Goal: Information Seeking & Learning: Learn about a topic

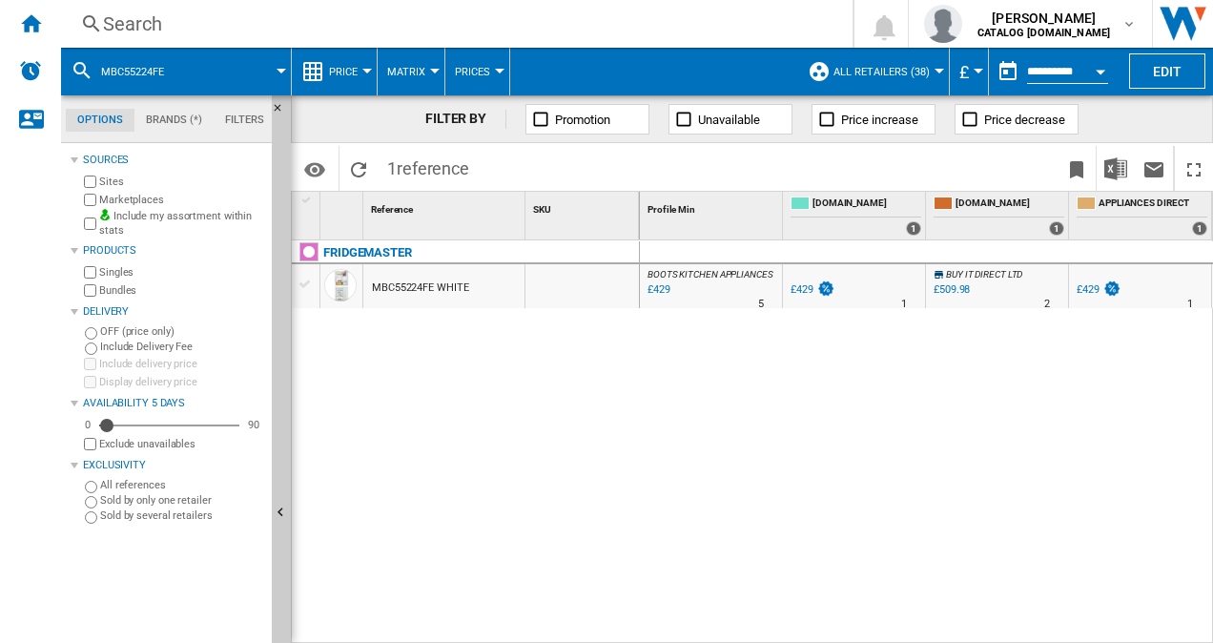
click at [220, 17] on div "Search" at bounding box center [453, 23] width 700 height 27
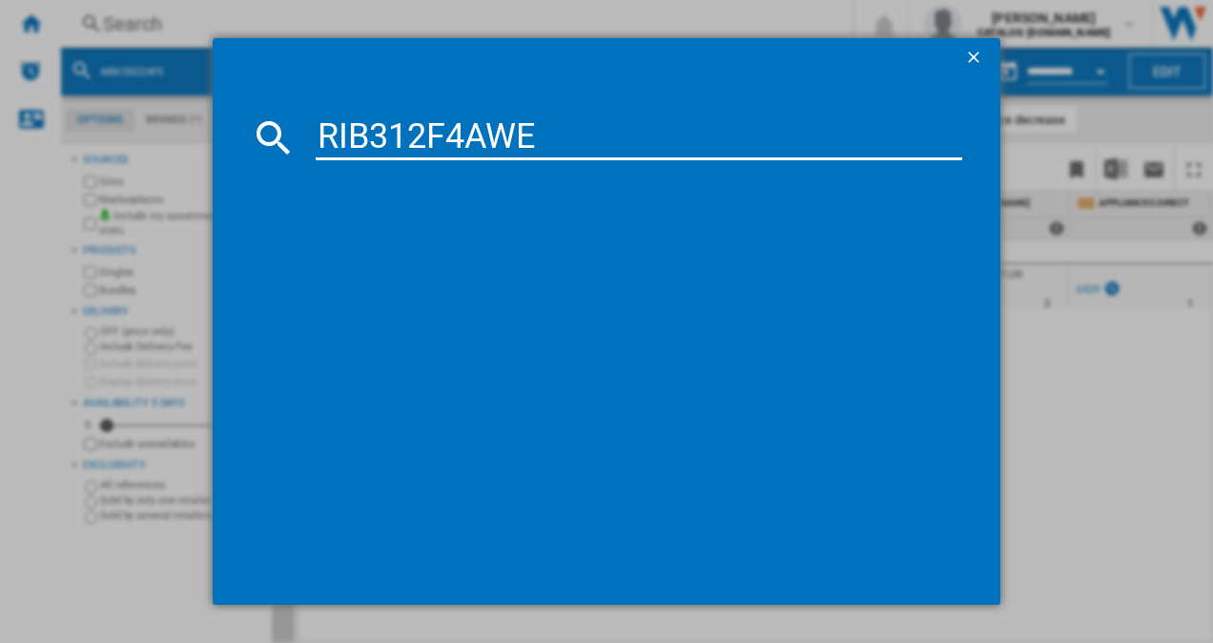
type input "RIB312F4AWE"
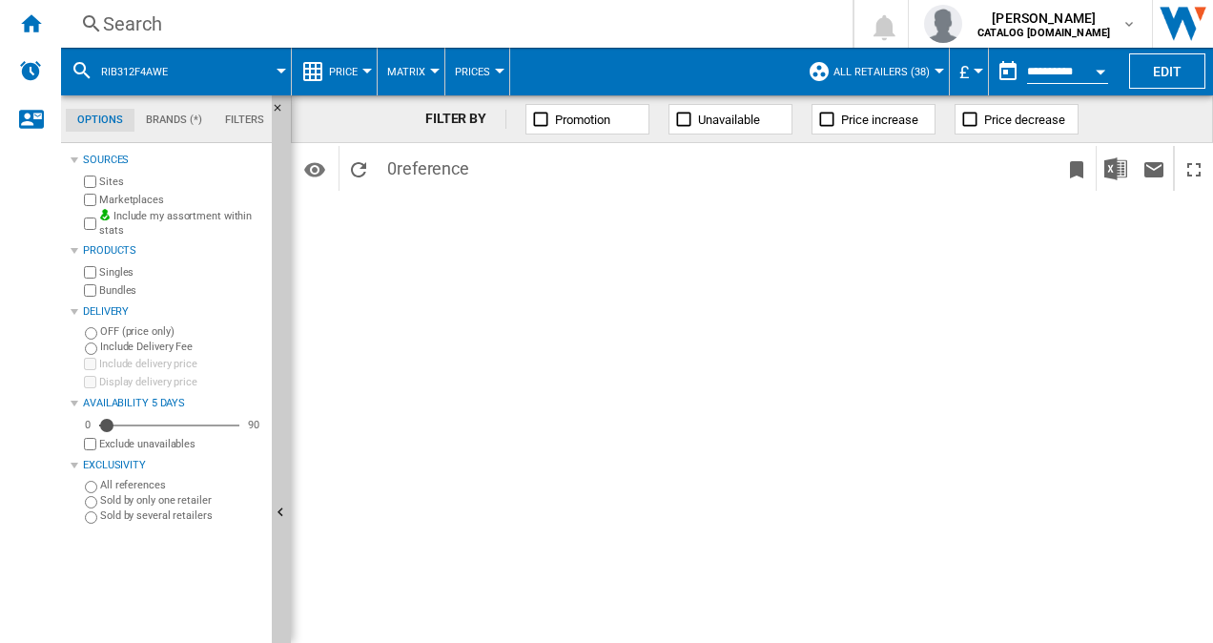
click at [660, 18] on div "Search" at bounding box center [453, 23] width 700 height 27
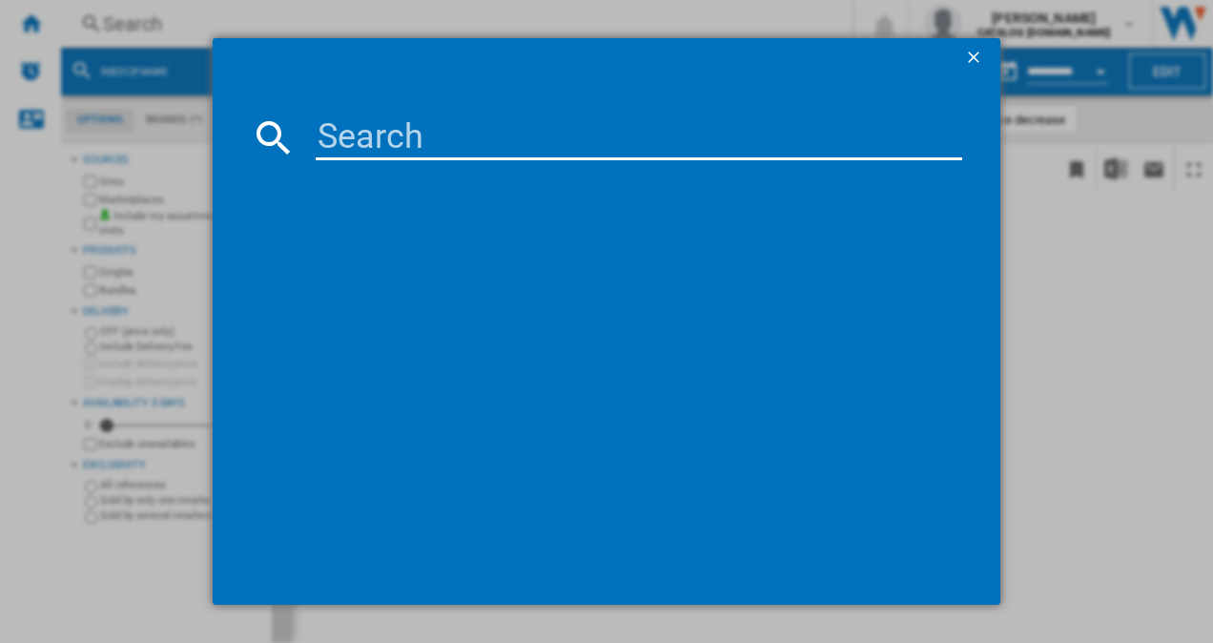
click at [969, 58] on ng-md-icon "getI18NText('BUTTONS.CLOSE_DIALOG')" at bounding box center [975, 59] width 23 height 23
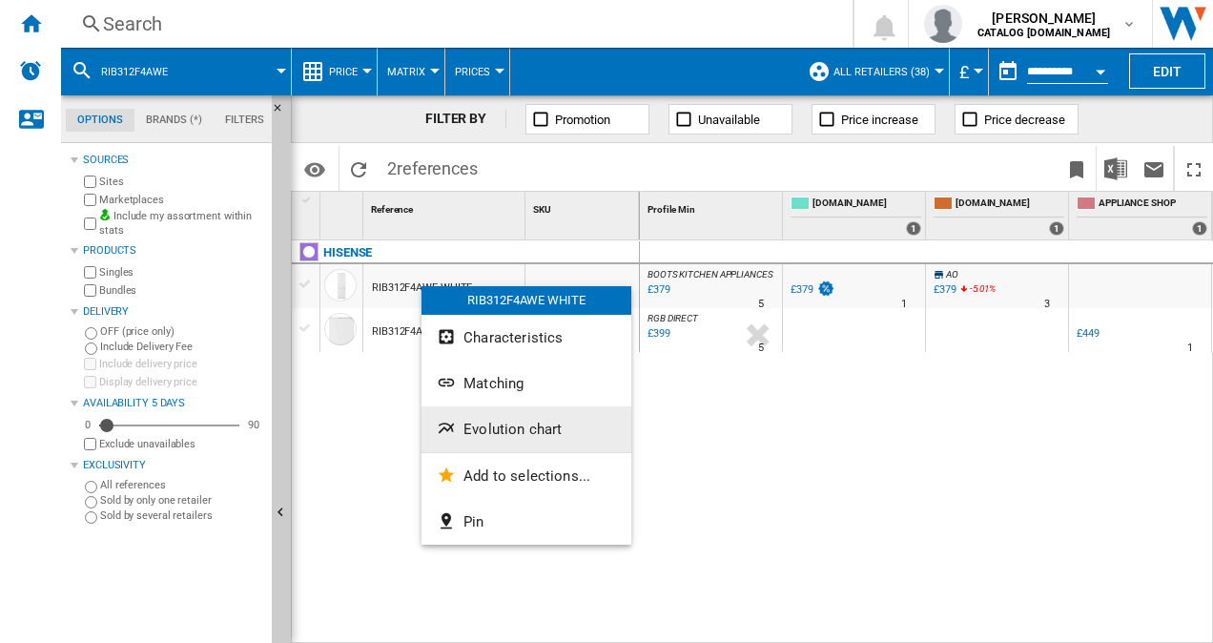
click at [506, 425] on span "Evolution chart" at bounding box center [513, 429] width 98 height 17
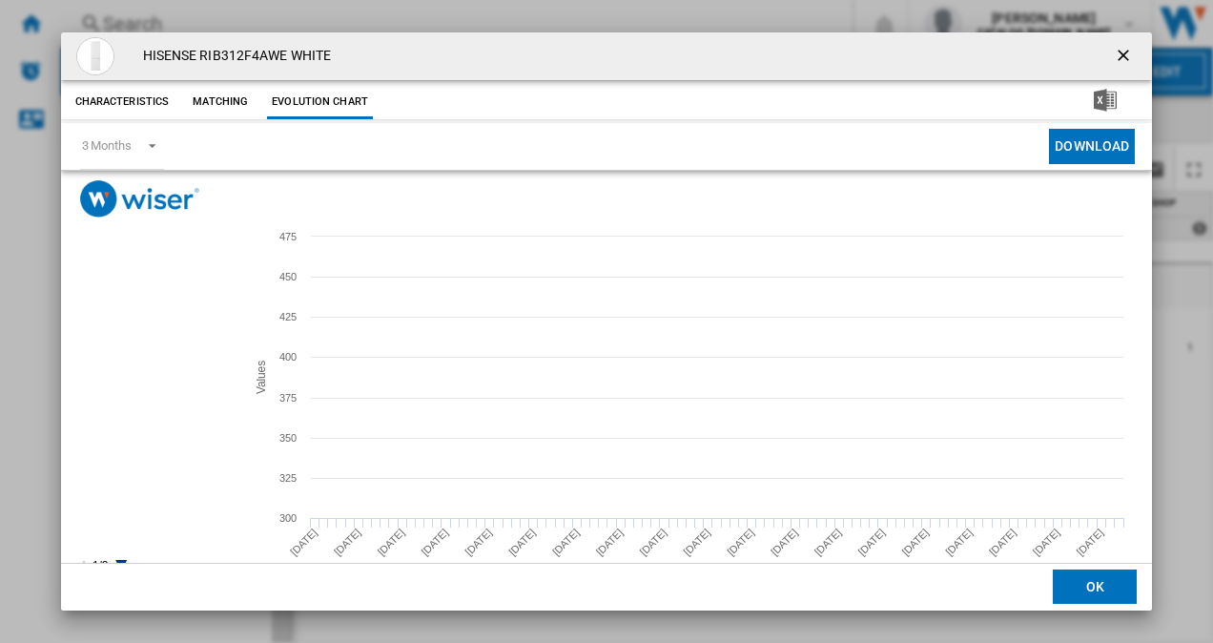
scroll to position [35, 0]
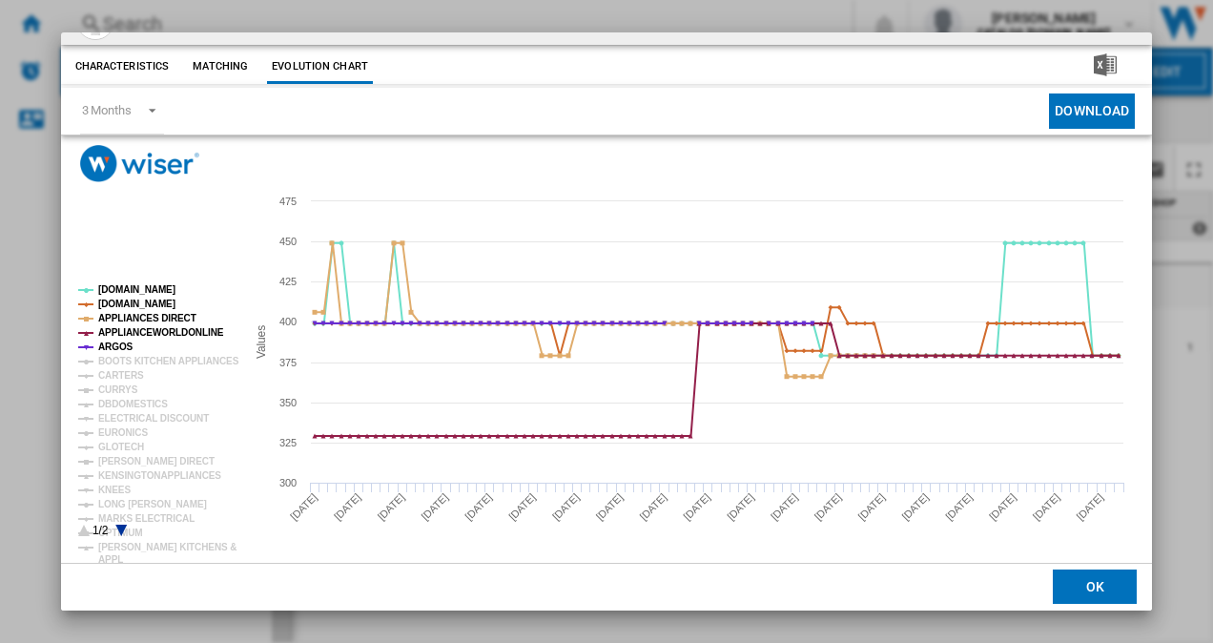
click at [120, 526] on icon "Product popup" at bounding box center [120, 530] width 11 height 11
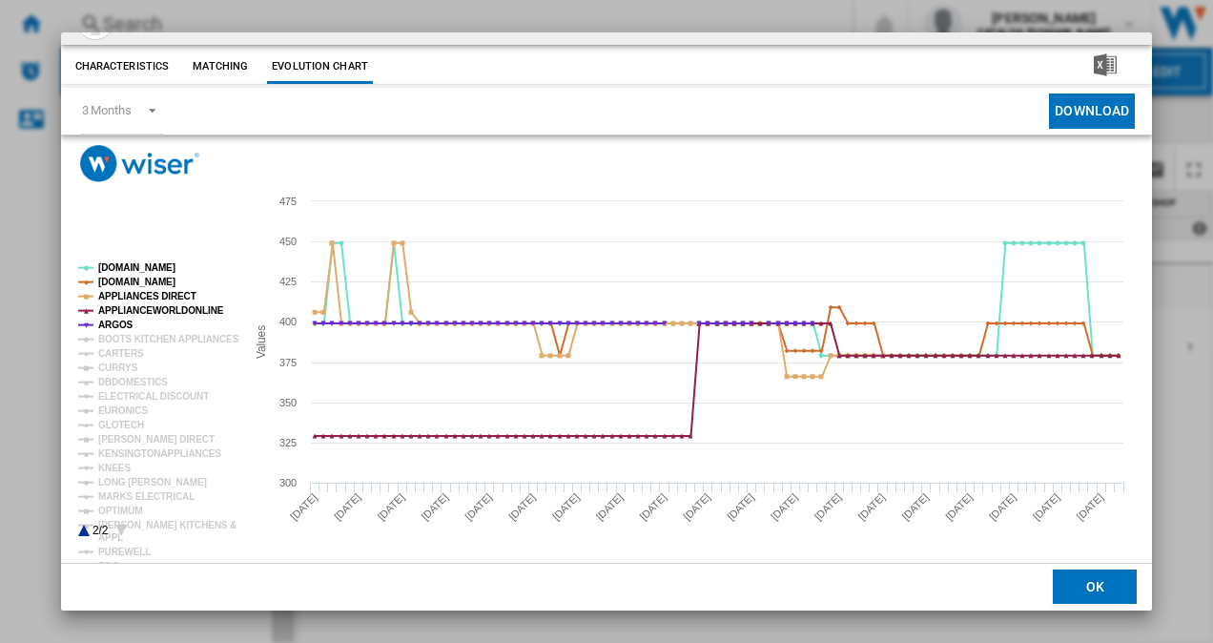
click at [120, 526] on icon "Product popup" at bounding box center [120, 530] width 11 height 11
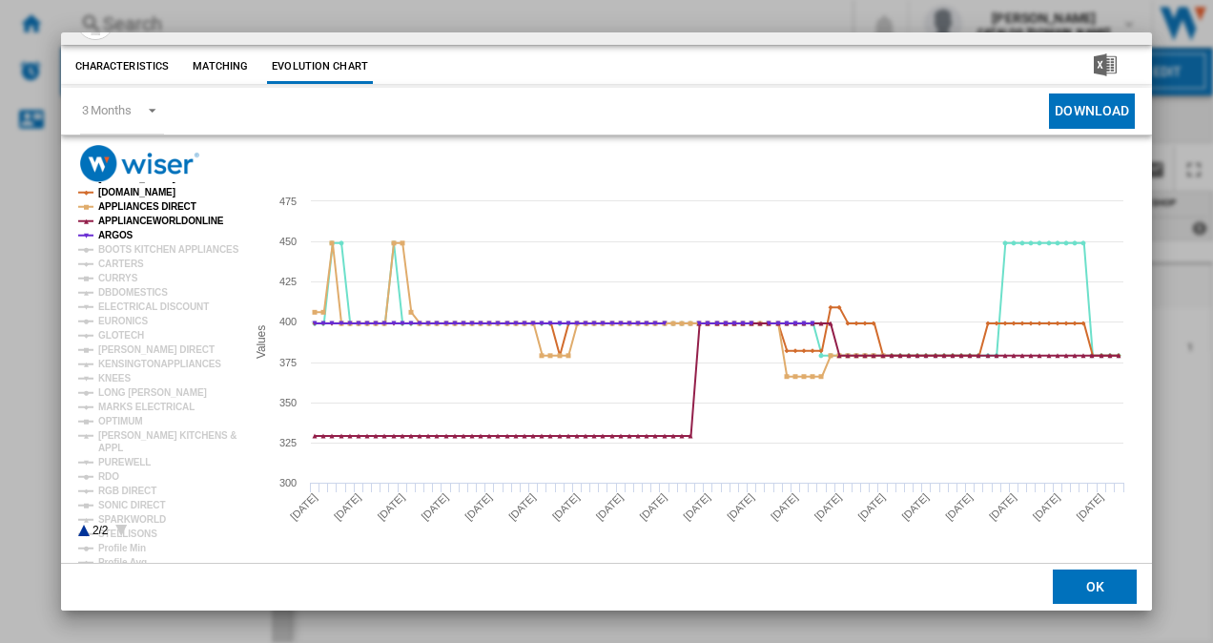
click at [120, 526] on icon "Product popup" at bounding box center [120, 530] width 11 height 11
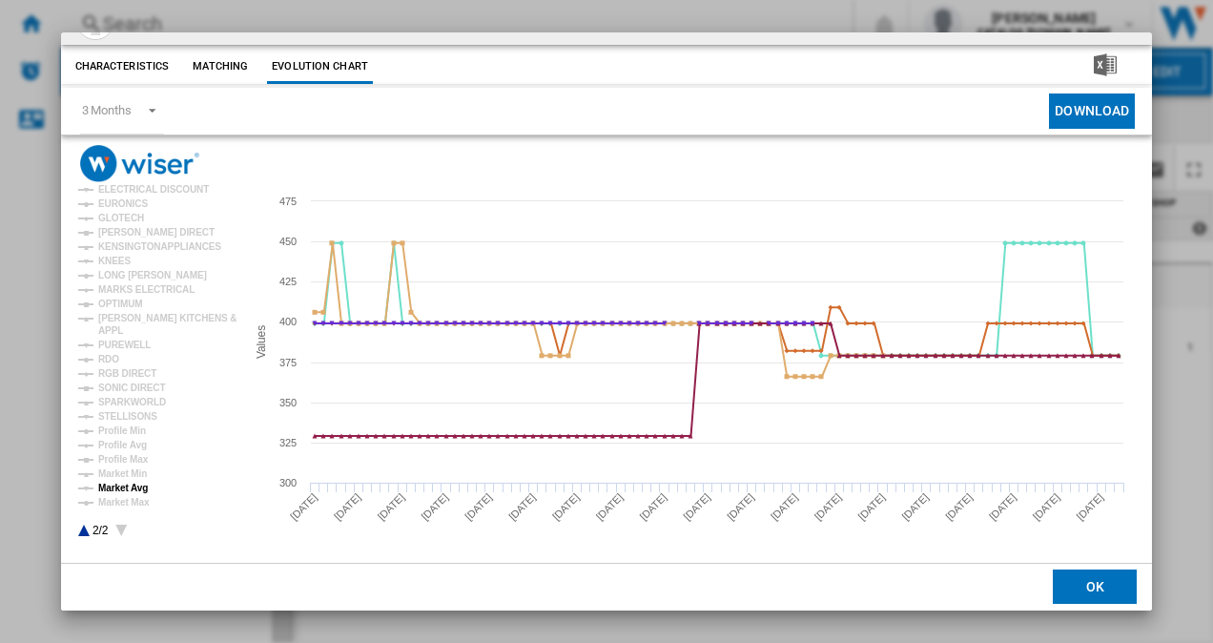
click at [120, 487] on tspan "Market Avg" at bounding box center [123, 488] width 50 height 10
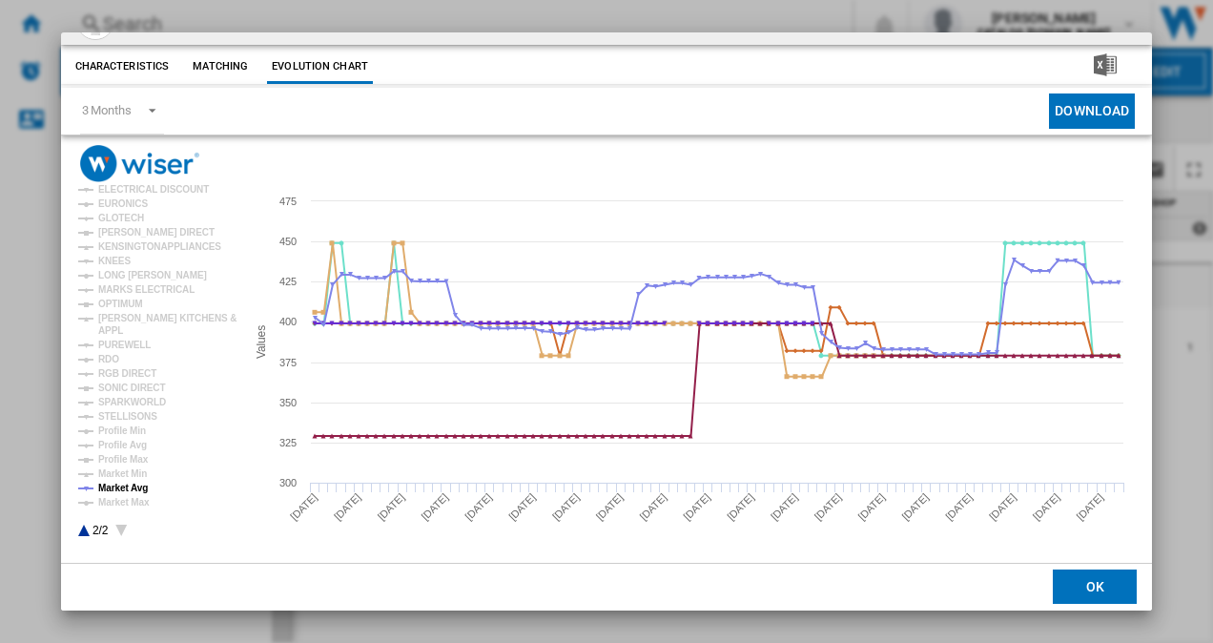
click at [1063, 593] on button "OK" at bounding box center [1095, 587] width 84 height 34
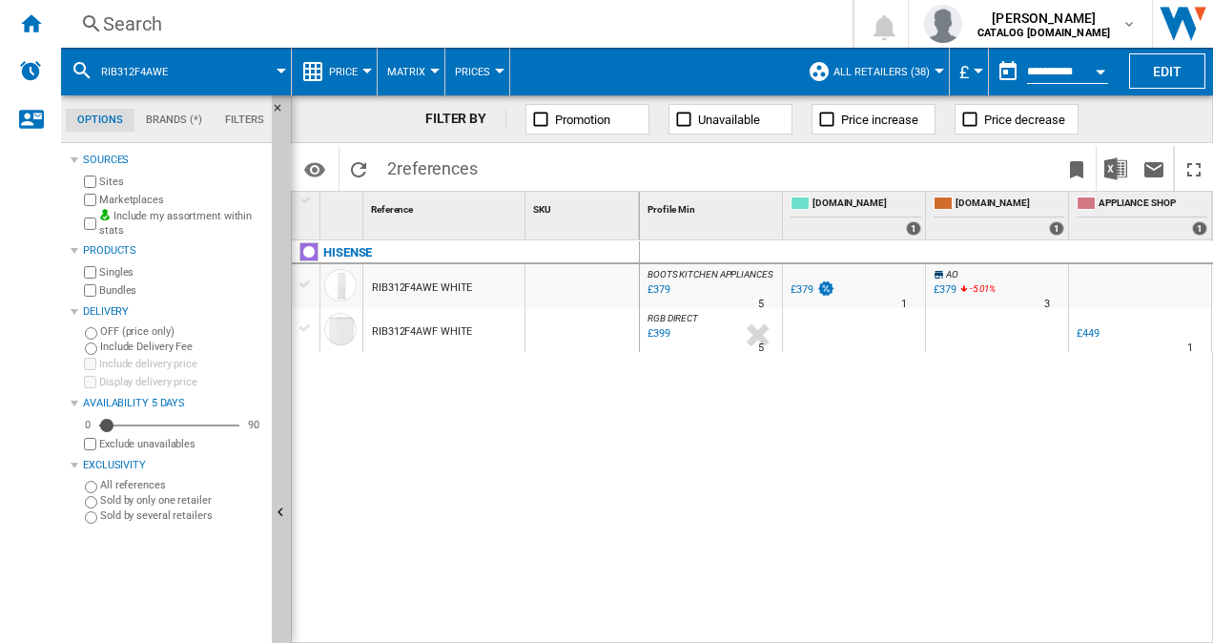
click at [196, 22] on div "Search" at bounding box center [453, 23] width 700 height 27
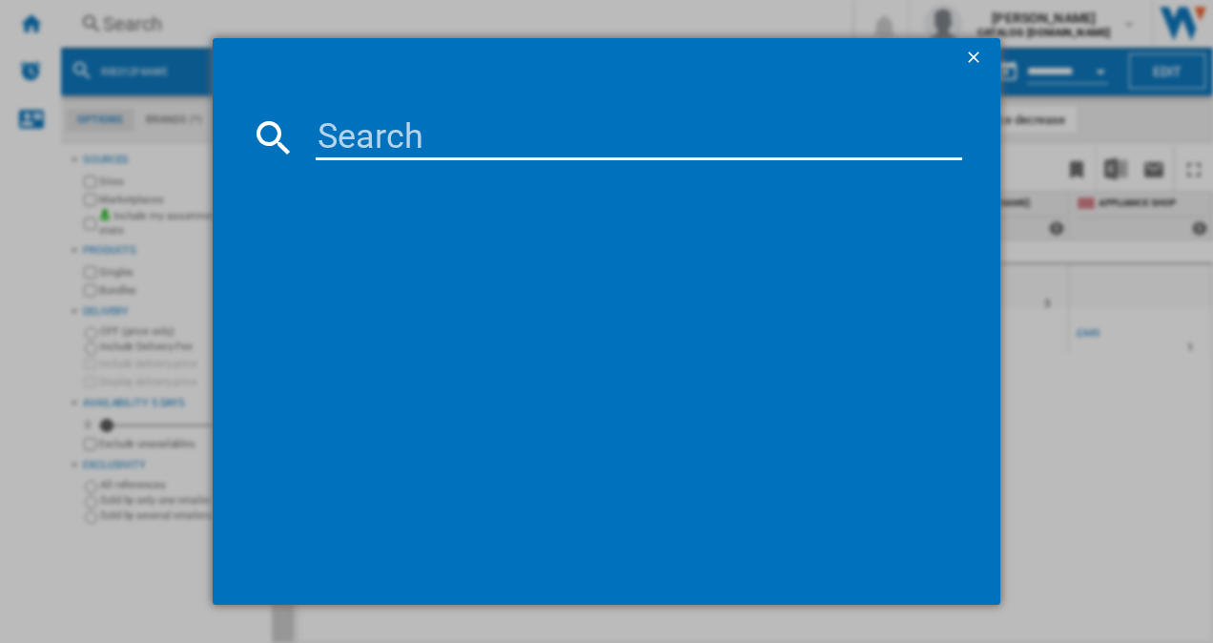
click at [332, 141] on input at bounding box center [640, 137] width 648 height 46
paste input "RIB291F4AWE"
type input "RIB291F4AWE"
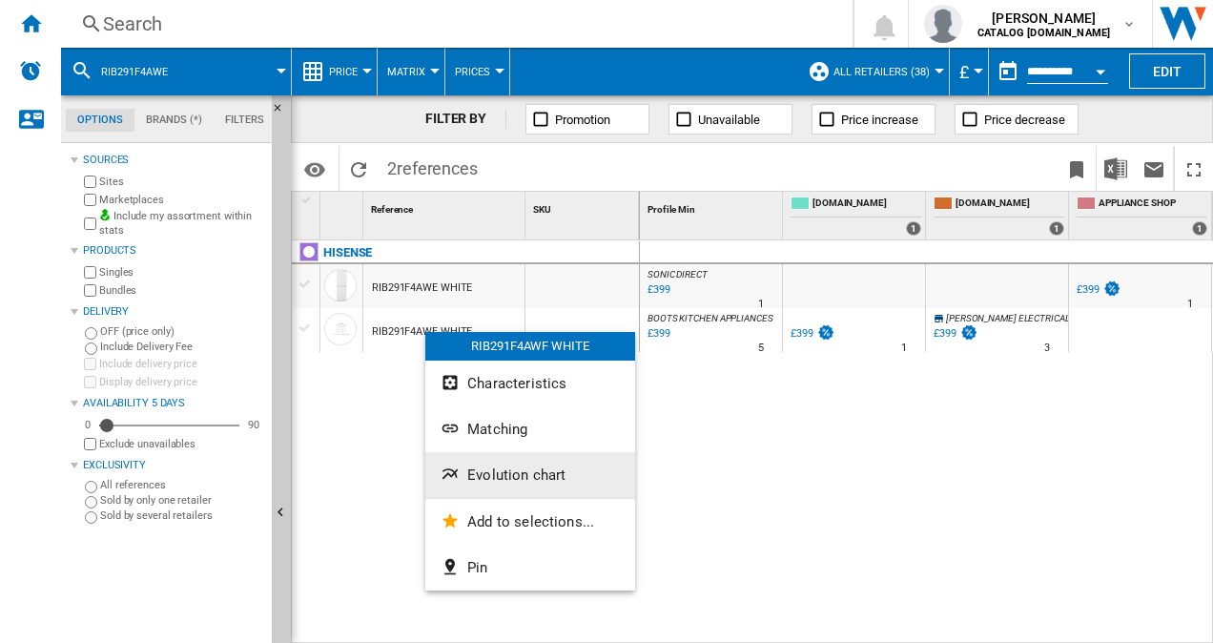
click at [520, 465] on button "Evolution chart" at bounding box center [530, 475] width 210 height 46
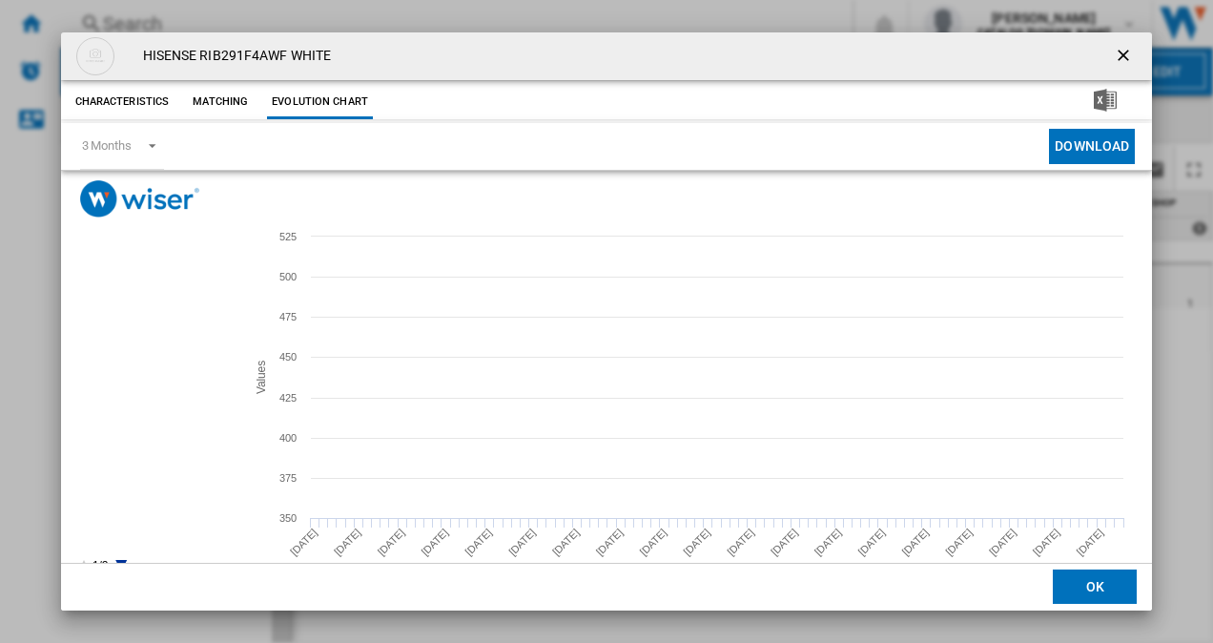
scroll to position [35, 0]
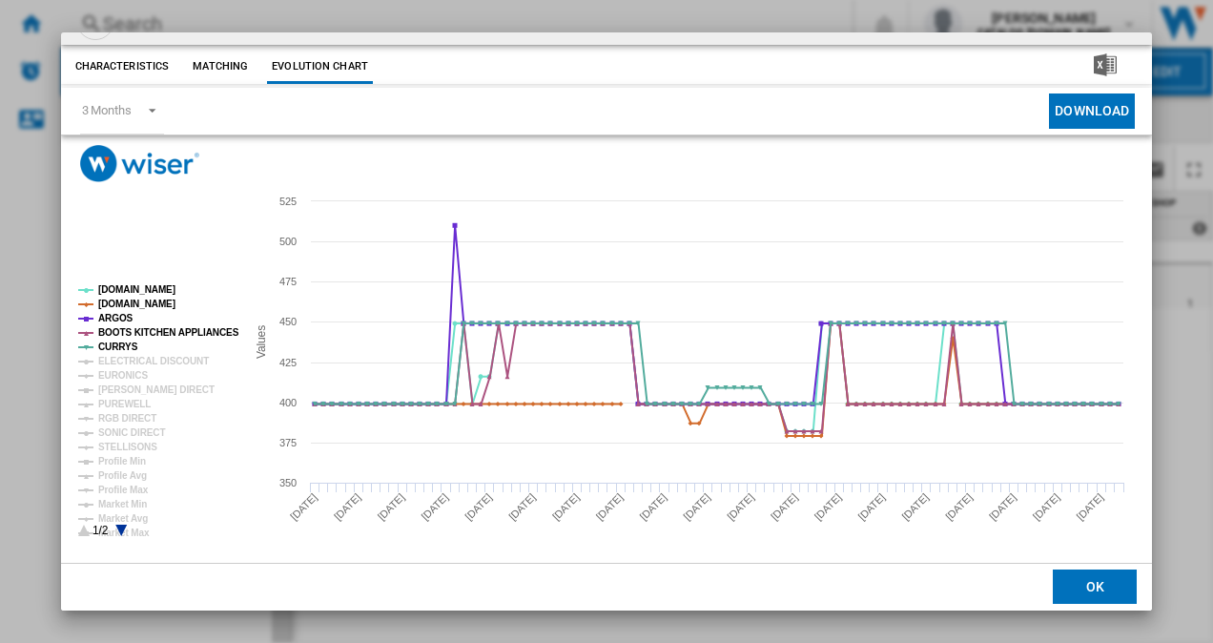
click at [117, 528] on rect "Product popup" at bounding box center [154, 411] width 167 height 267
click at [120, 528] on icon "Product popup" at bounding box center [120, 530] width 11 height 11
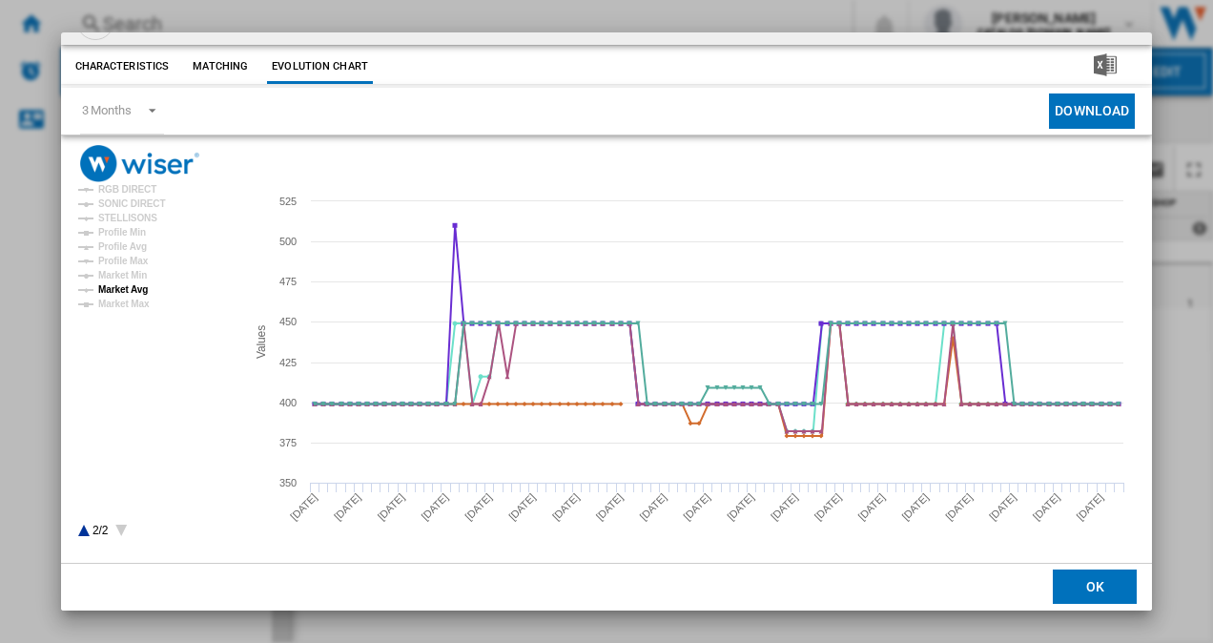
click at [131, 291] on tspan "Market Avg" at bounding box center [123, 289] width 50 height 10
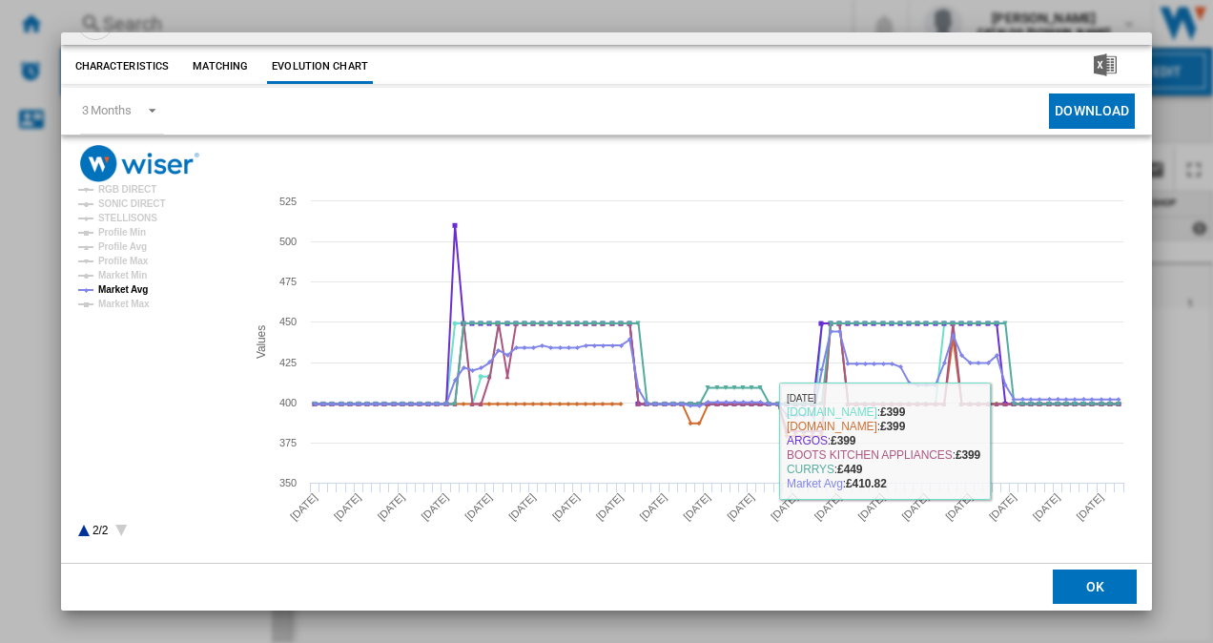
click at [1079, 591] on button "OK" at bounding box center [1095, 587] width 84 height 34
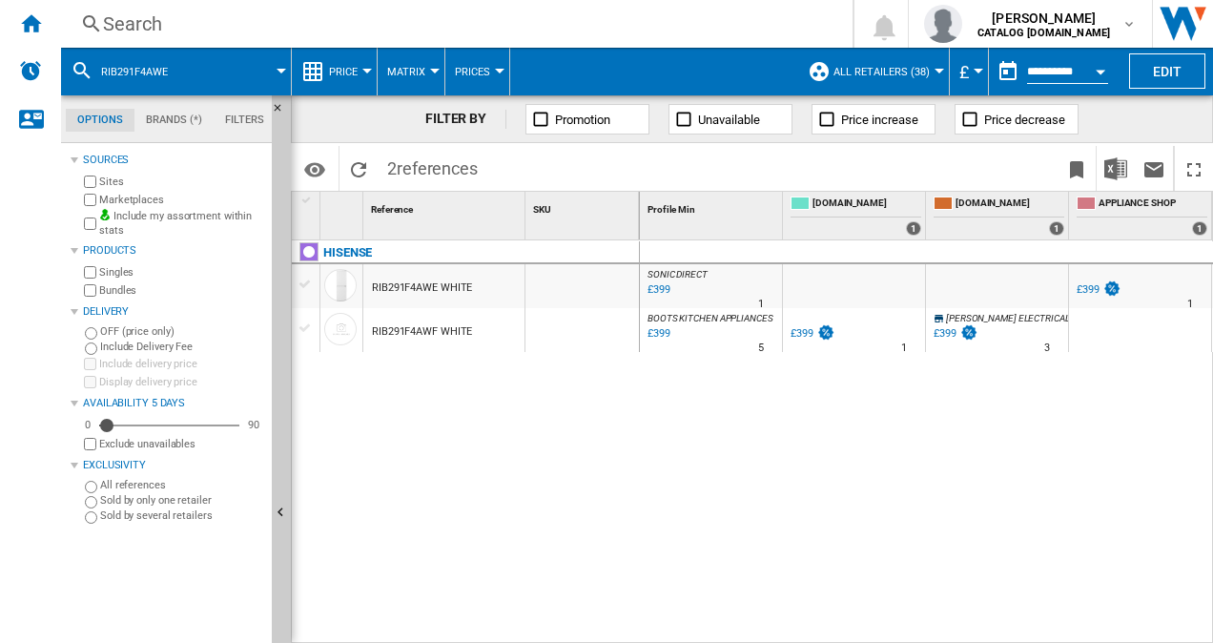
click at [324, 10] on div "Search" at bounding box center [453, 23] width 700 height 27
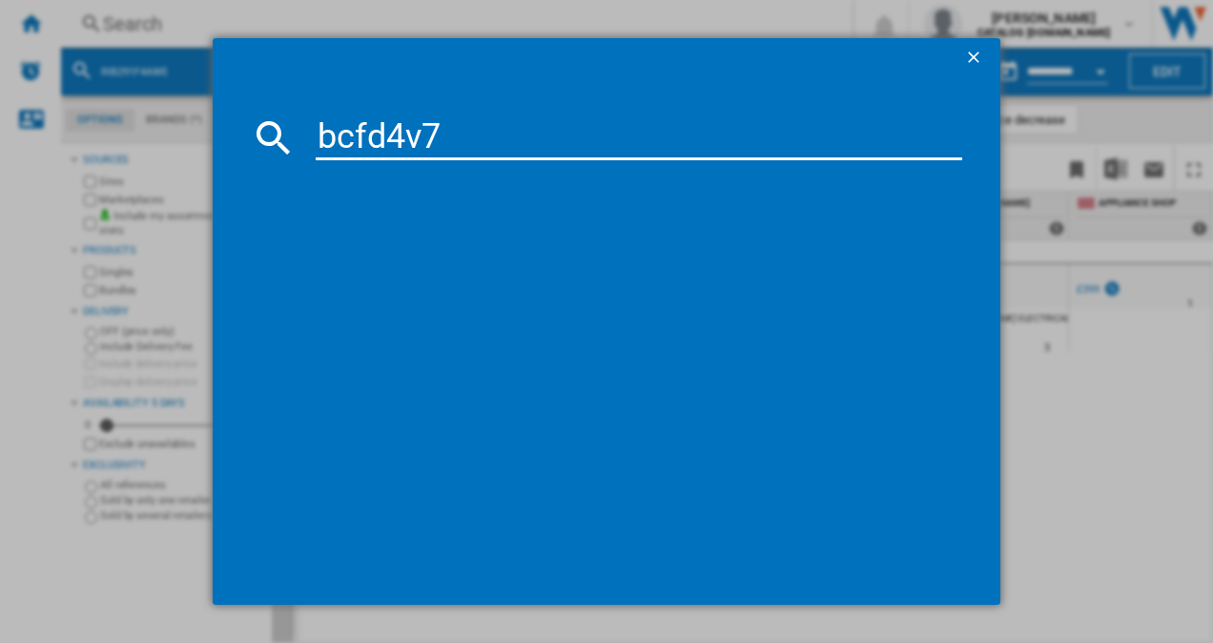
type input "bcfd4v73"
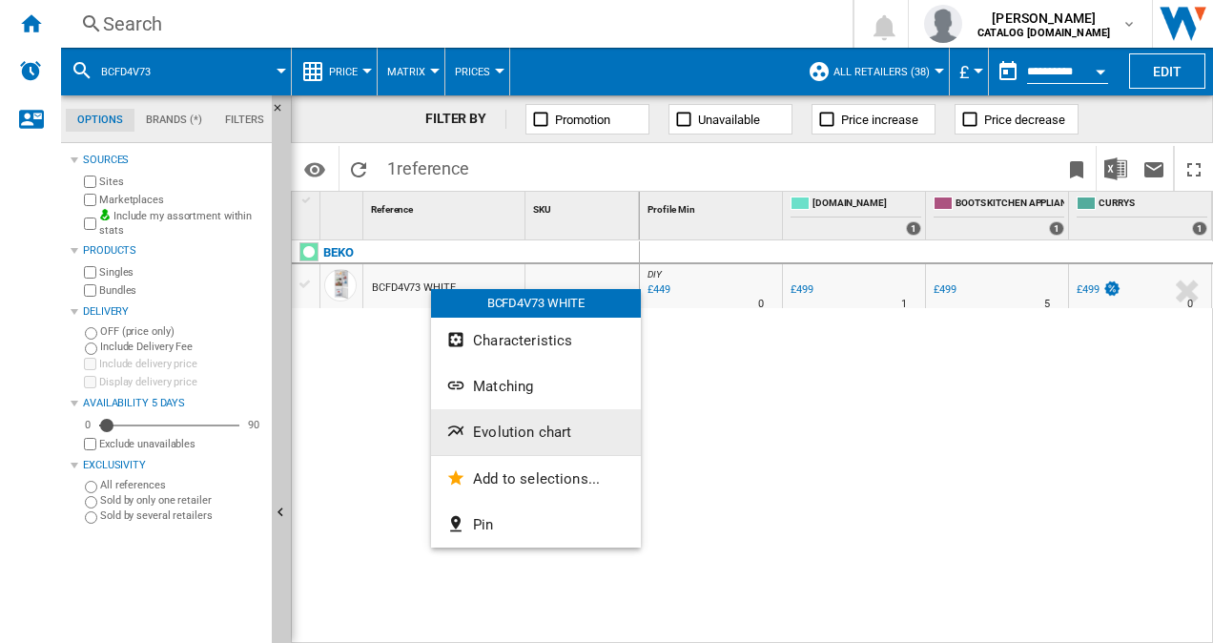
click at [511, 434] on span "Evolution chart" at bounding box center [522, 431] width 98 height 17
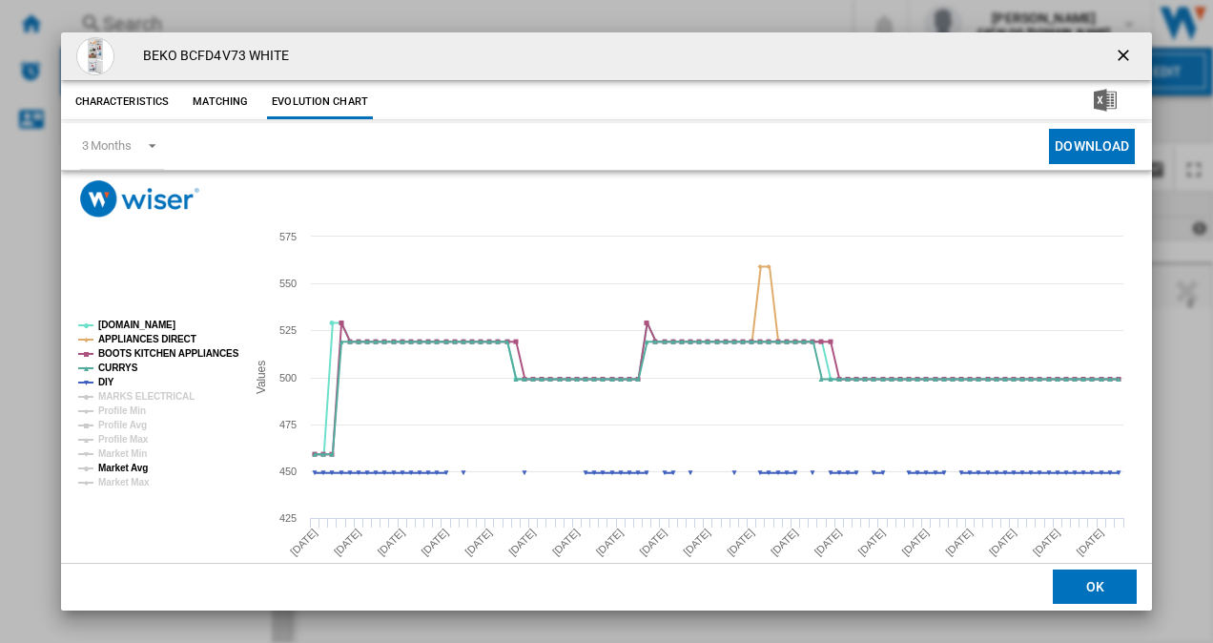
click at [136, 466] on tspan "Market Avg" at bounding box center [123, 468] width 50 height 10
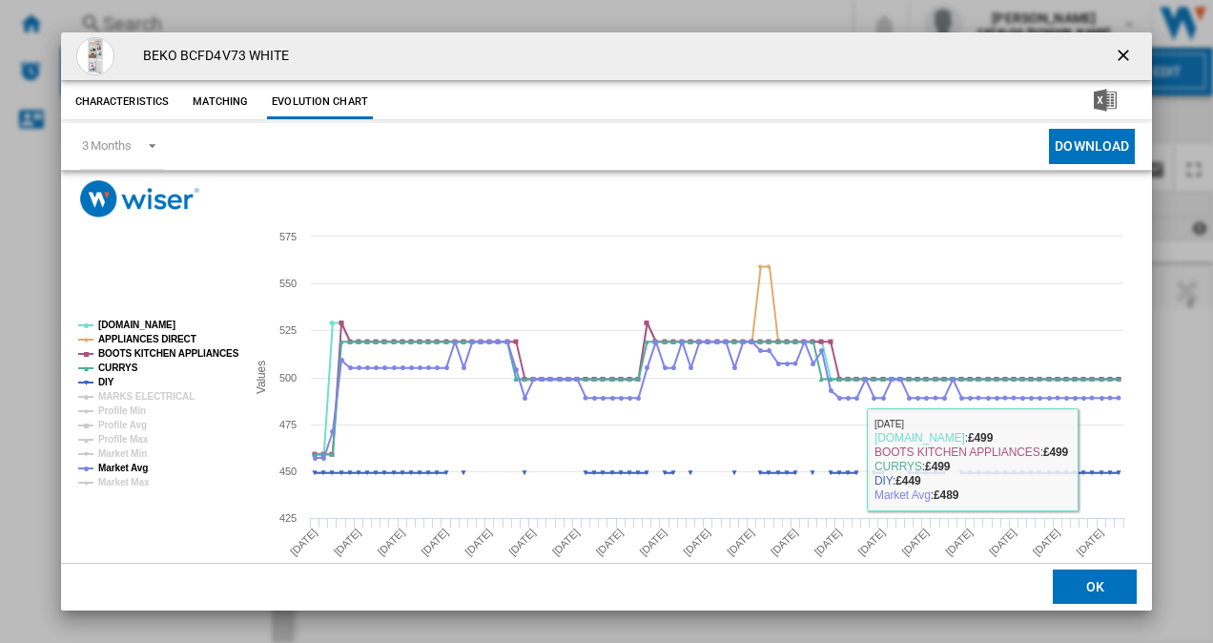
click at [1097, 591] on button "OK" at bounding box center [1095, 587] width 84 height 34
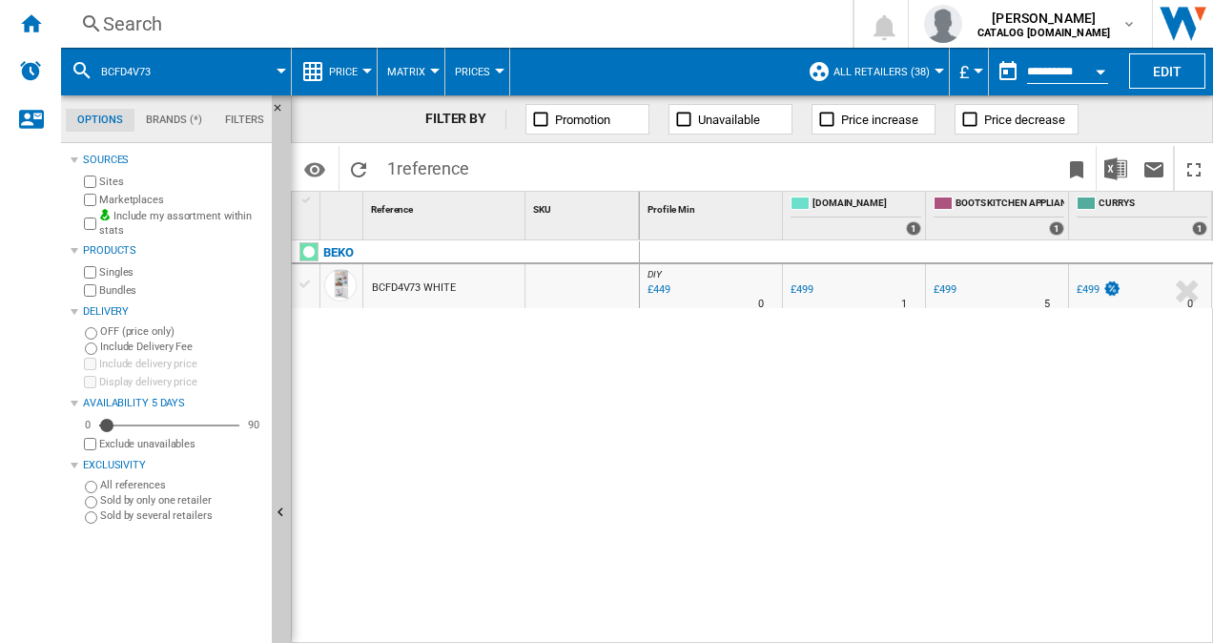
click at [259, 31] on div "Search" at bounding box center [453, 23] width 700 height 27
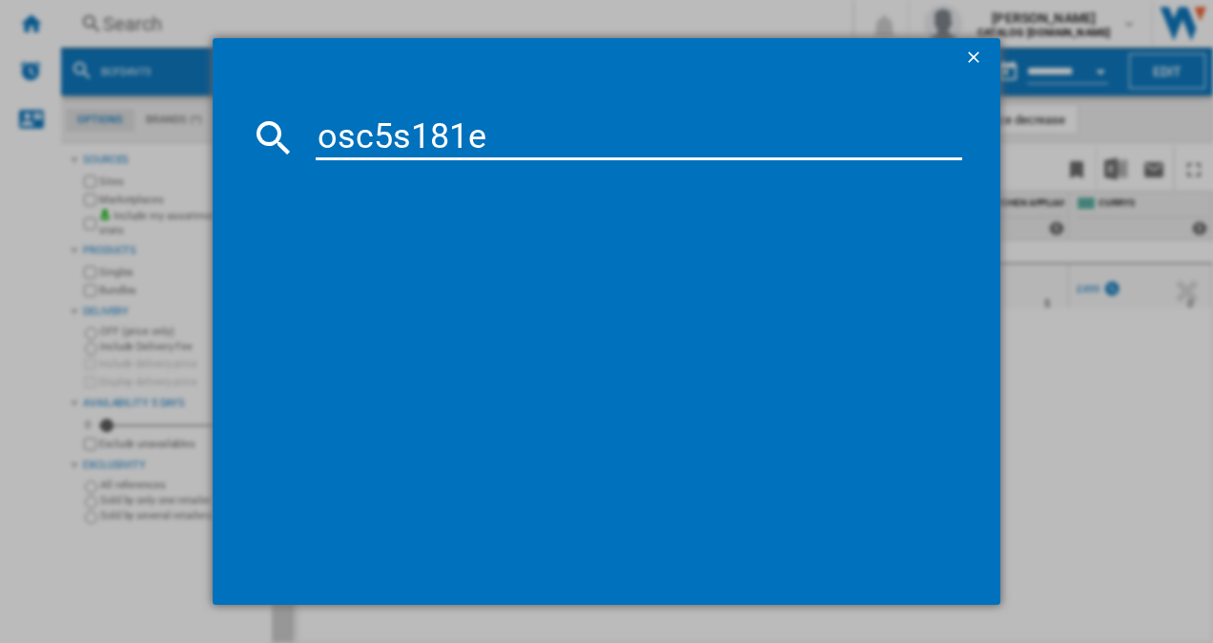
type input "osc5s181es"
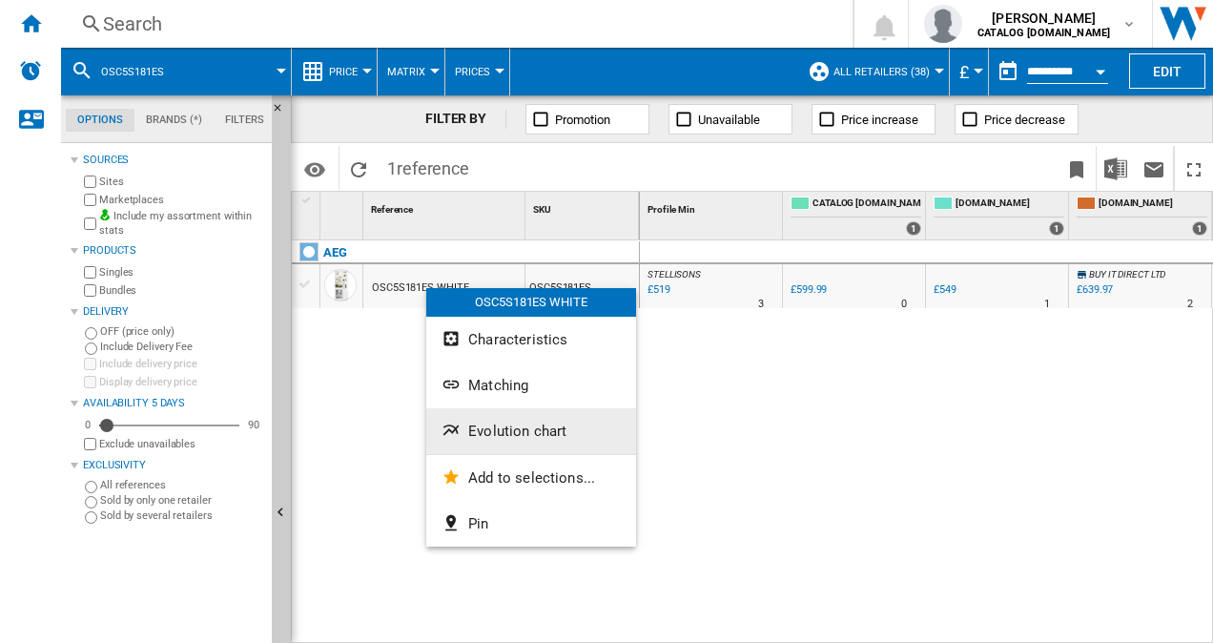
click at [492, 420] on button "Evolution chart" at bounding box center [531, 431] width 210 height 46
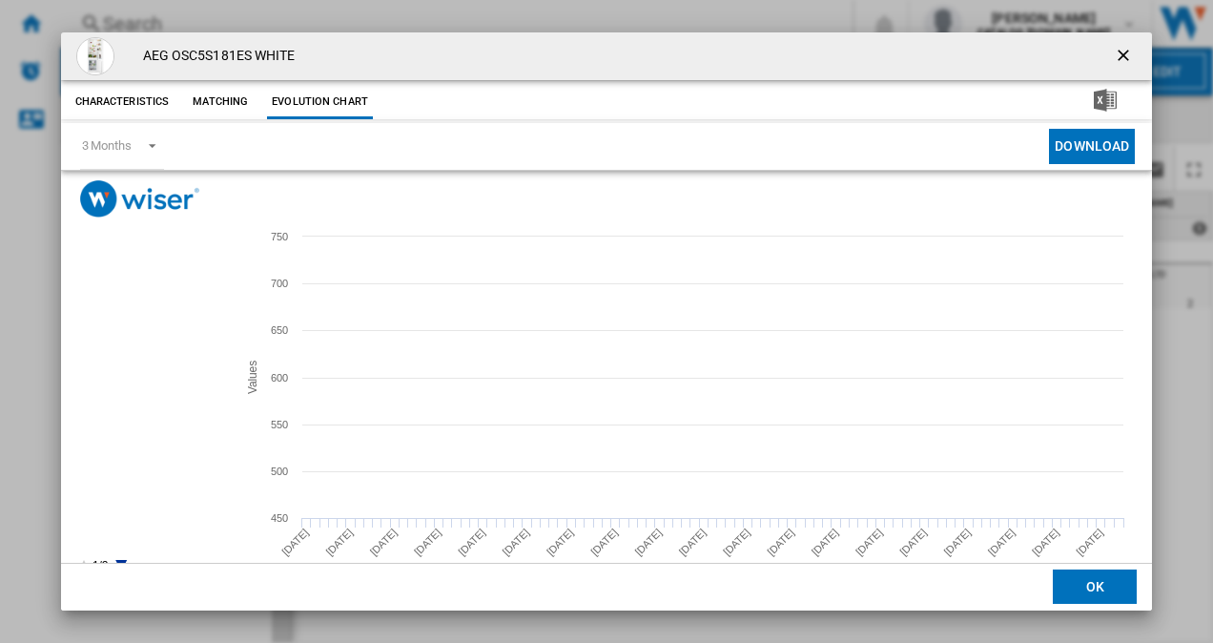
scroll to position [35, 0]
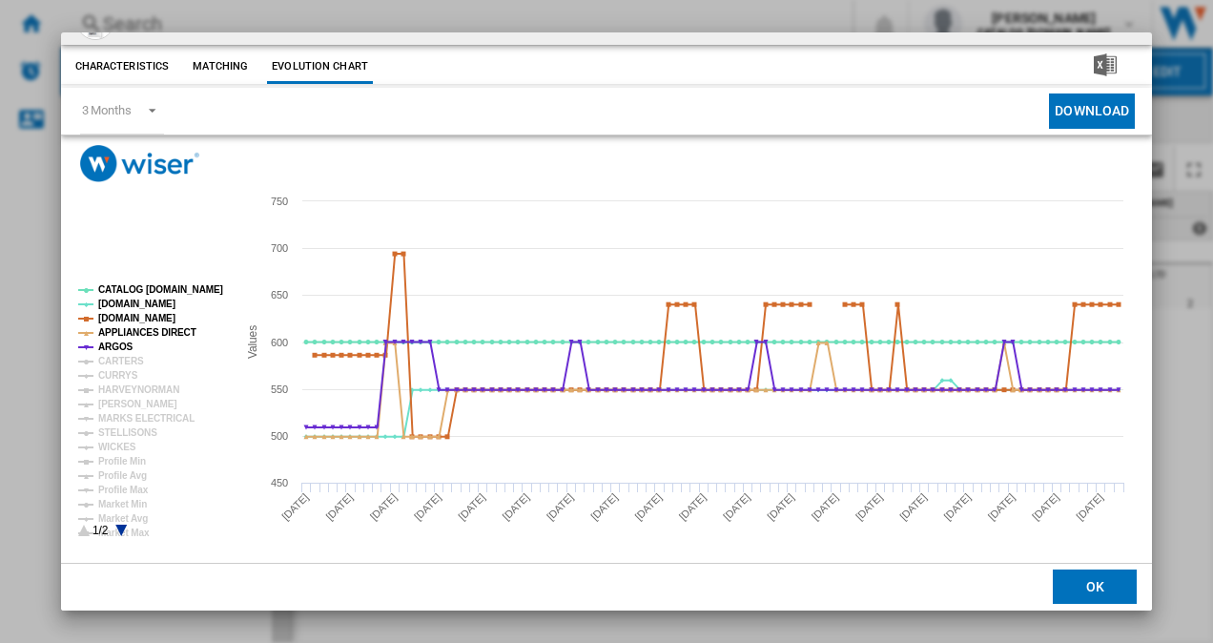
click at [120, 528] on icon "Product popup" at bounding box center [120, 530] width 11 height 11
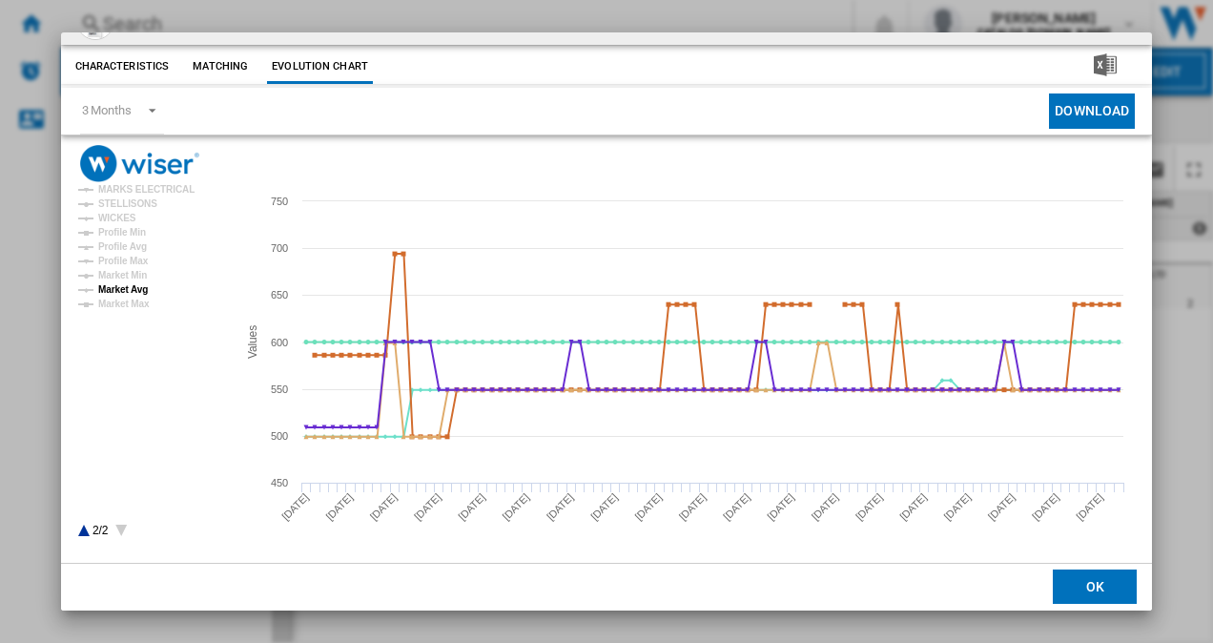
click at [133, 292] on tspan "Market Avg" at bounding box center [123, 289] width 50 height 10
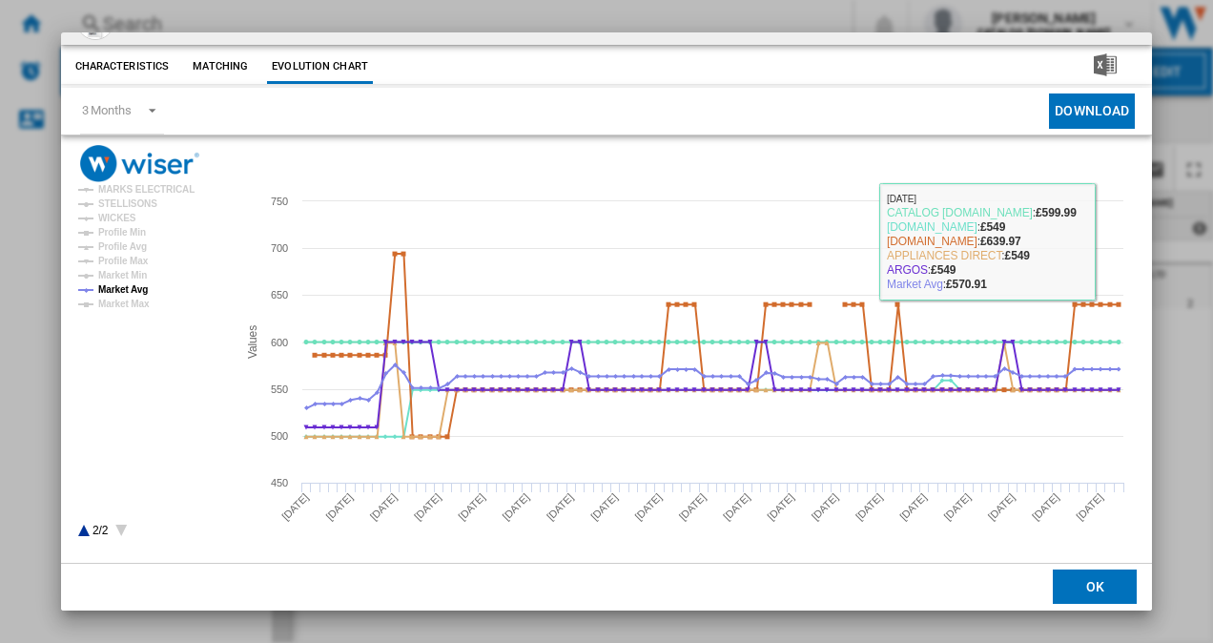
click at [1091, 584] on button "OK" at bounding box center [1095, 587] width 84 height 34
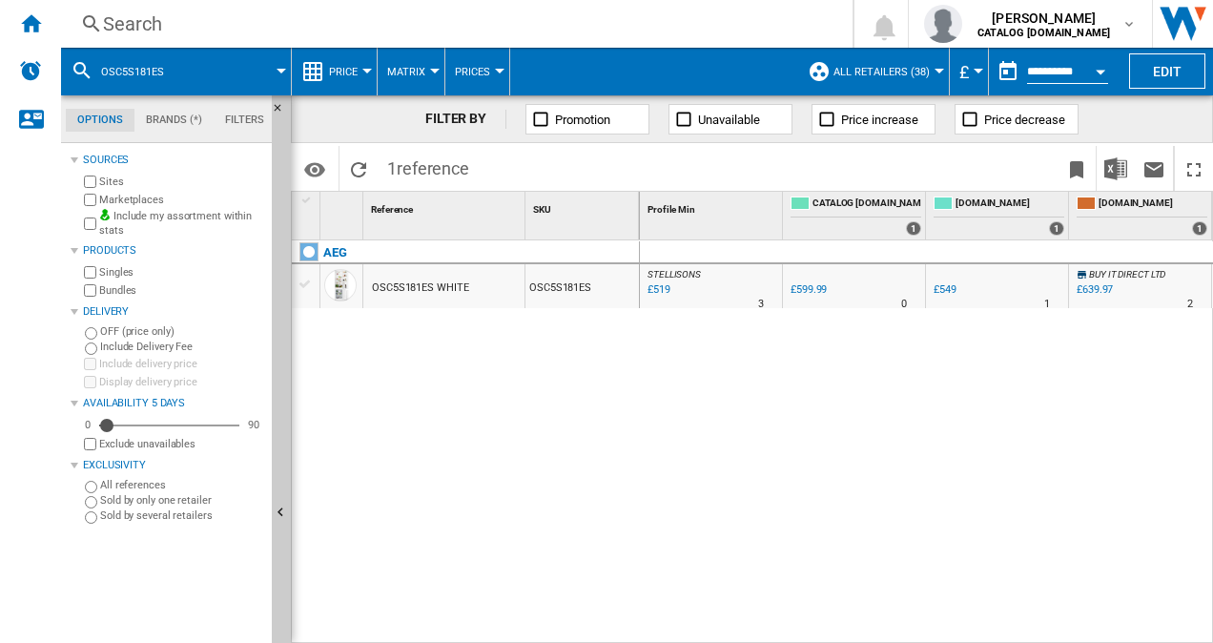
click at [172, 24] on div "Search" at bounding box center [453, 23] width 700 height 27
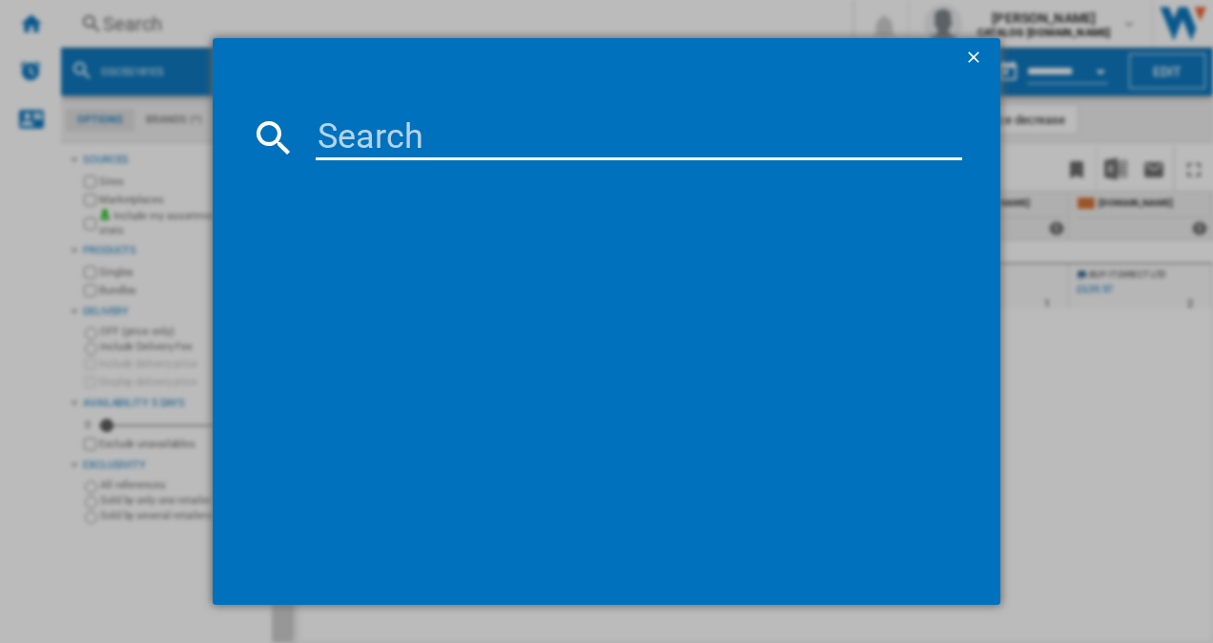
type input "KNE4564EVI"
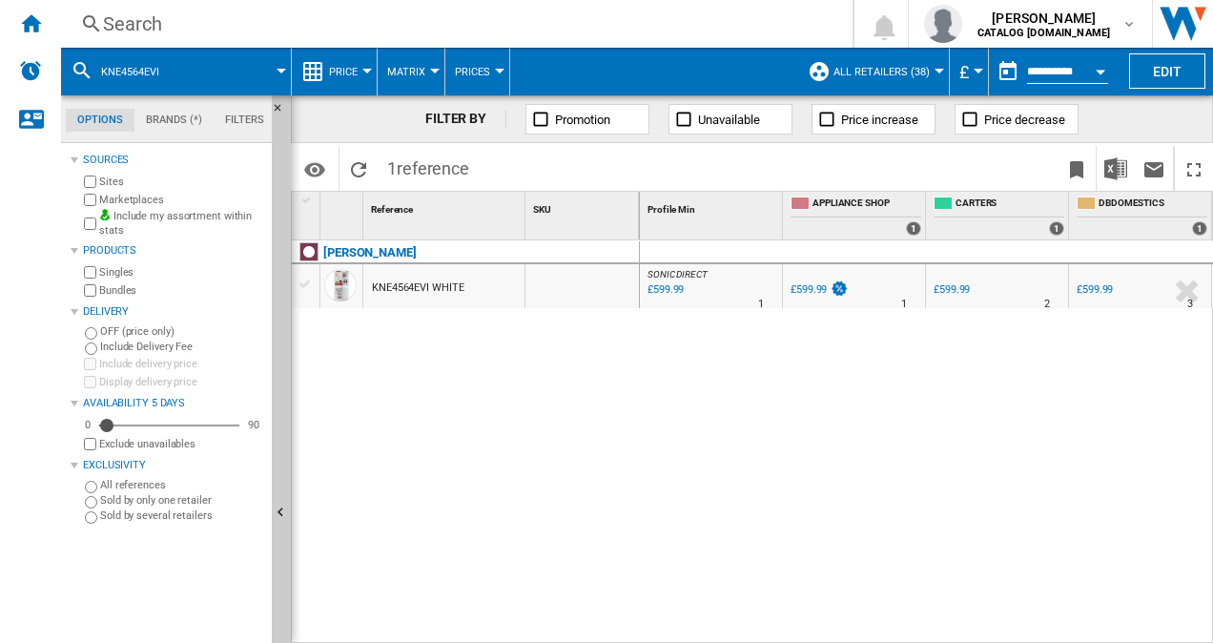
click at [712, 446] on div "SONIC DIRECT : SONIC DIRECT -1.0 % £599.99 % N/A 1 SONIC DIRECT : SONIC DIRECT …" at bounding box center [927, 442] width 574 height 404
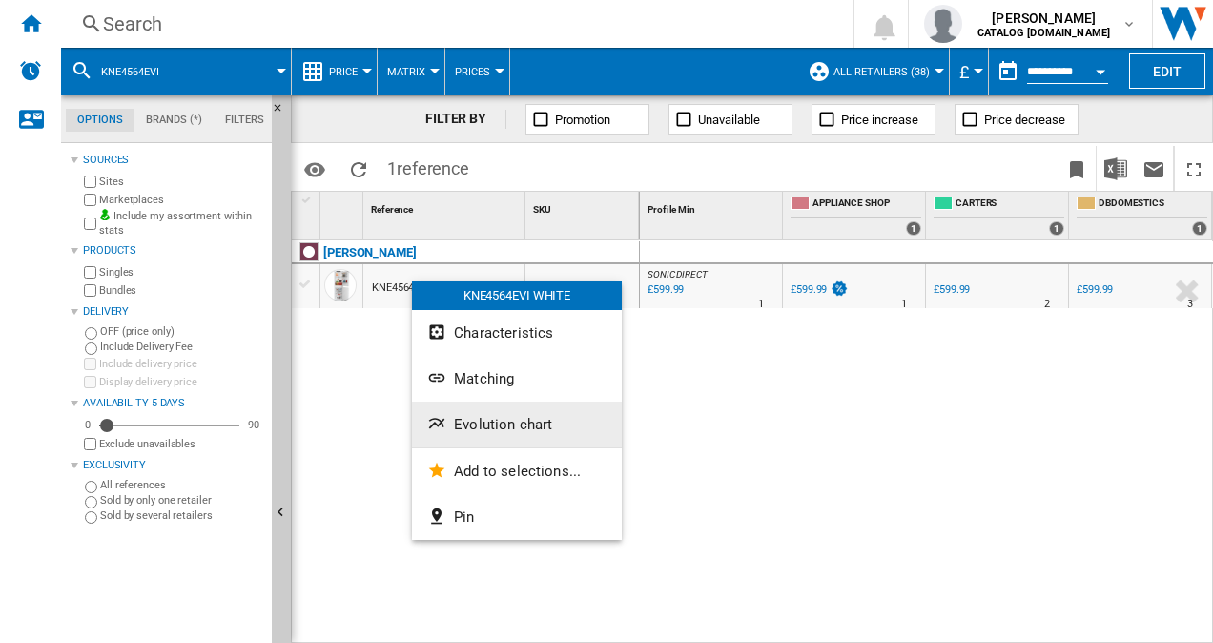
click at [517, 419] on span "Evolution chart" at bounding box center [503, 424] width 98 height 17
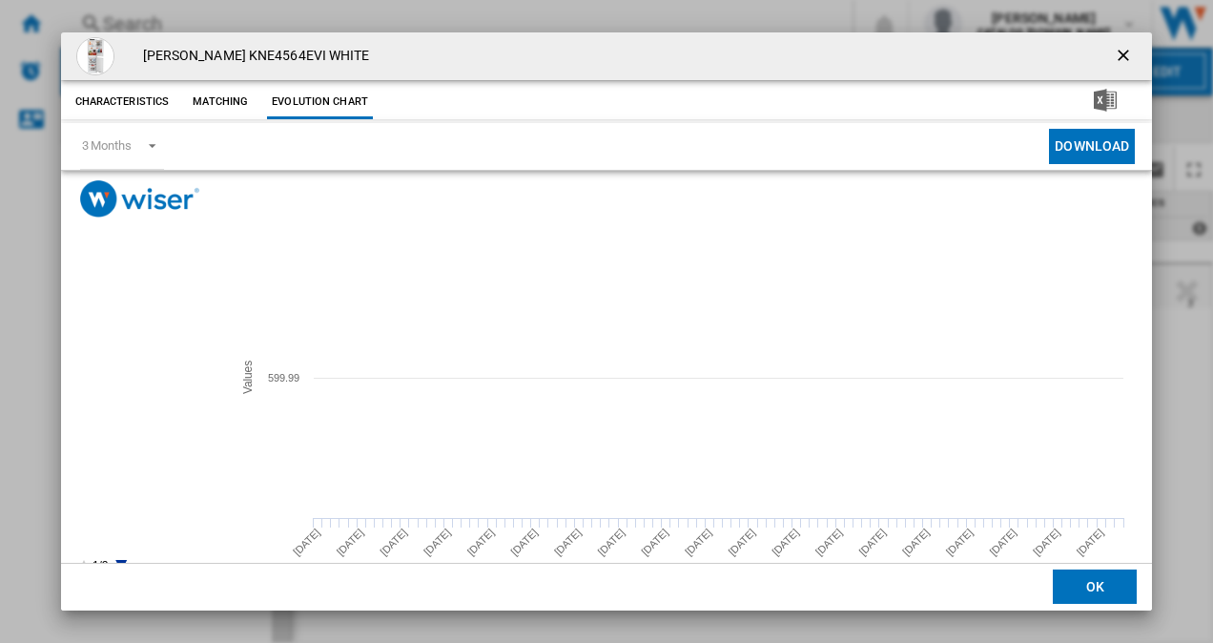
scroll to position [35, 0]
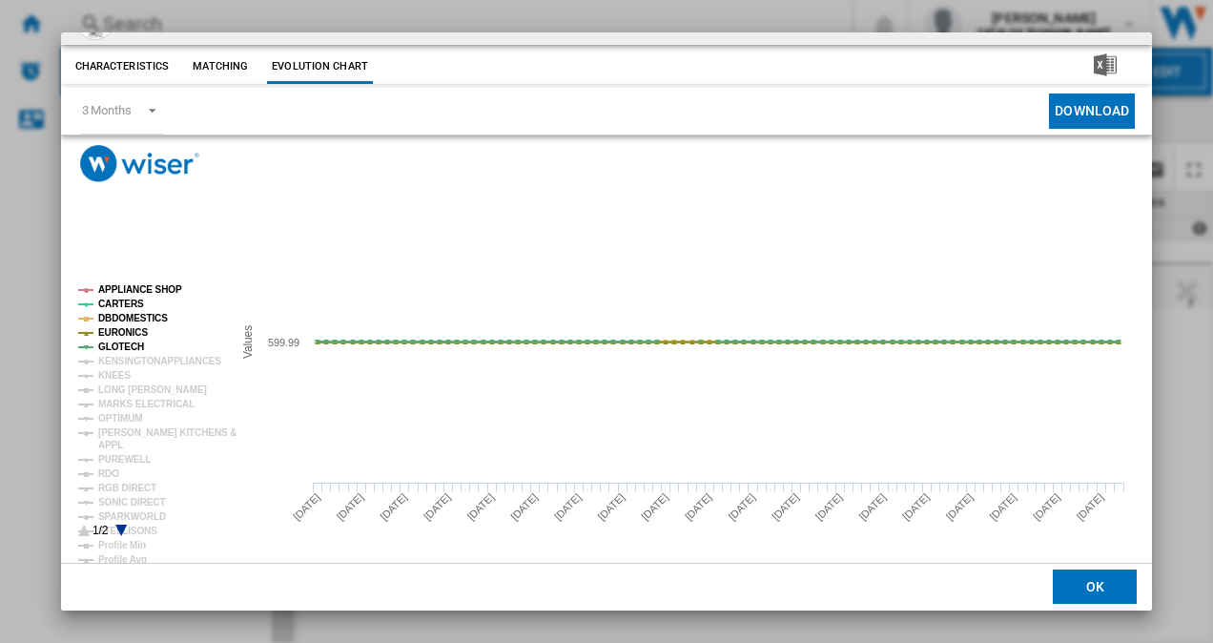
click at [119, 528] on icon "Product popup" at bounding box center [120, 530] width 11 height 11
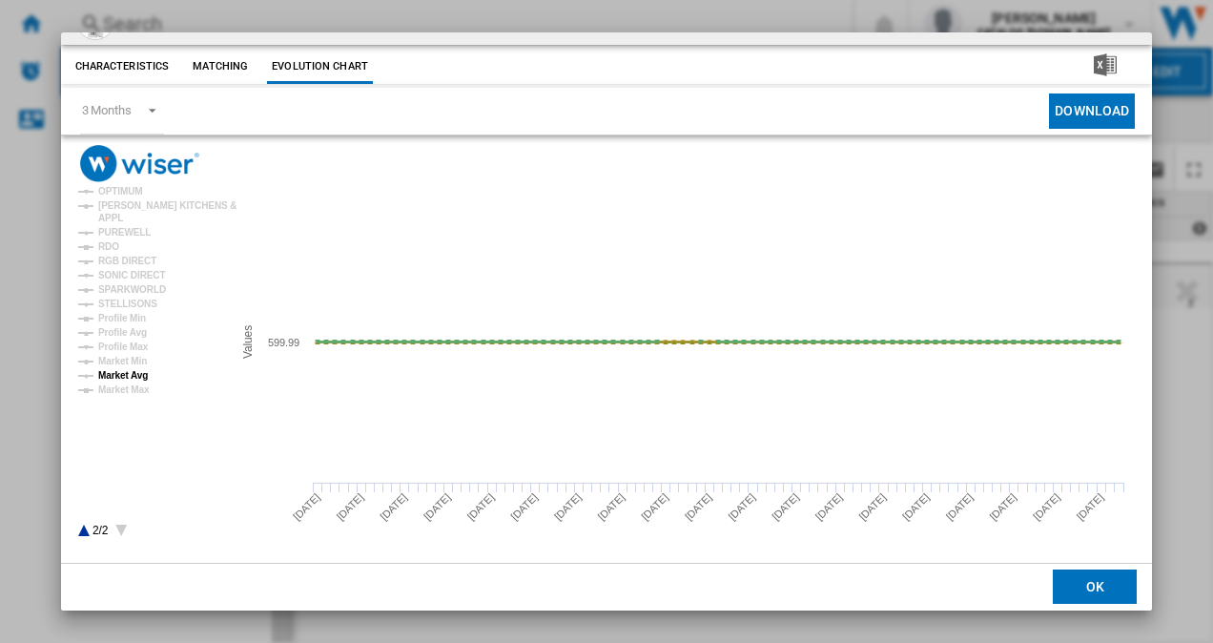
click at [133, 378] on tspan "Market Avg" at bounding box center [123, 375] width 50 height 10
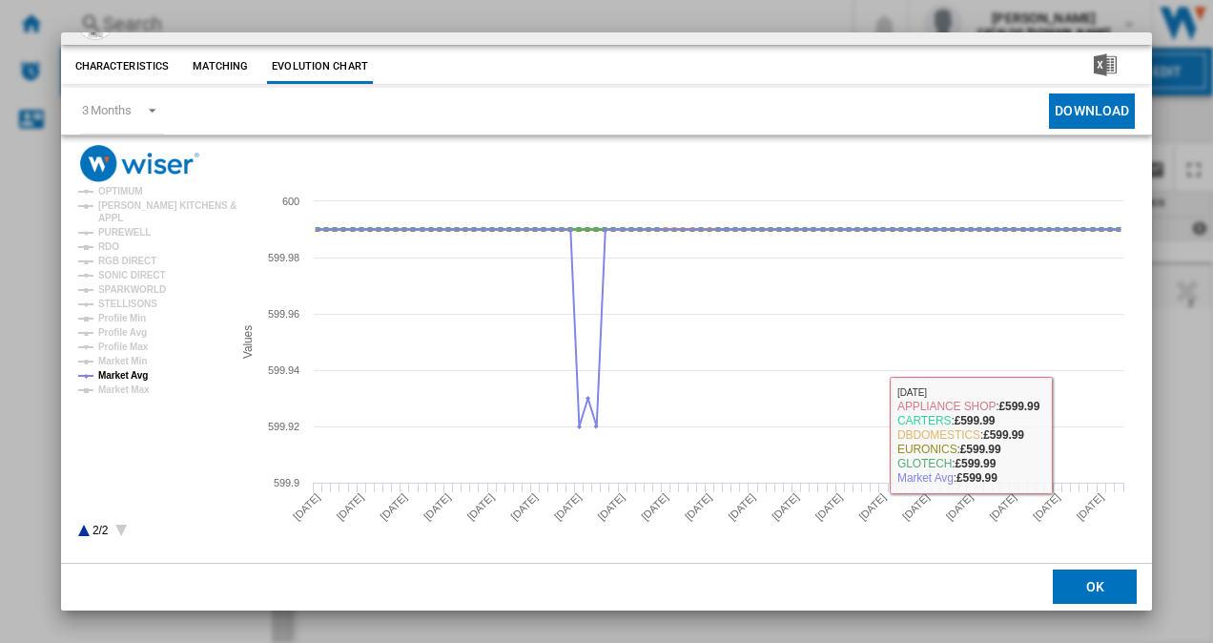
click at [1078, 588] on button "OK" at bounding box center [1095, 587] width 84 height 34
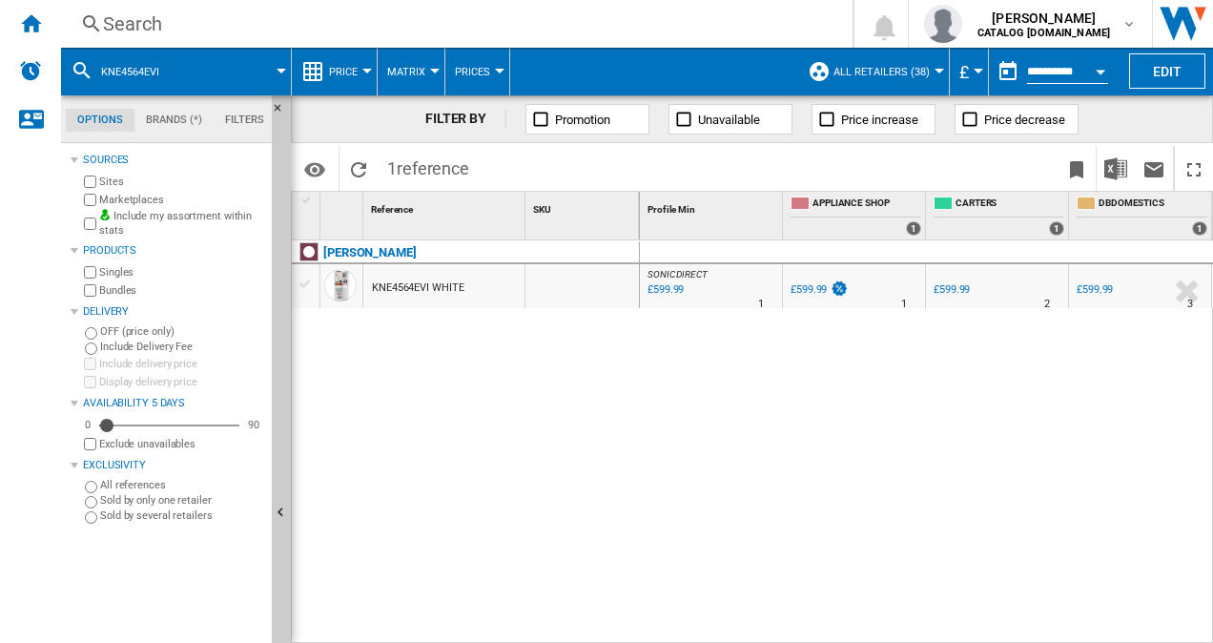
click at [309, 24] on div "Search" at bounding box center [453, 23] width 700 height 27
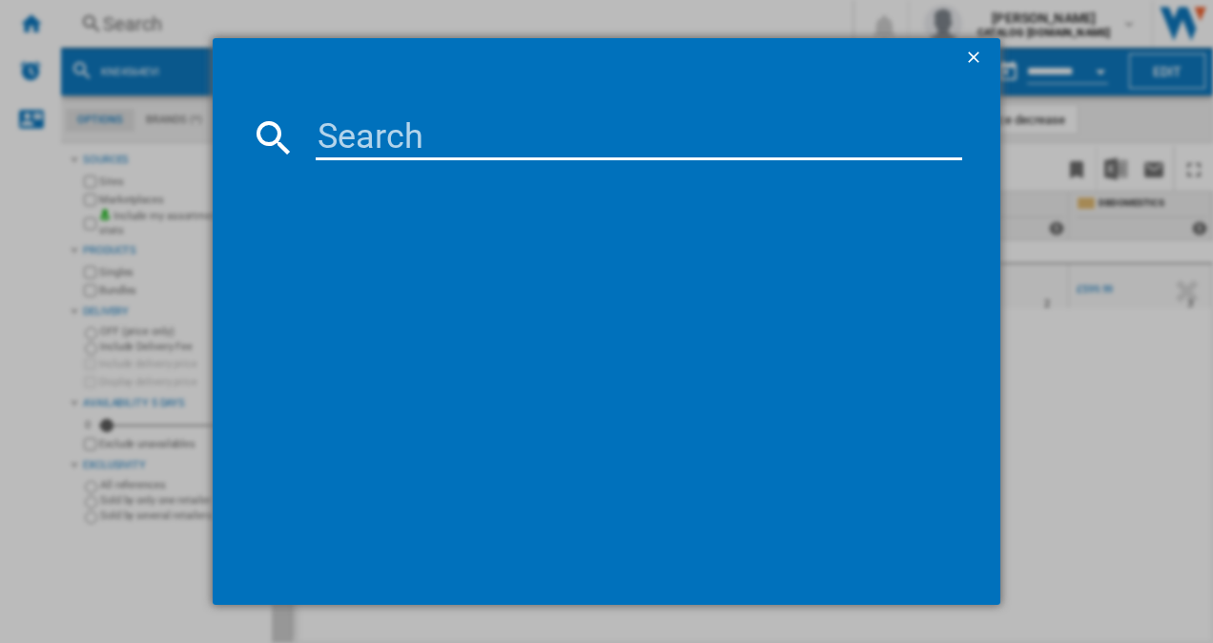
type input "KIV87NSE0G"
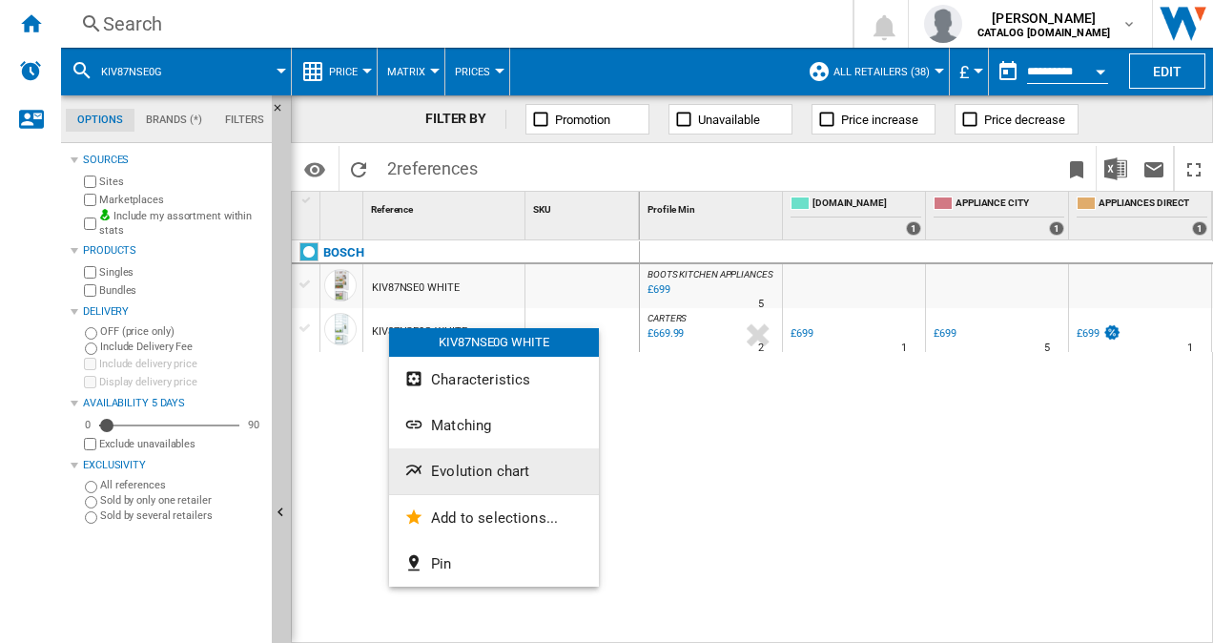
click at [484, 471] on span "Evolution chart" at bounding box center [480, 471] width 98 height 17
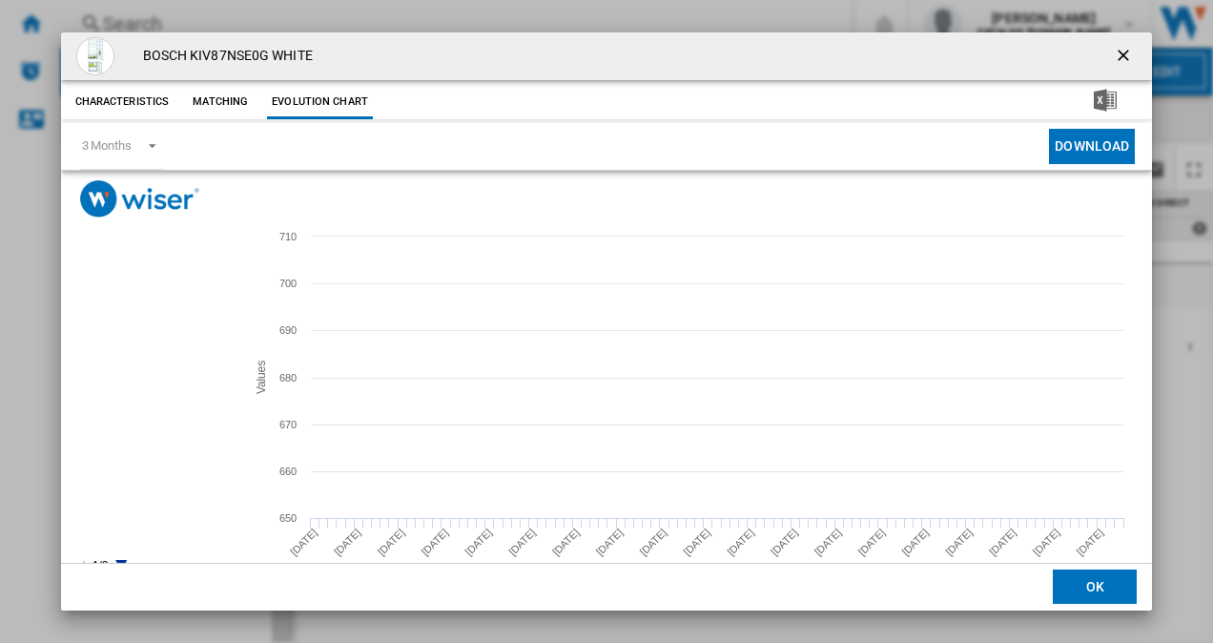
scroll to position [35, 0]
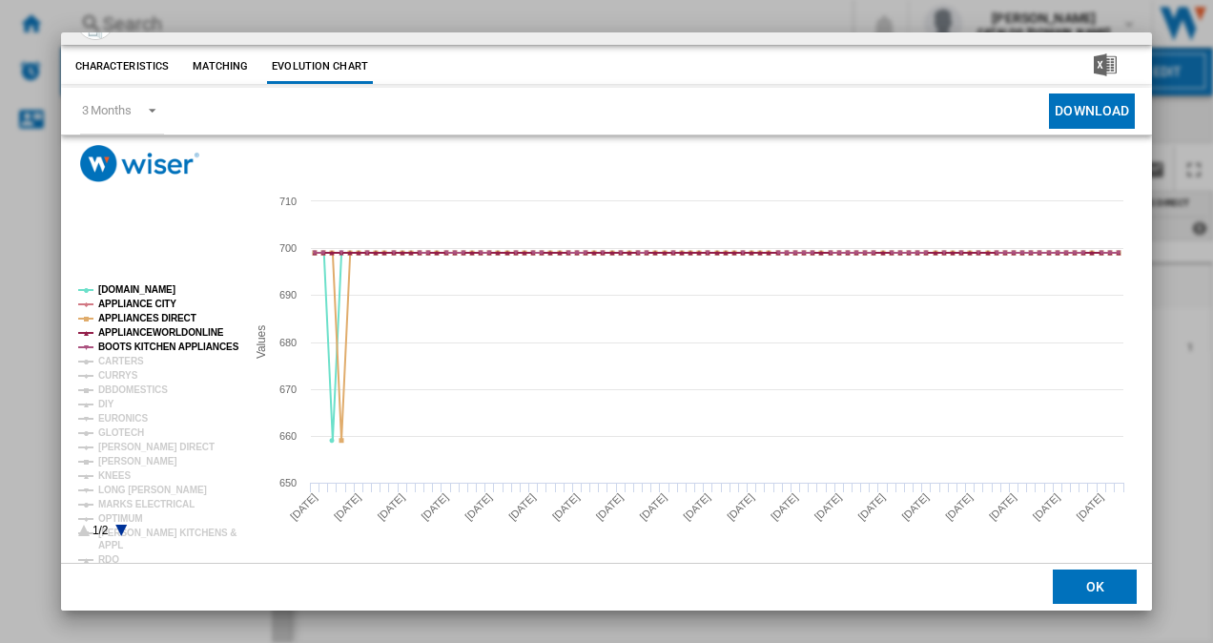
click at [120, 526] on icon "Product popup" at bounding box center [120, 530] width 11 height 11
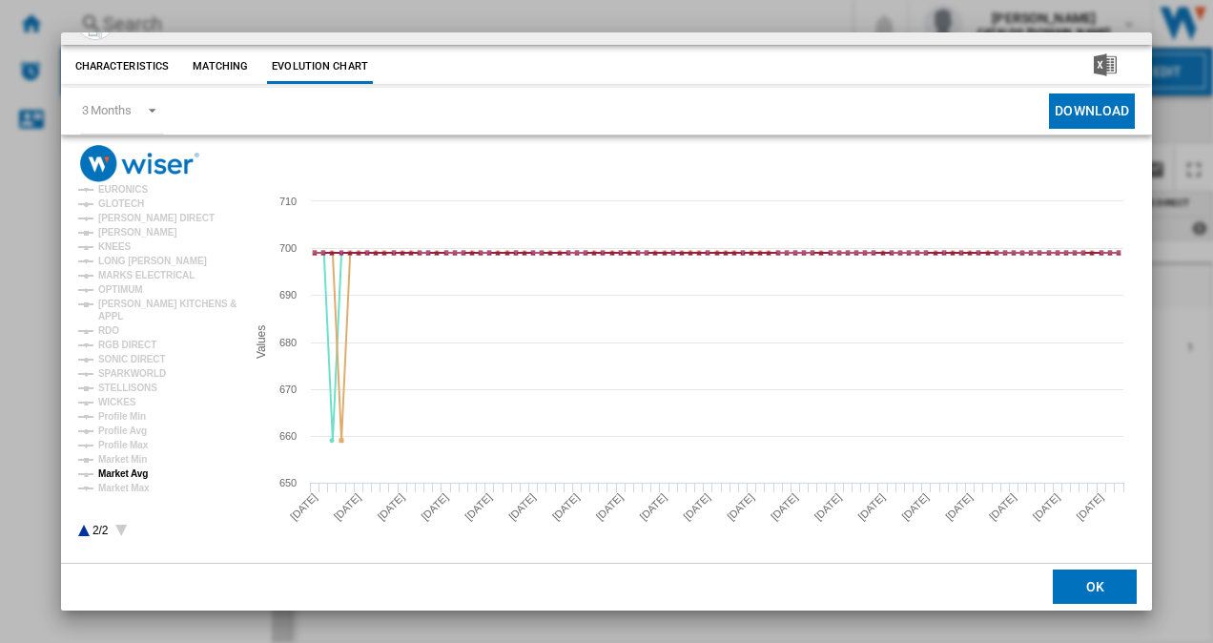
click at [131, 468] on tspan "Market Avg" at bounding box center [123, 473] width 50 height 10
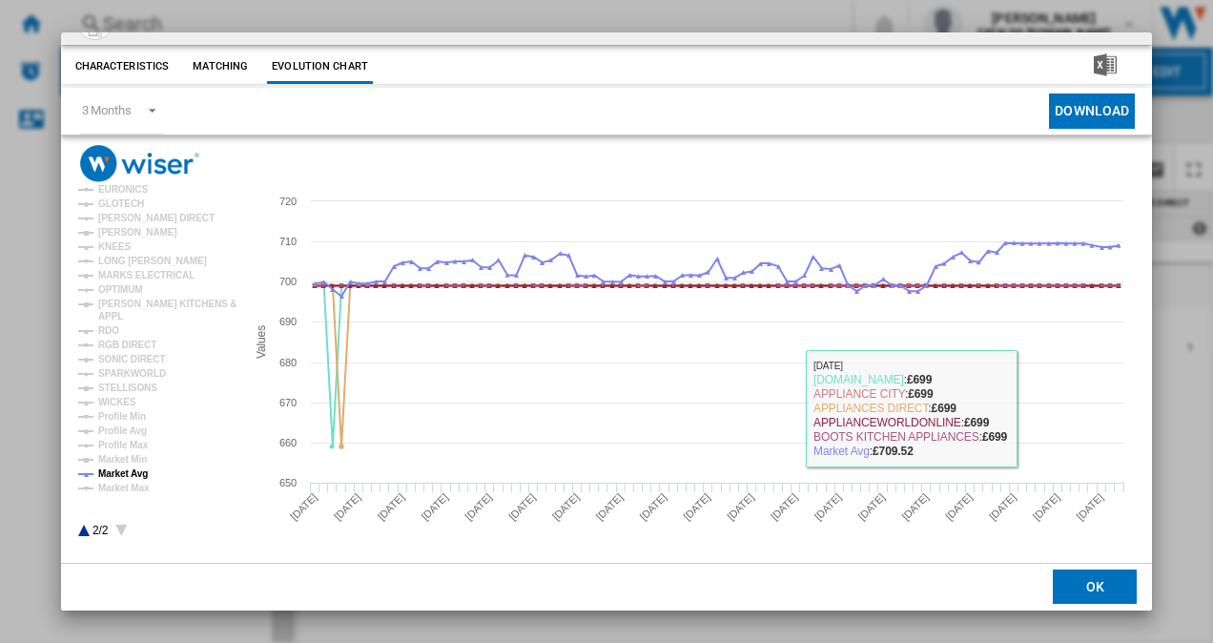
click at [1076, 580] on button "OK" at bounding box center [1095, 587] width 84 height 34
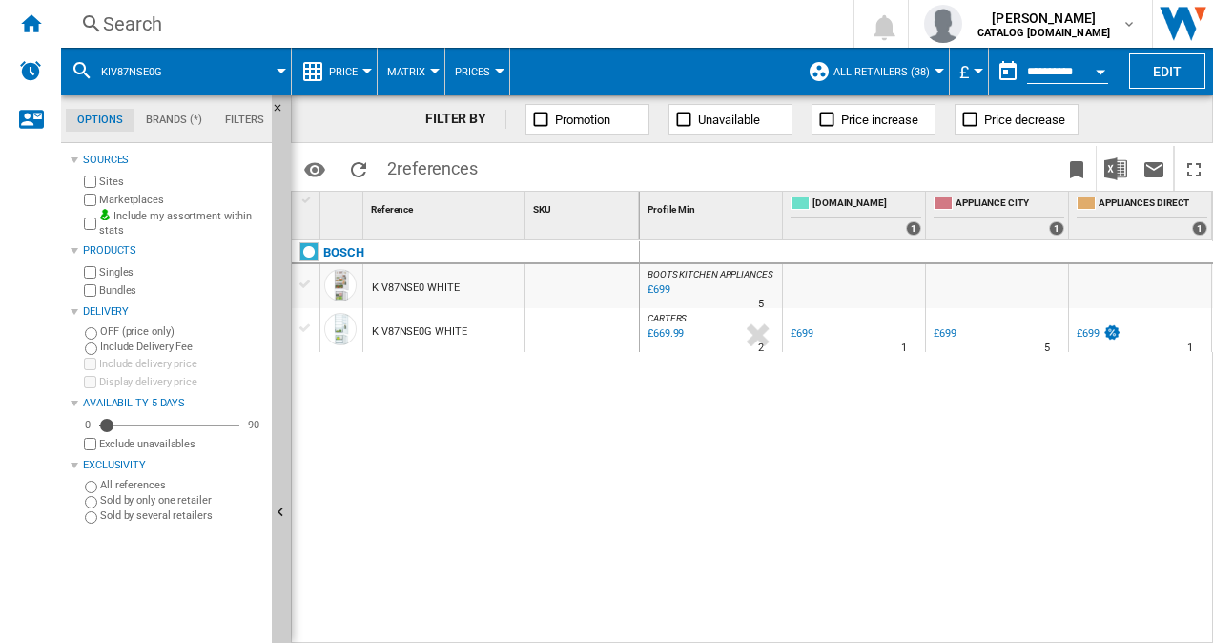
click at [384, 14] on div "Search" at bounding box center [453, 23] width 700 height 27
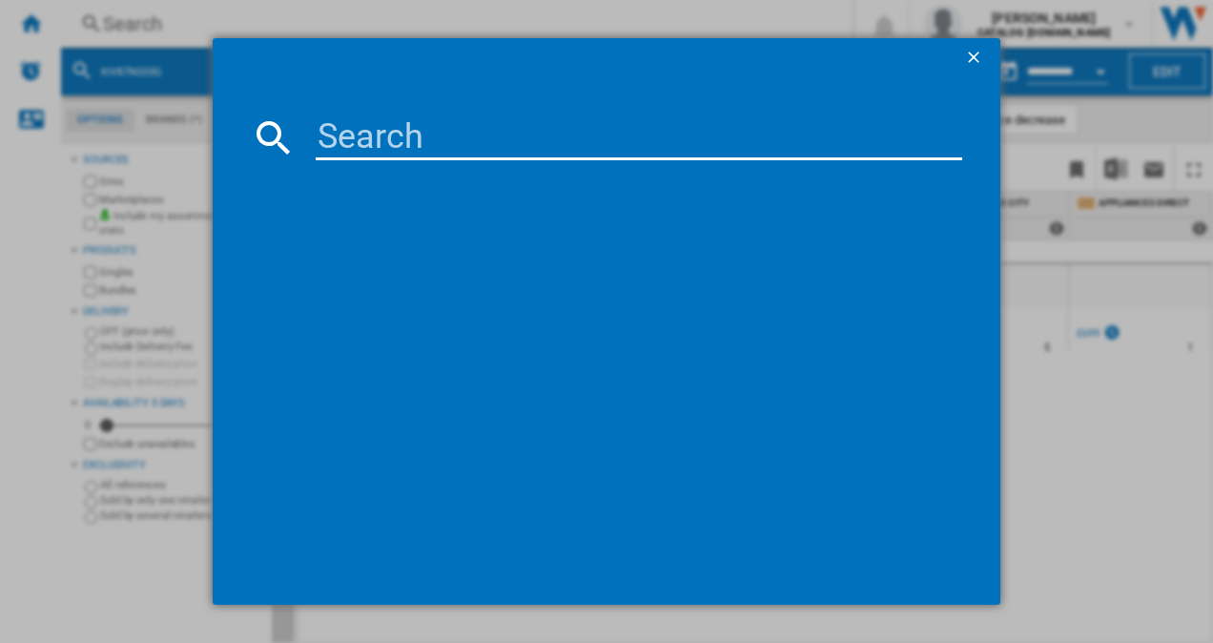
type input "OSC5S185ES"
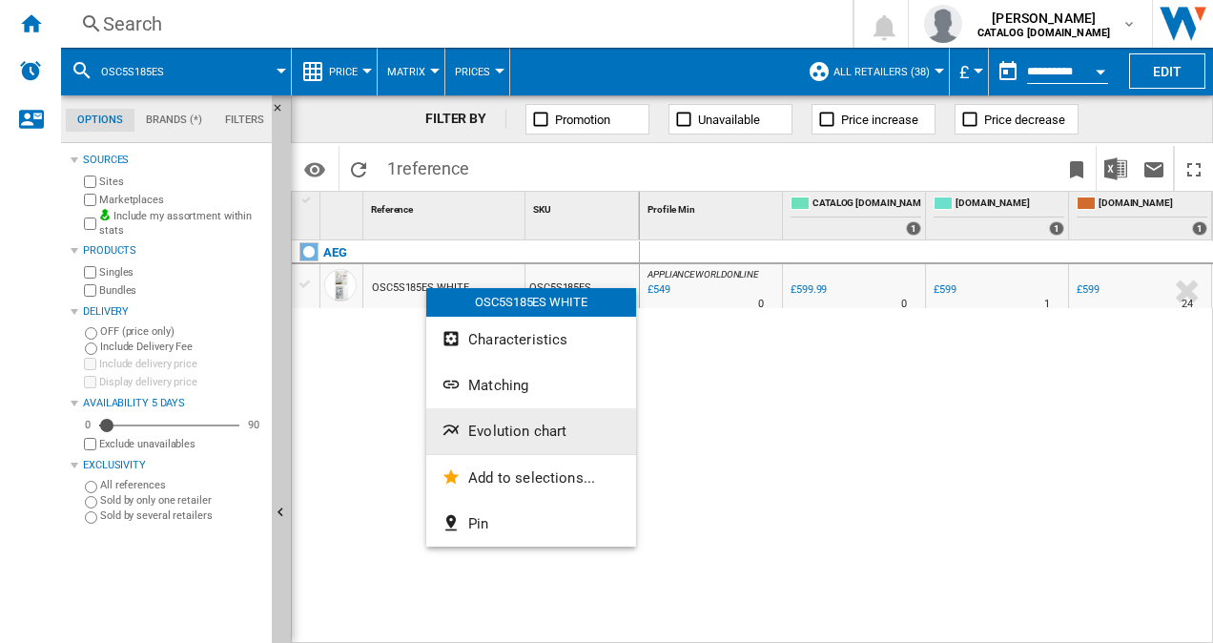
click at [509, 438] on span "Evolution chart" at bounding box center [517, 431] width 98 height 17
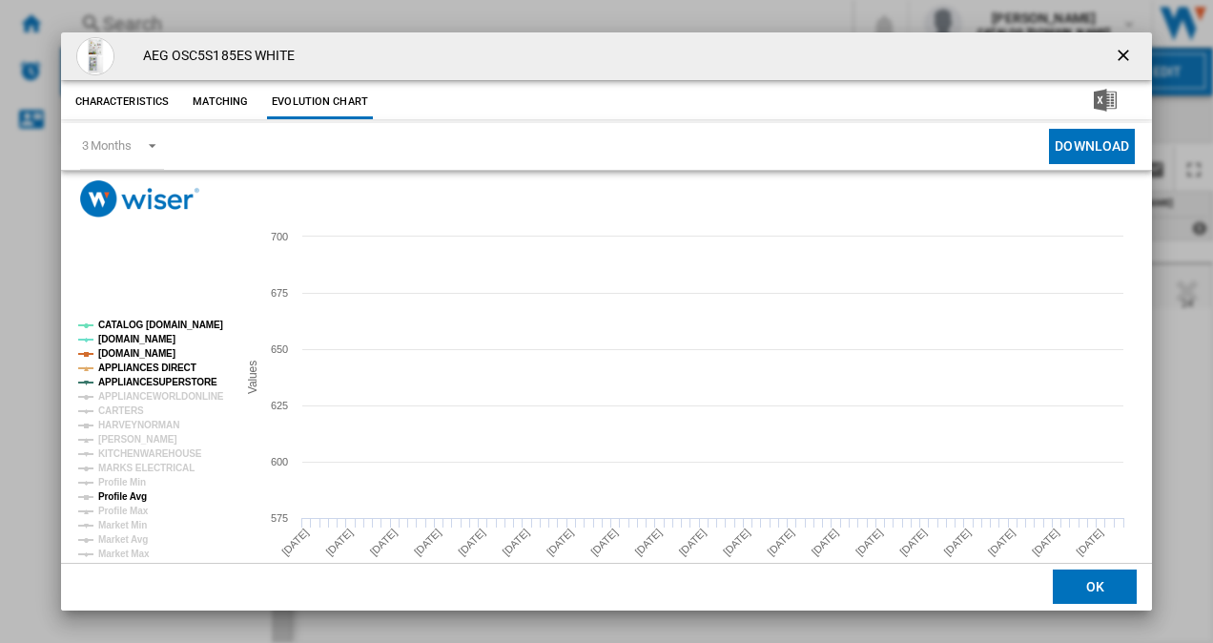
scroll to position [35, 0]
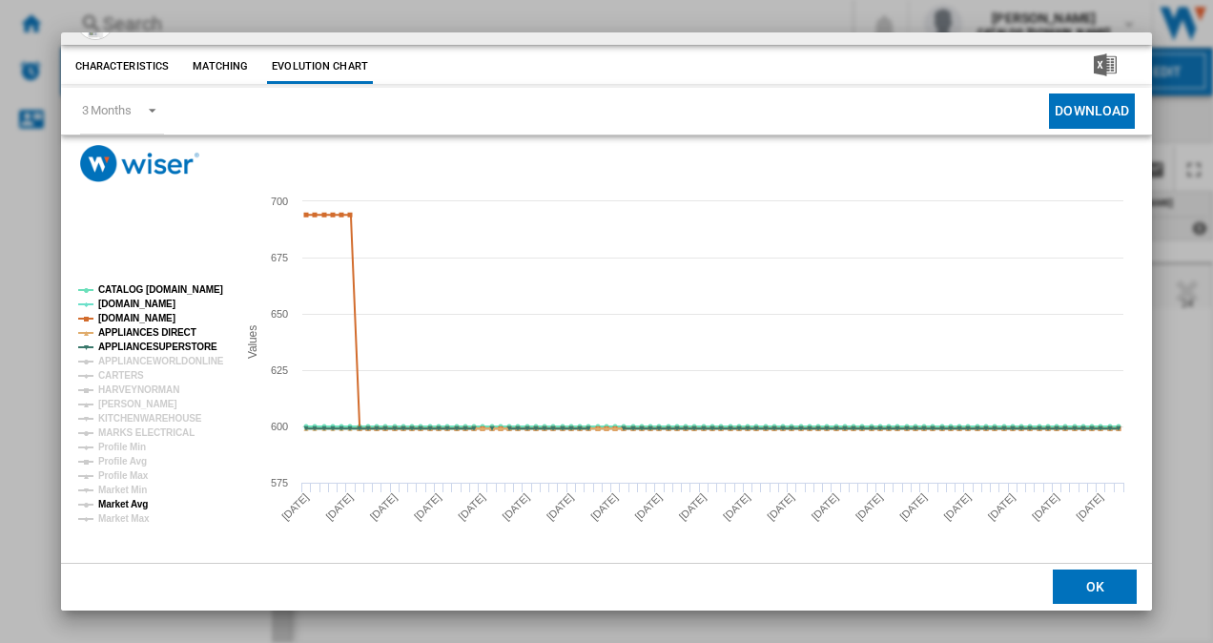
click at [120, 502] on tspan "Market Avg" at bounding box center [123, 504] width 50 height 10
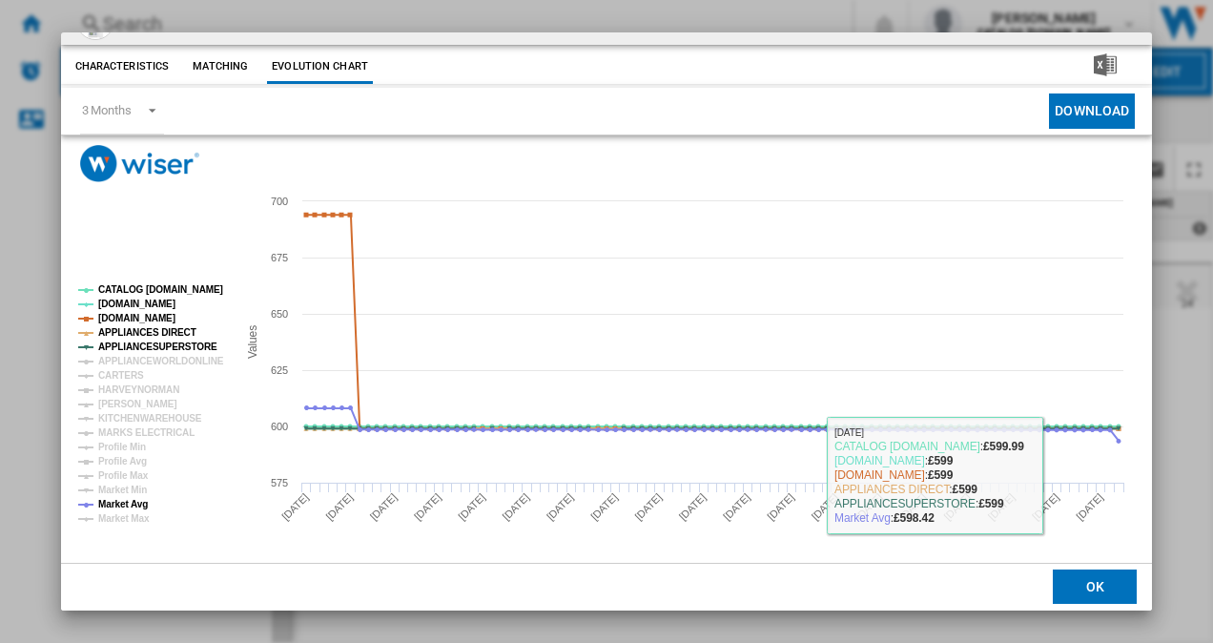
click at [1078, 584] on button "OK" at bounding box center [1095, 587] width 84 height 34
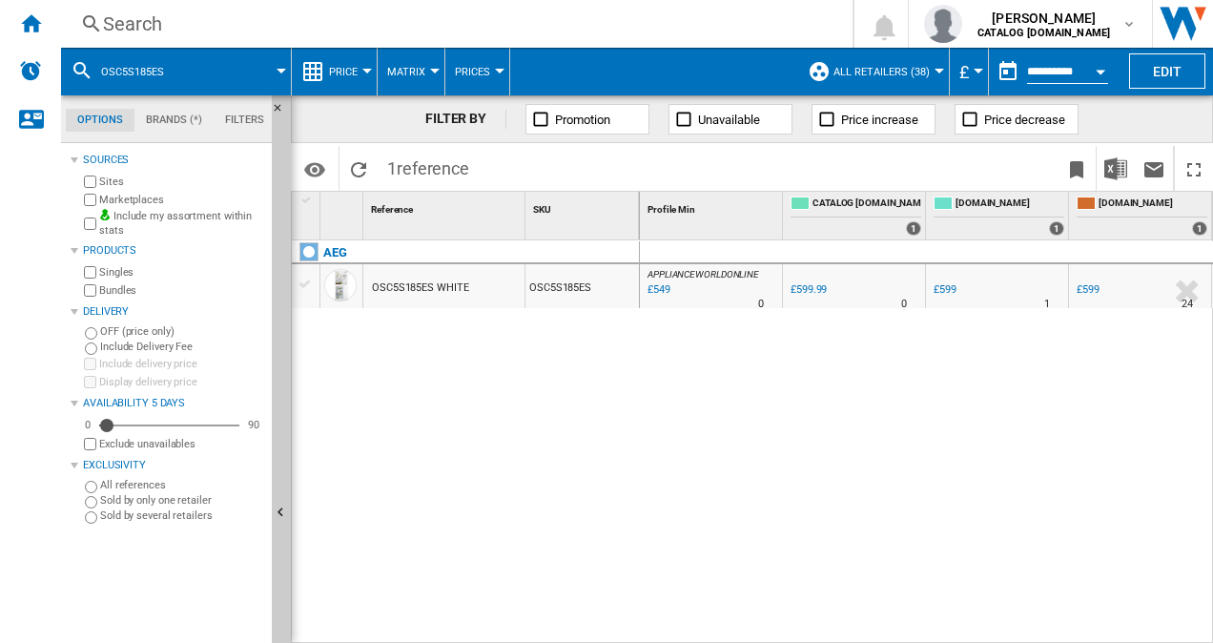
click at [199, 30] on div "Search" at bounding box center [453, 23] width 700 height 27
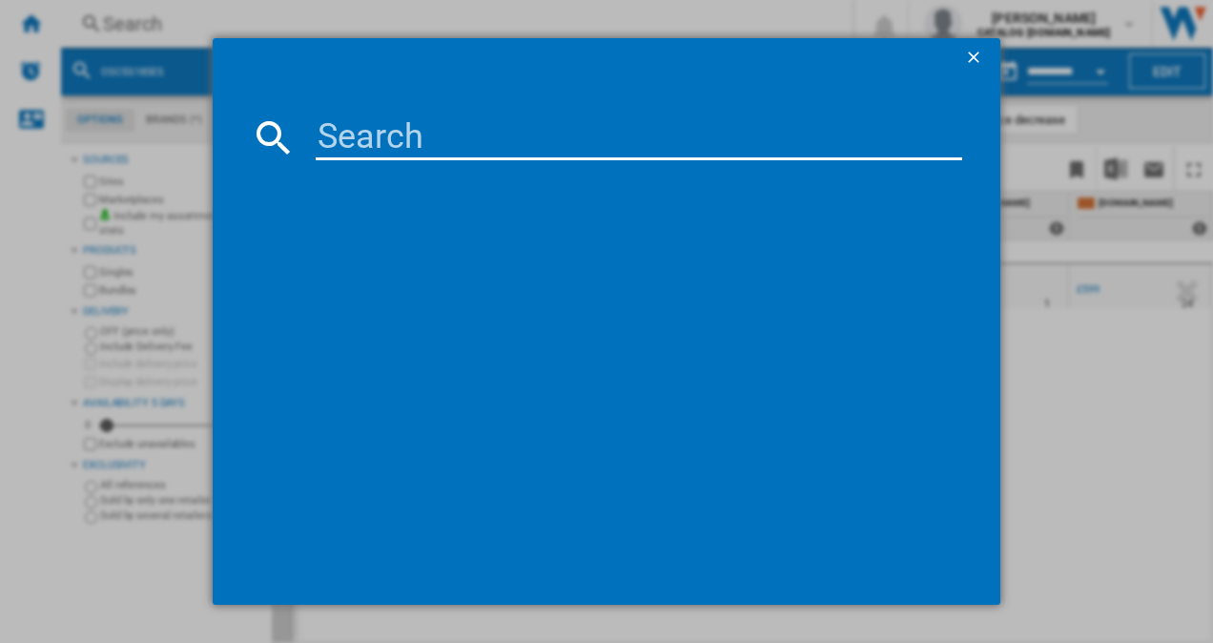
type input "OSC6N181ES"
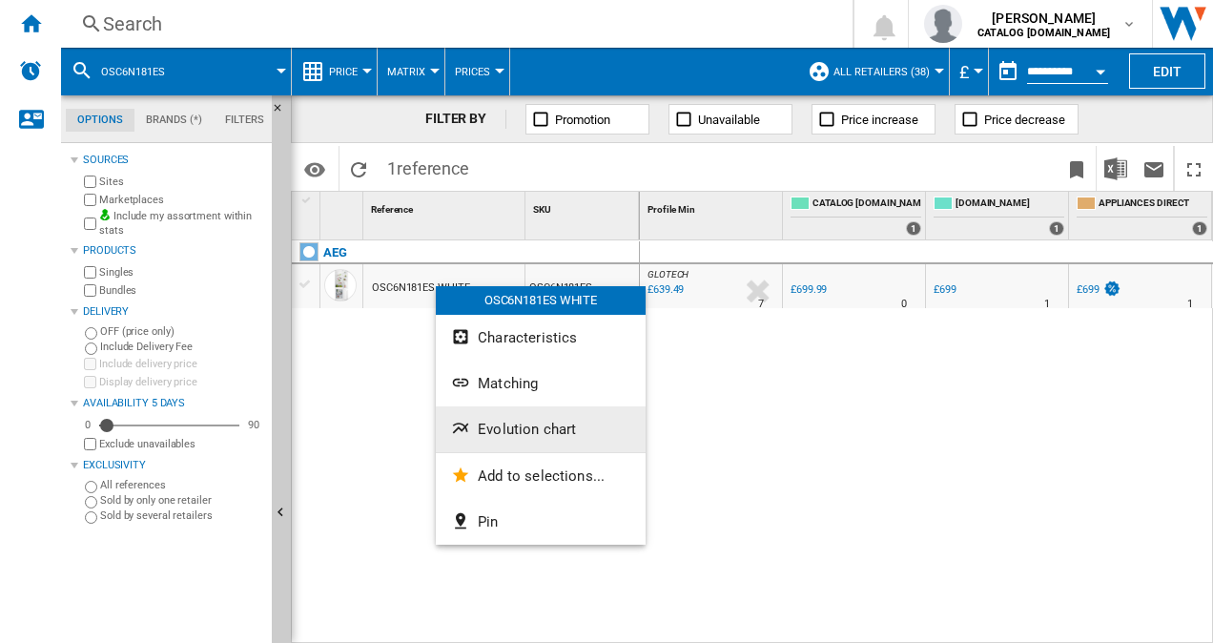
click at [533, 426] on span "Evolution chart" at bounding box center [527, 429] width 98 height 17
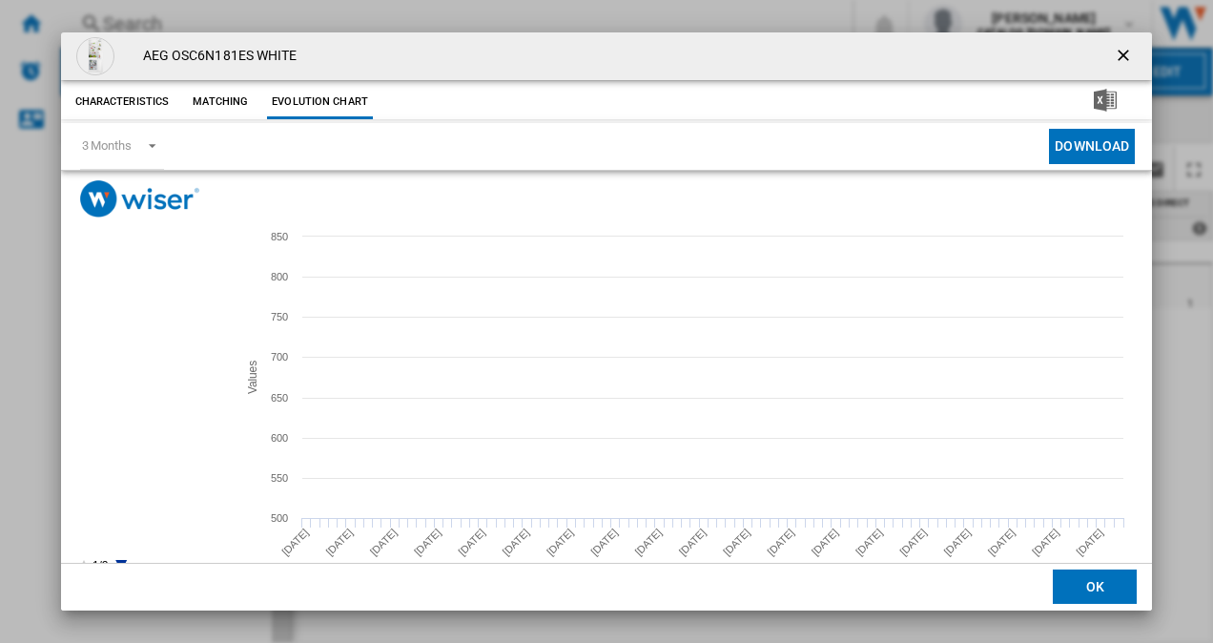
scroll to position [35, 0]
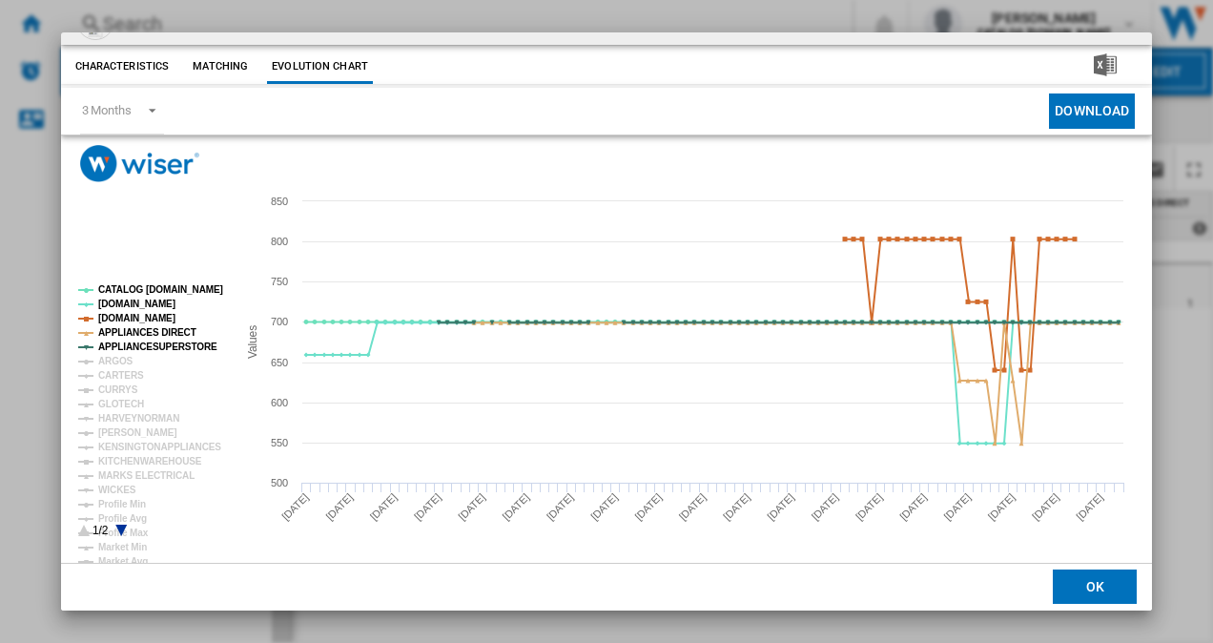
click at [120, 526] on icon "Product popup" at bounding box center [120, 530] width 11 height 11
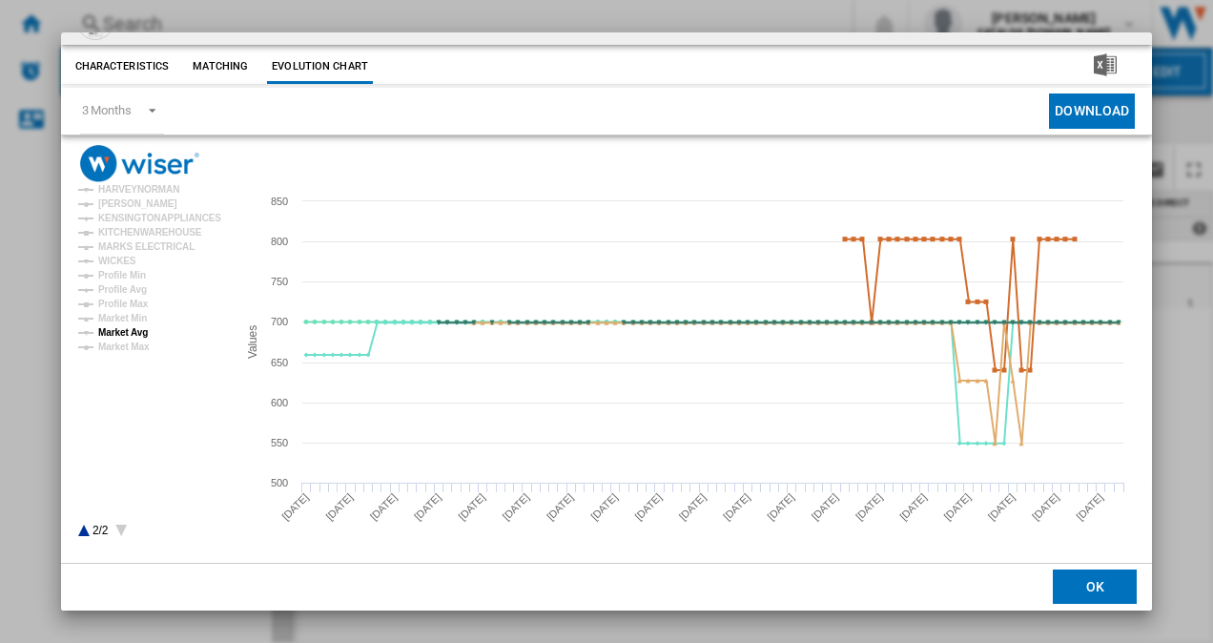
click at [136, 333] on tspan "Market Avg" at bounding box center [123, 332] width 50 height 10
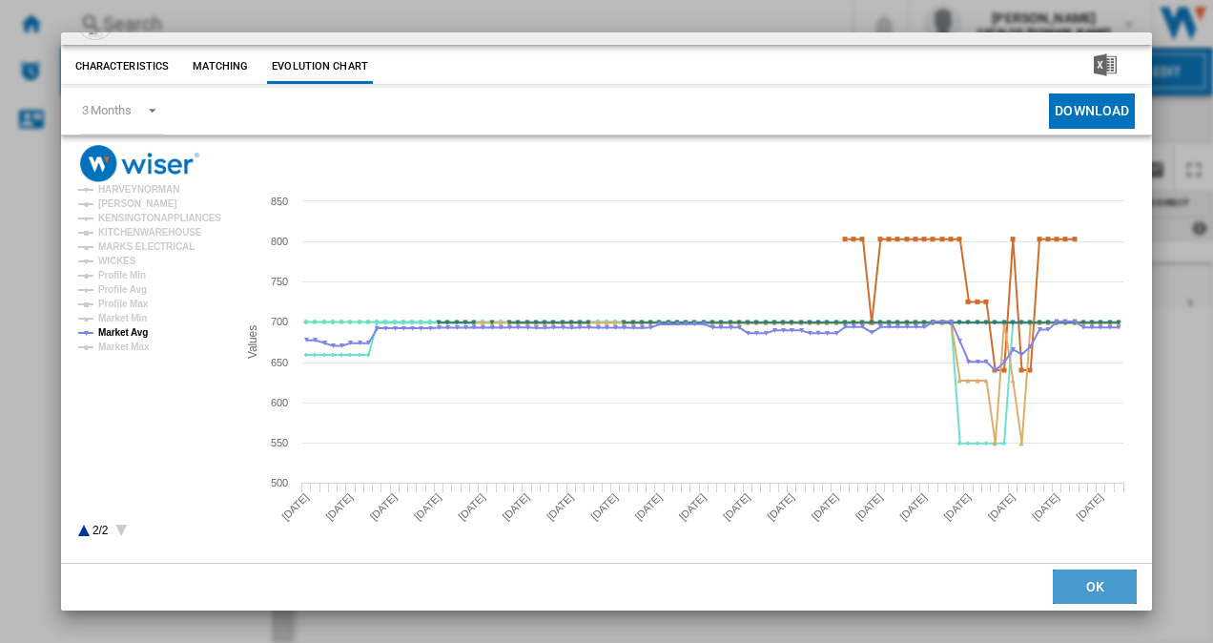
click at [1091, 578] on button "OK" at bounding box center [1095, 587] width 84 height 34
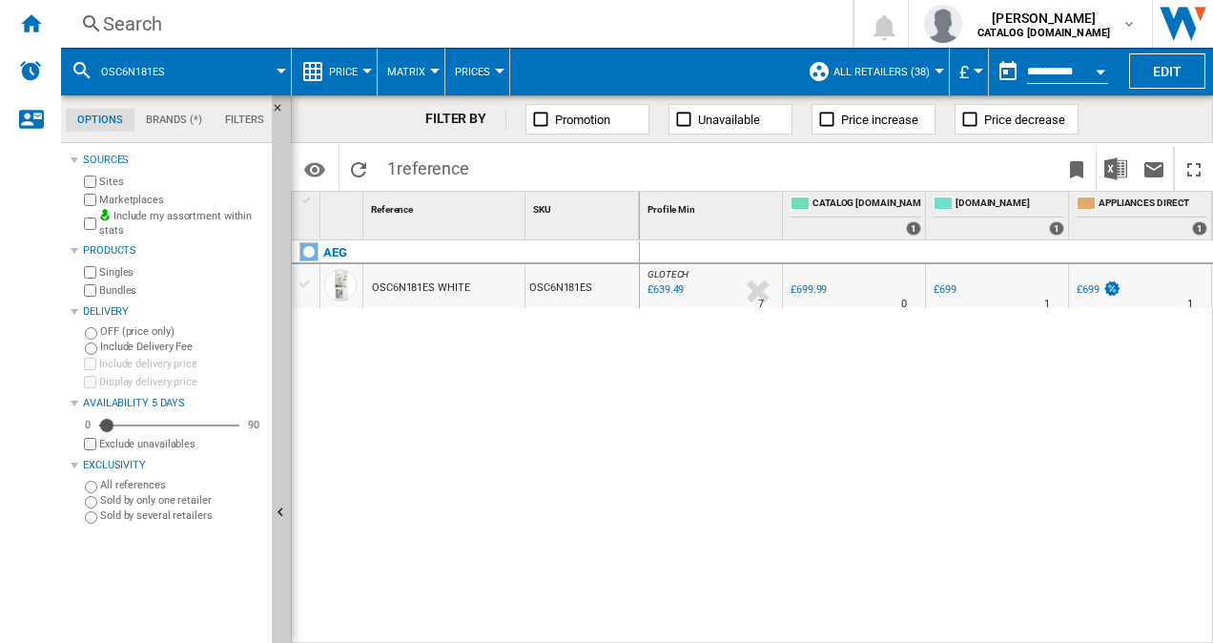
click at [401, 24] on div "Search" at bounding box center [453, 23] width 700 height 27
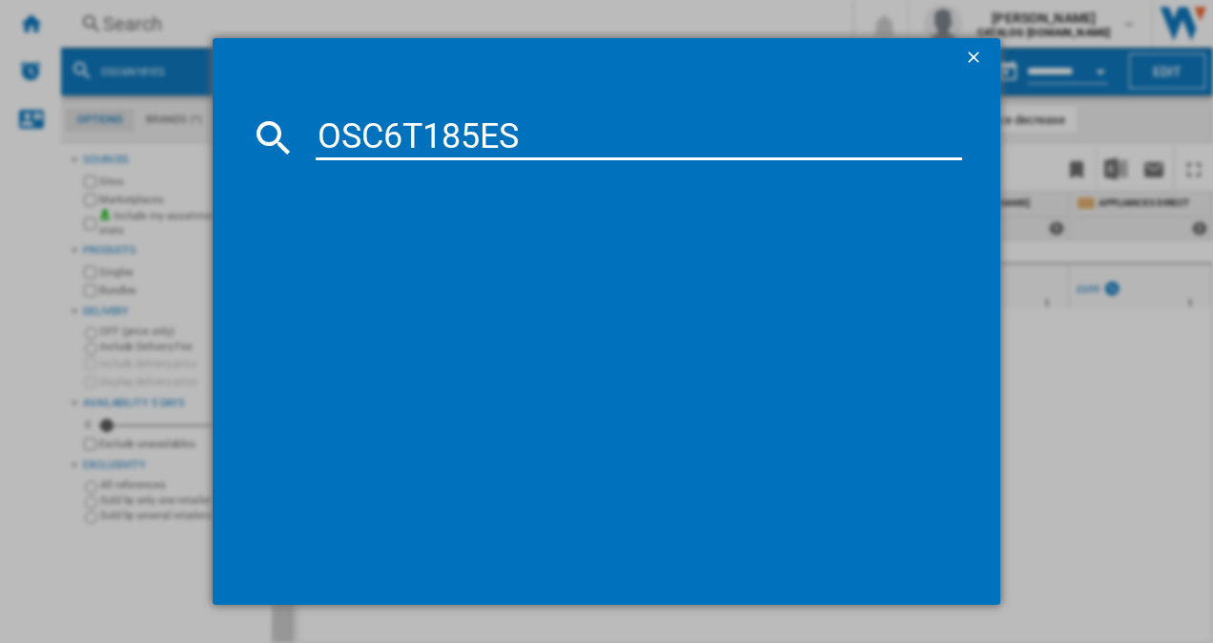
type input "OSC6T185ES"
click at [415, 253] on div "AEG OSC6T185ES WHITE" at bounding box center [620, 261] width 629 height 19
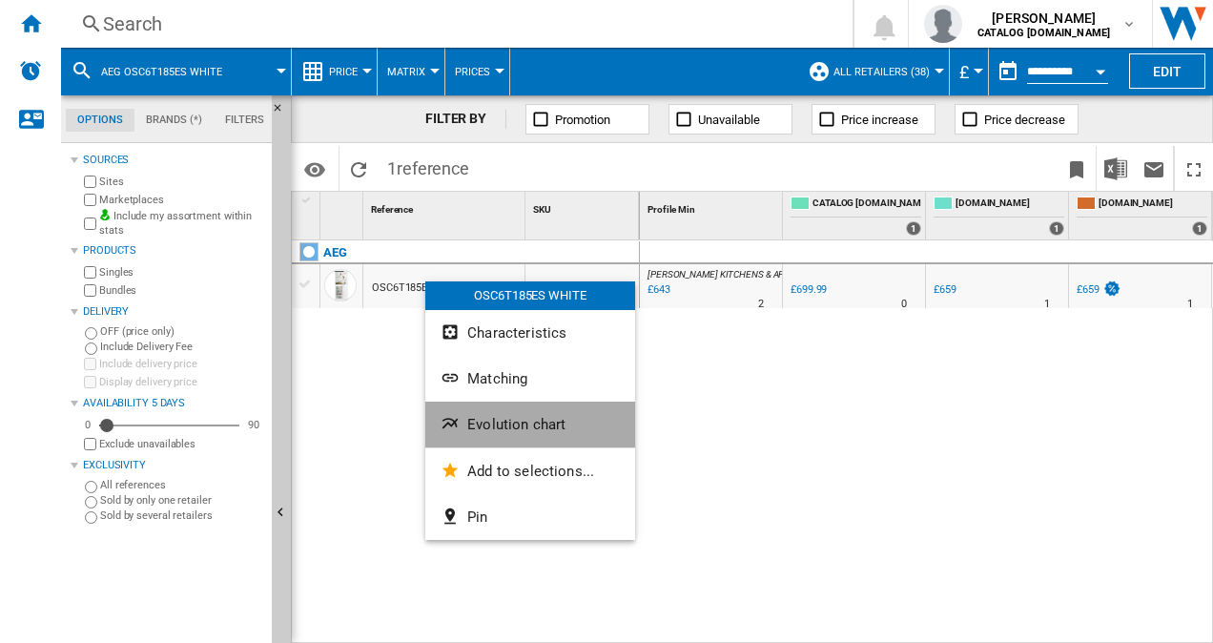
click at [531, 416] on span "Evolution chart" at bounding box center [516, 424] width 98 height 17
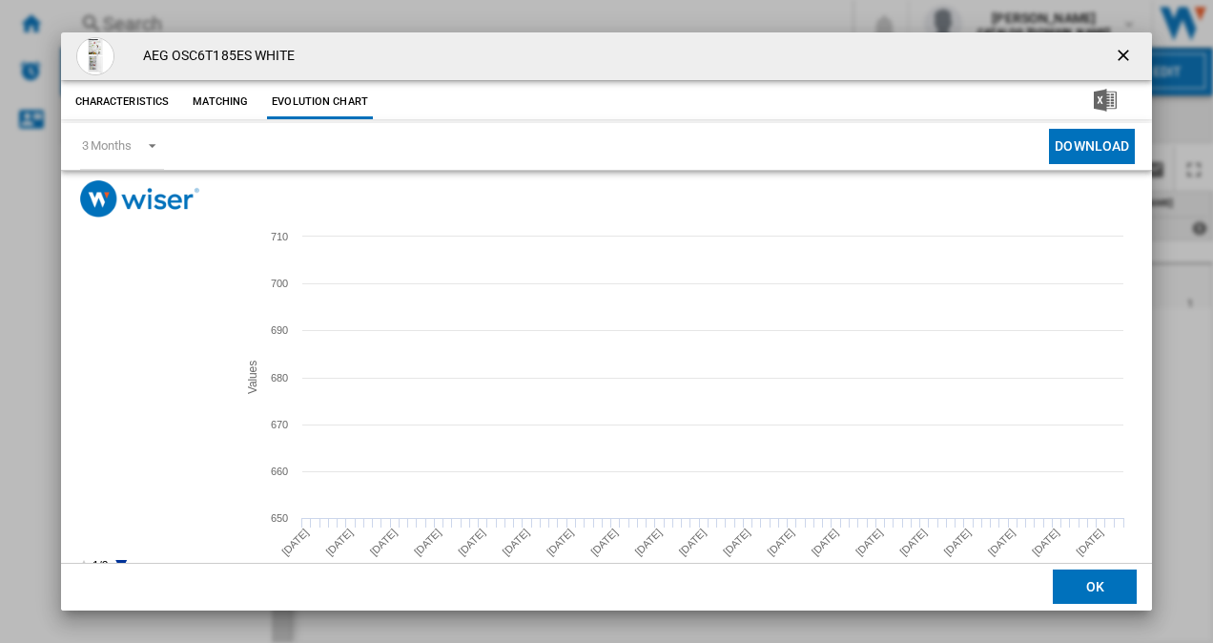
scroll to position [35, 0]
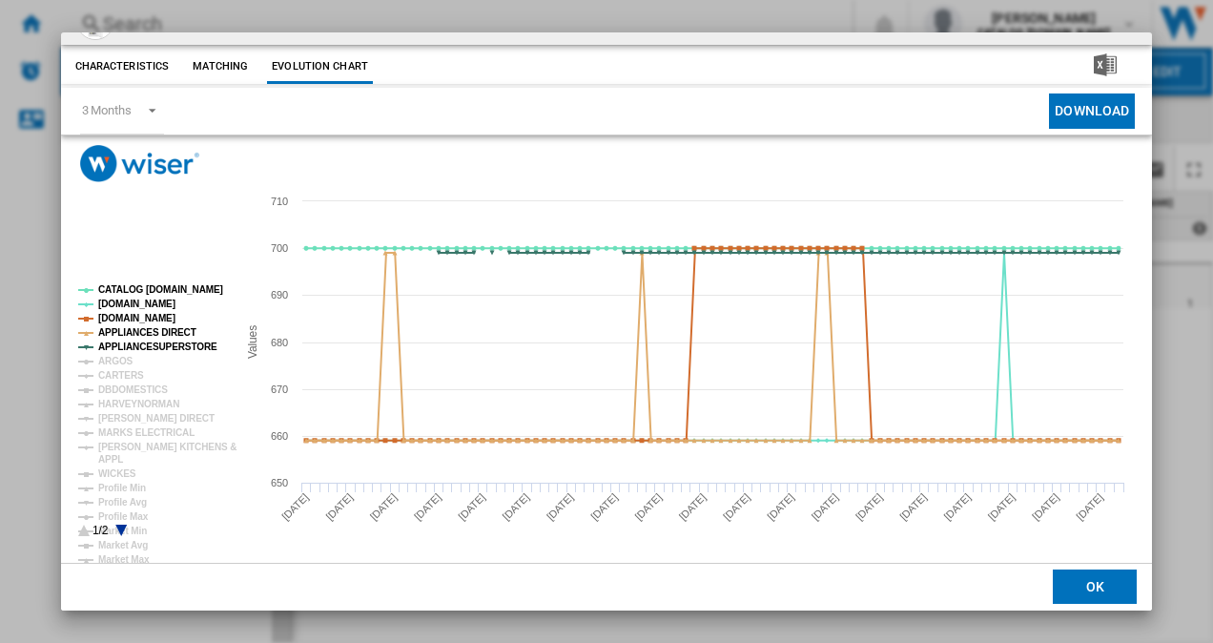
click at [120, 528] on icon "Product popup" at bounding box center [120, 530] width 11 height 11
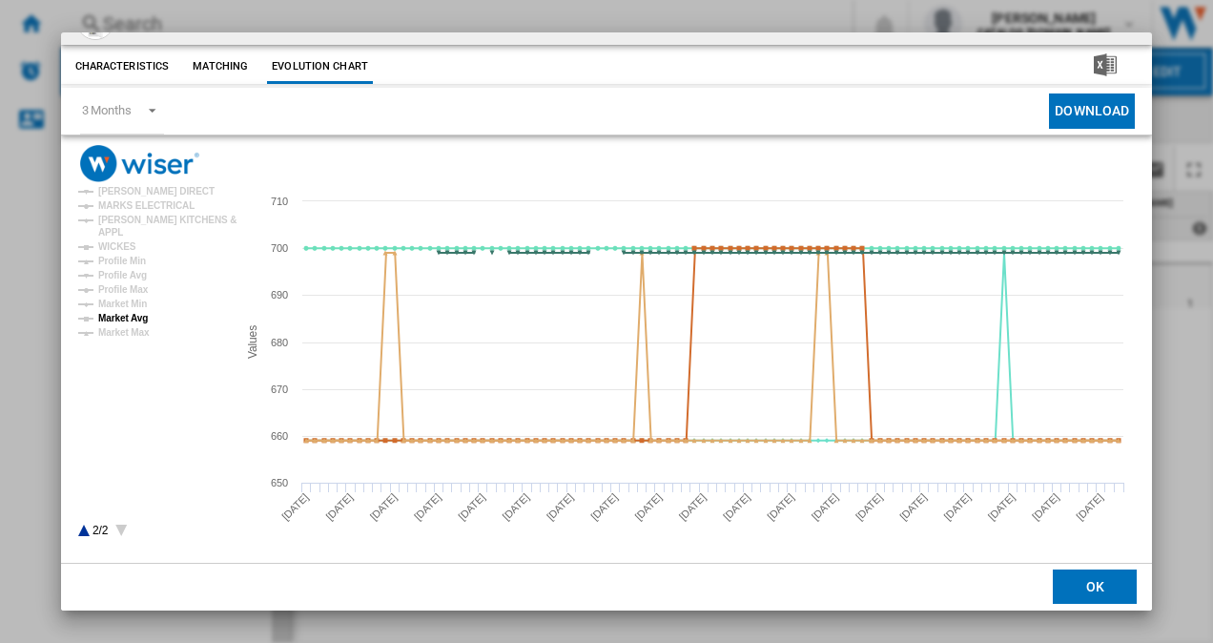
click at [105, 320] on tspan "Market Avg" at bounding box center [123, 318] width 50 height 10
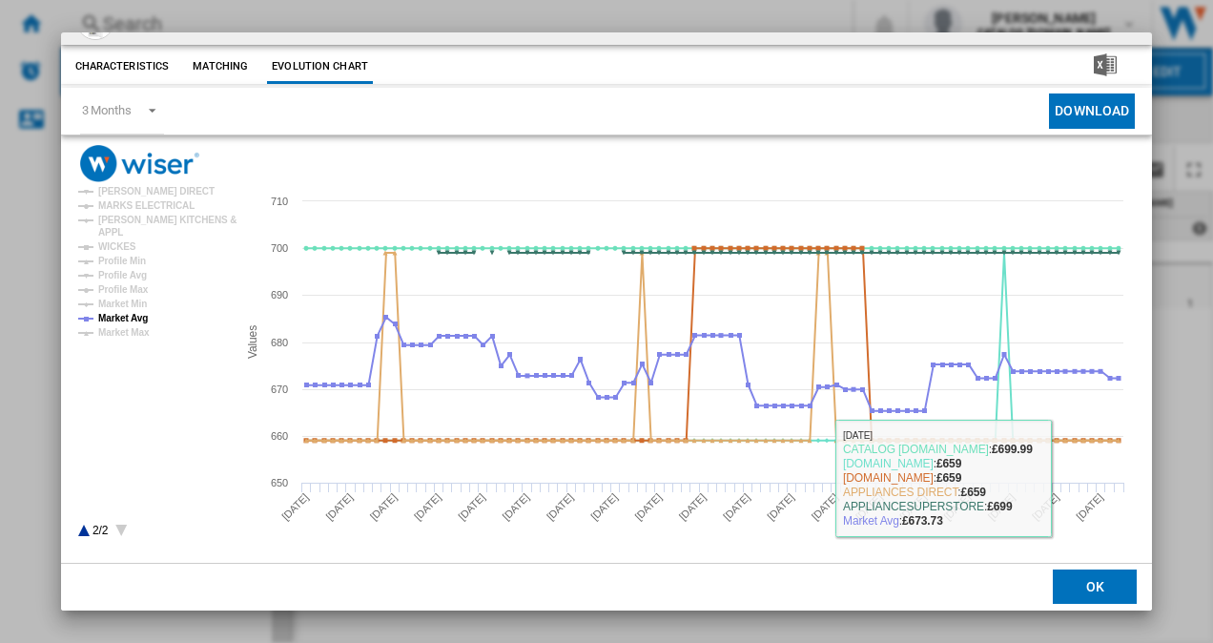
click at [1079, 576] on button "OK" at bounding box center [1095, 587] width 84 height 34
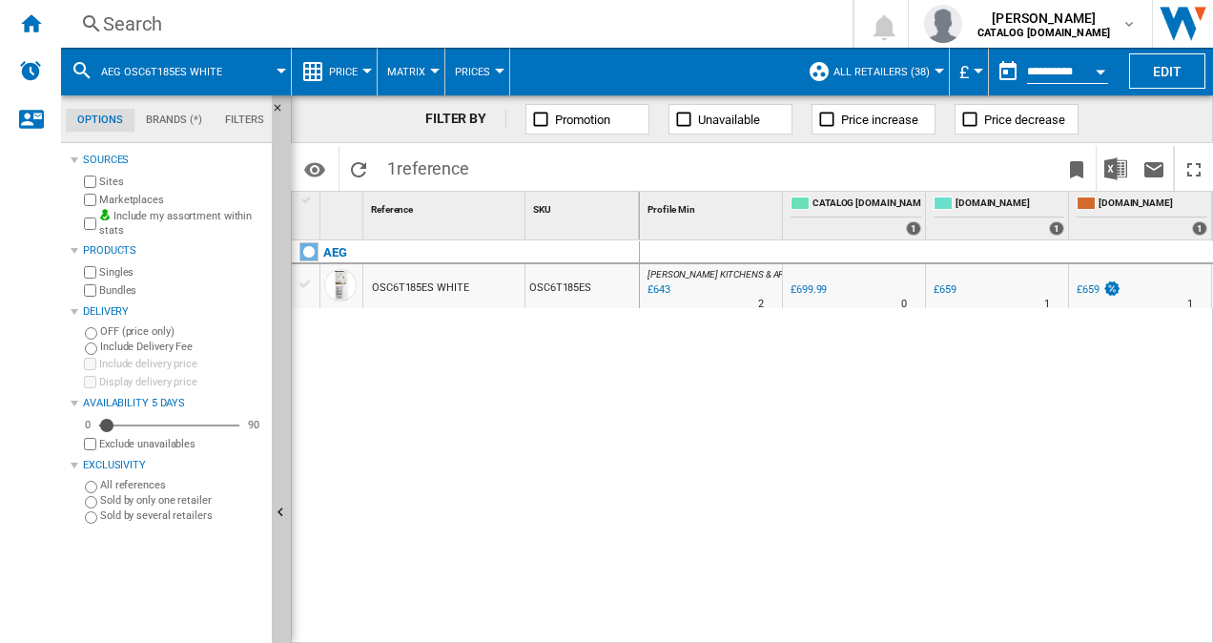
click at [233, 8] on div "Search Search 0 luke ralph CATALOG ELECTROLUX.UK CATALOG ELECTROLUX.UK My setti…" at bounding box center [637, 24] width 1152 height 48
click at [153, 12] on div "Search" at bounding box center [453, 23] width 700 height 27
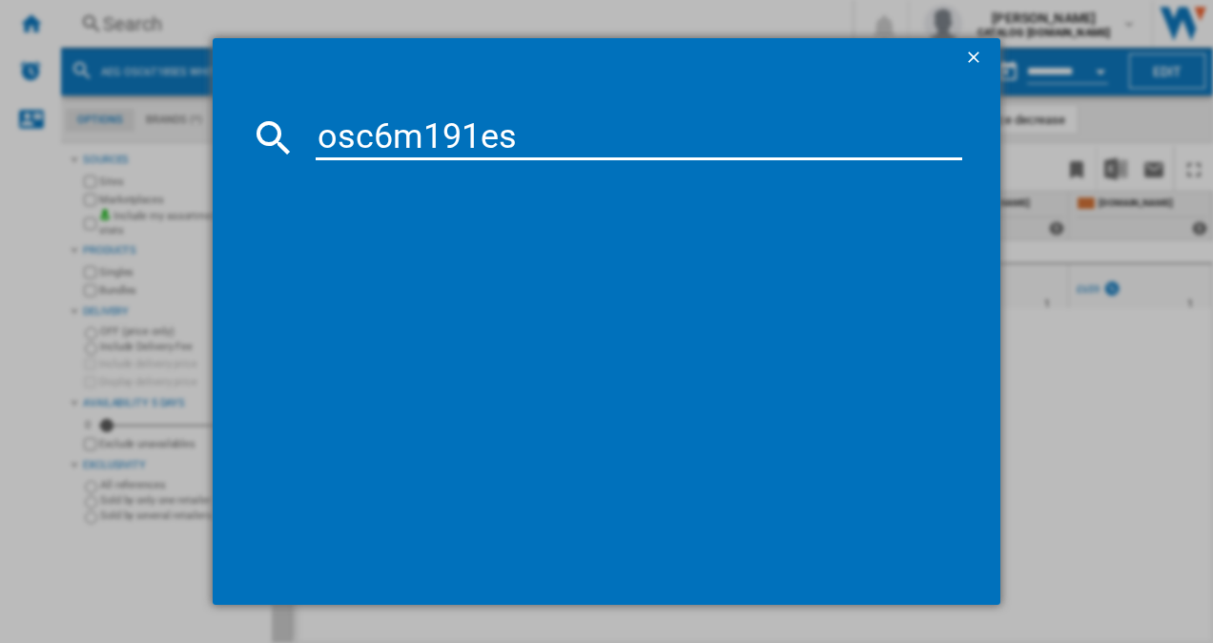
type input "osc6m191es"
click at [418, 254] on div "AEG OSC6M191ES SILVER" at bounding box center [620, 261] width 629 height 19
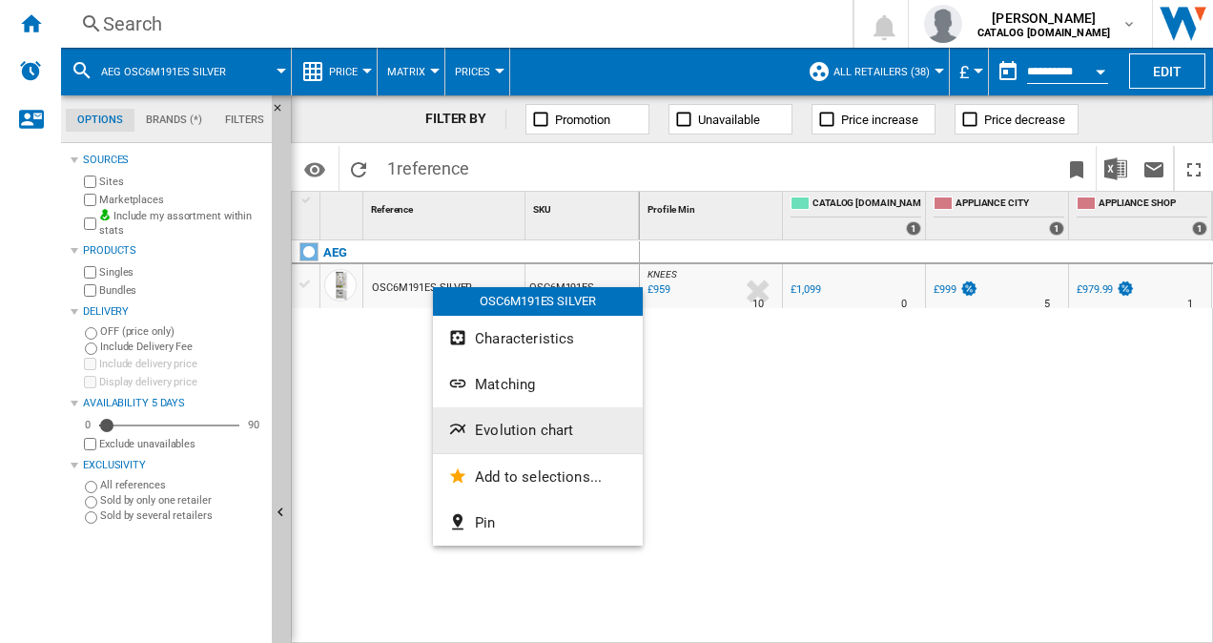
click at [511, 428] on span "Evolution chart" at bounding box center [524, 430] width 98 height 17
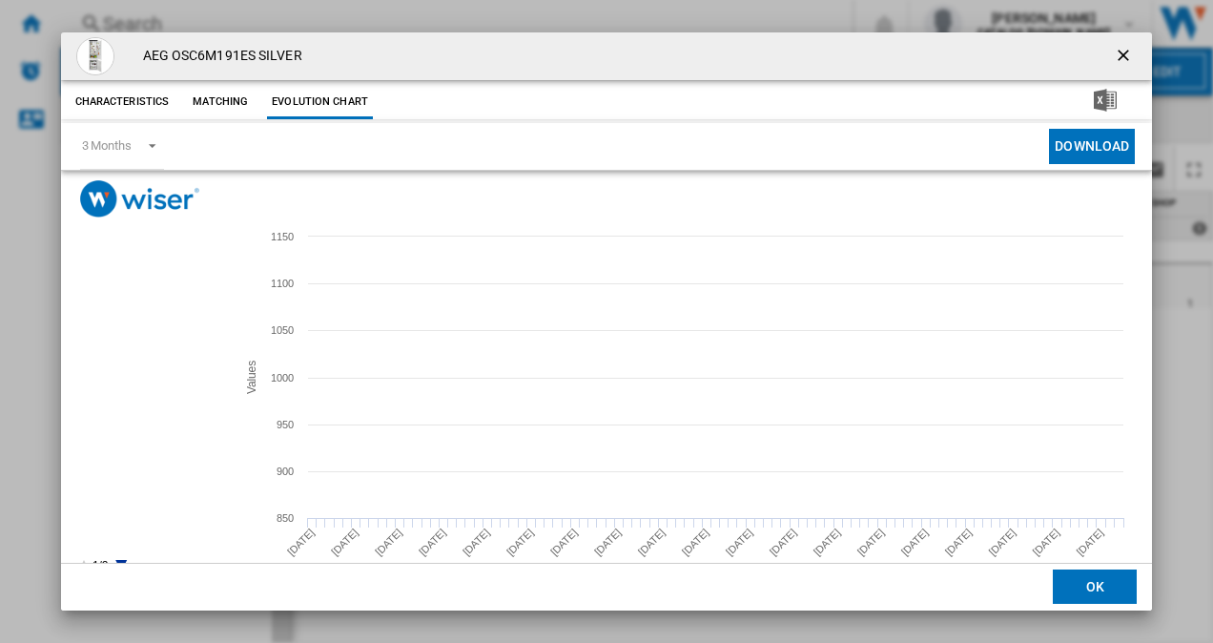
scroll to position [35, 0]
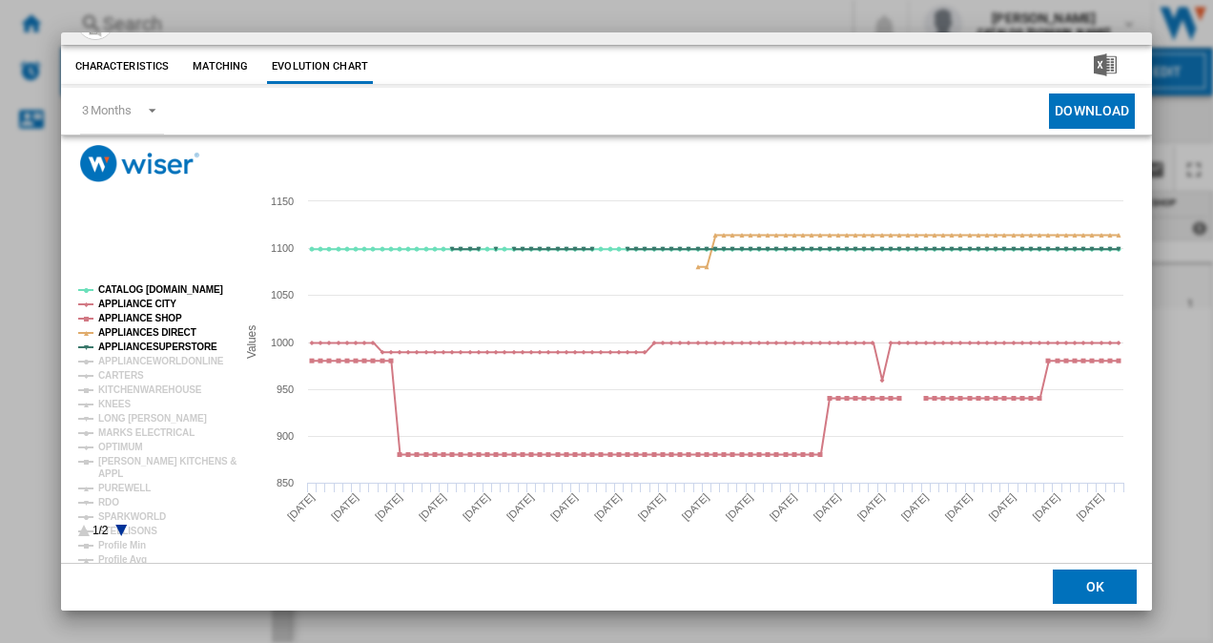
click at [120, 528] on icon "Product popup" at bounding box center [120, 530] width 11 height 11
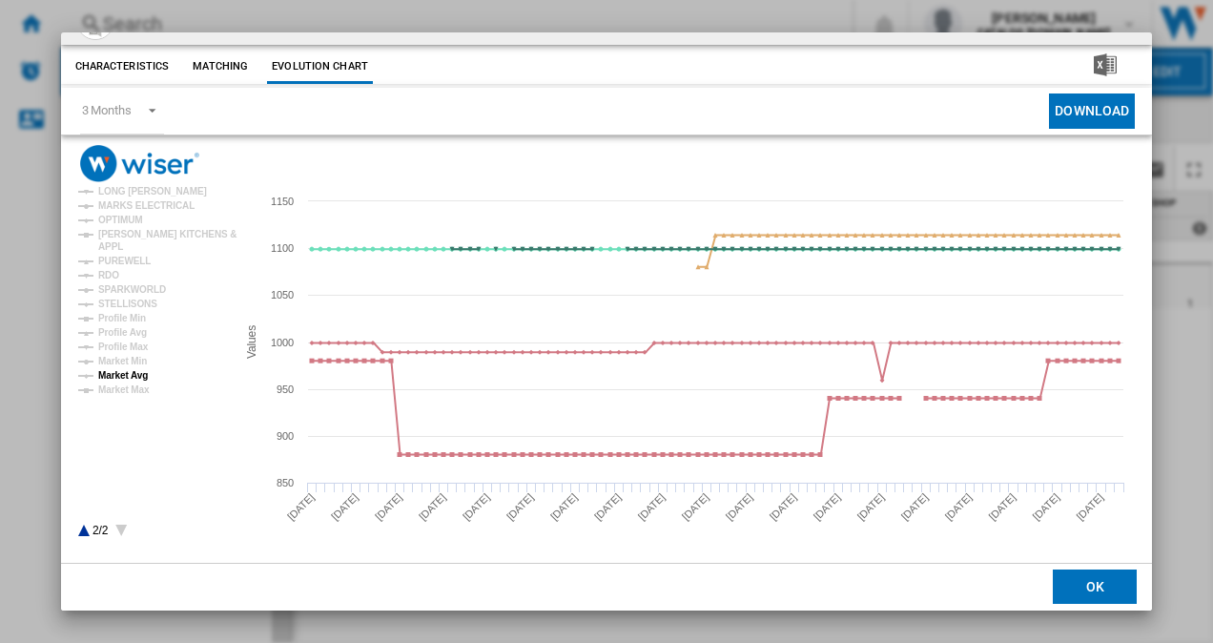
click at [123, 371] on tspan "Market Avg" at bounding box center [123, 375] width 50 height 10
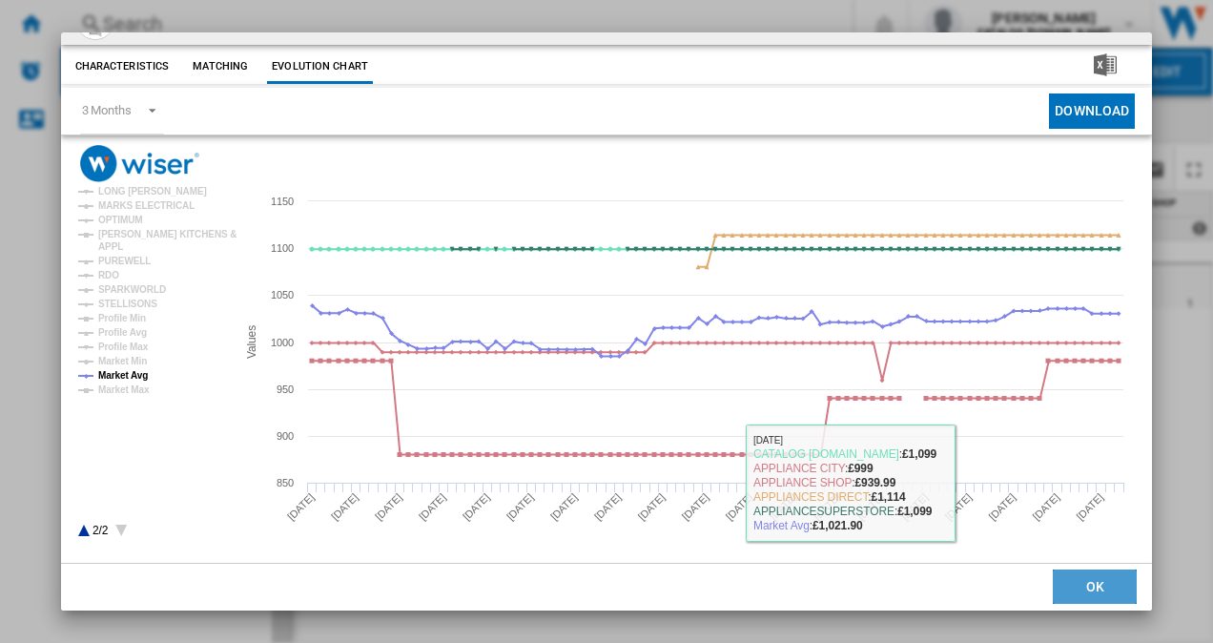
click at [1079, 584] on button "OK" at bounding box center [1095, 587] width 84 height 34
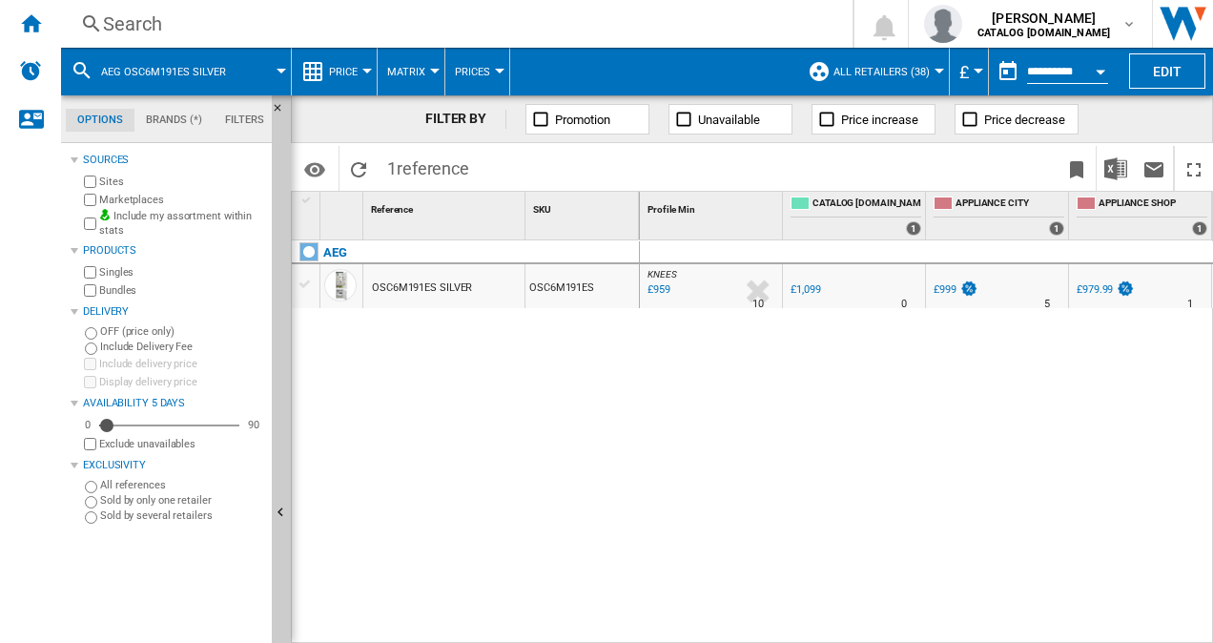
click at [193, 15] on div "Search" at bounding box center [453, 23] width 700 height 27
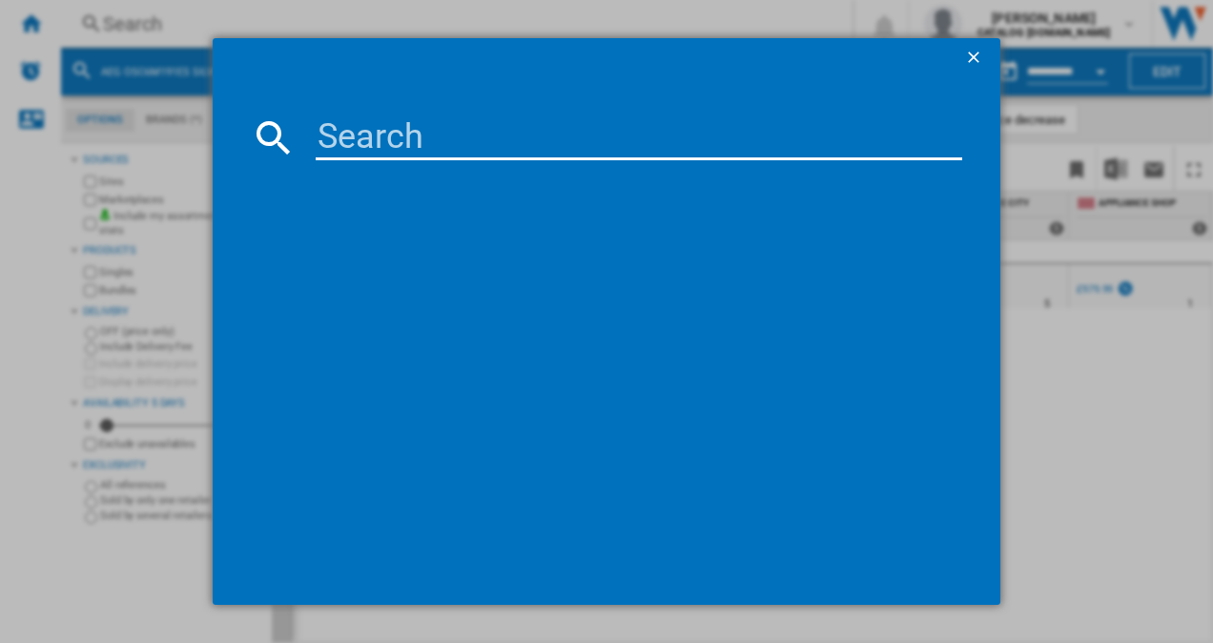
type input "KIN96NSE0G"
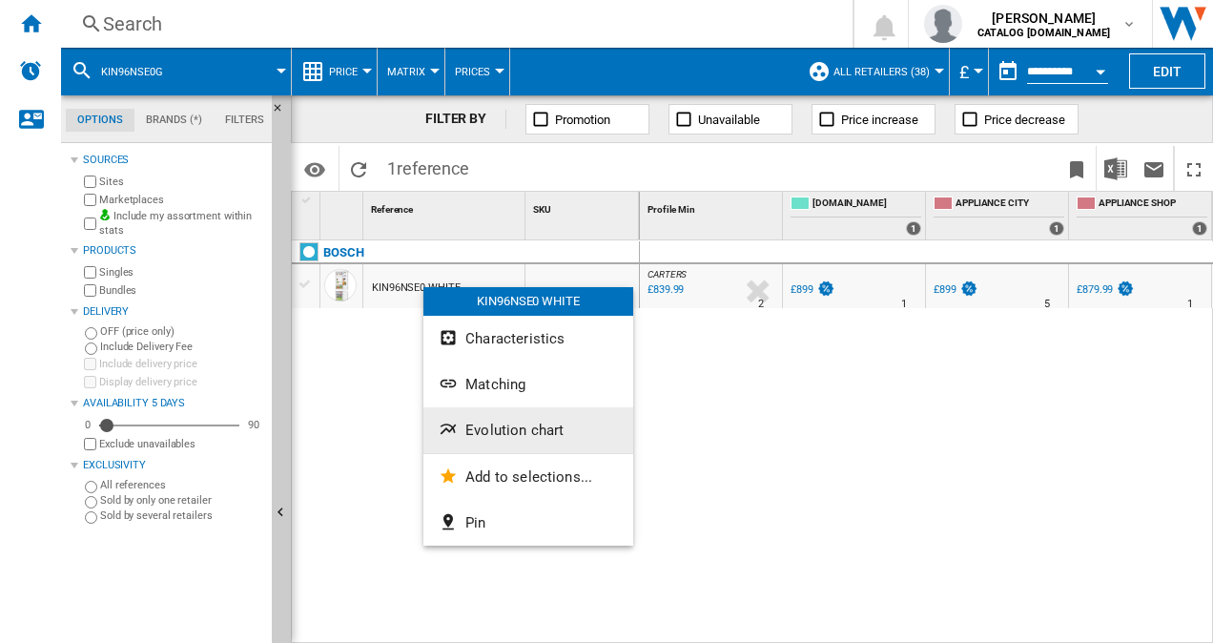
click at [560, 423] on span "Evolution chart" at bounding box center [514, 430] width 98 height 17
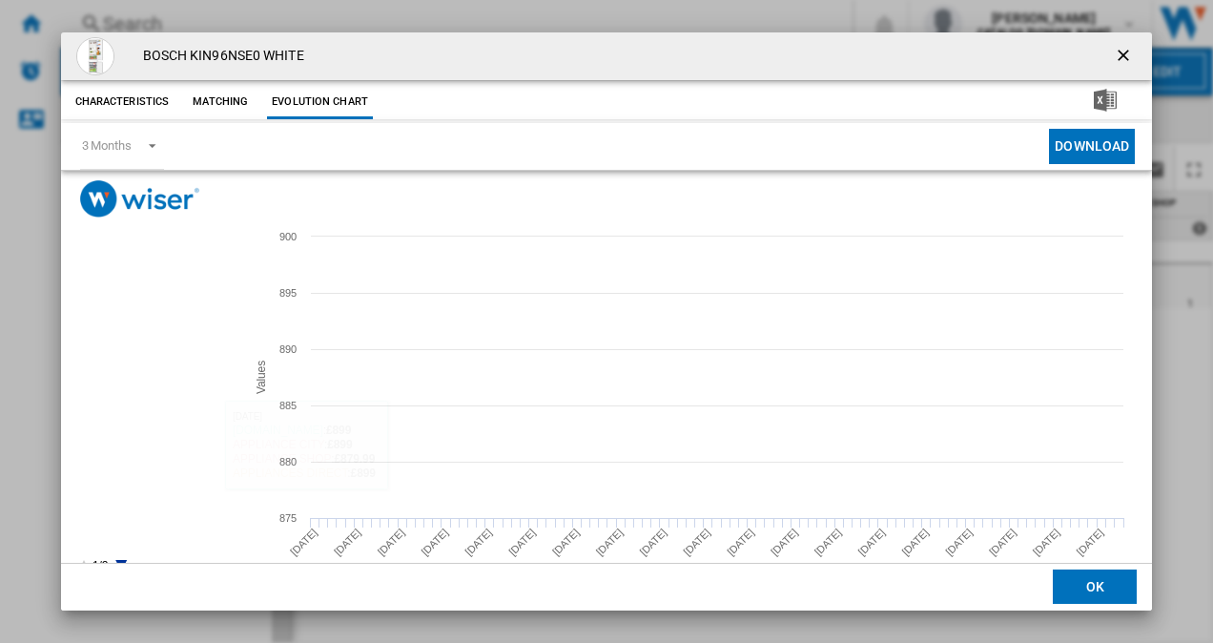
scroll to position [35, 0]
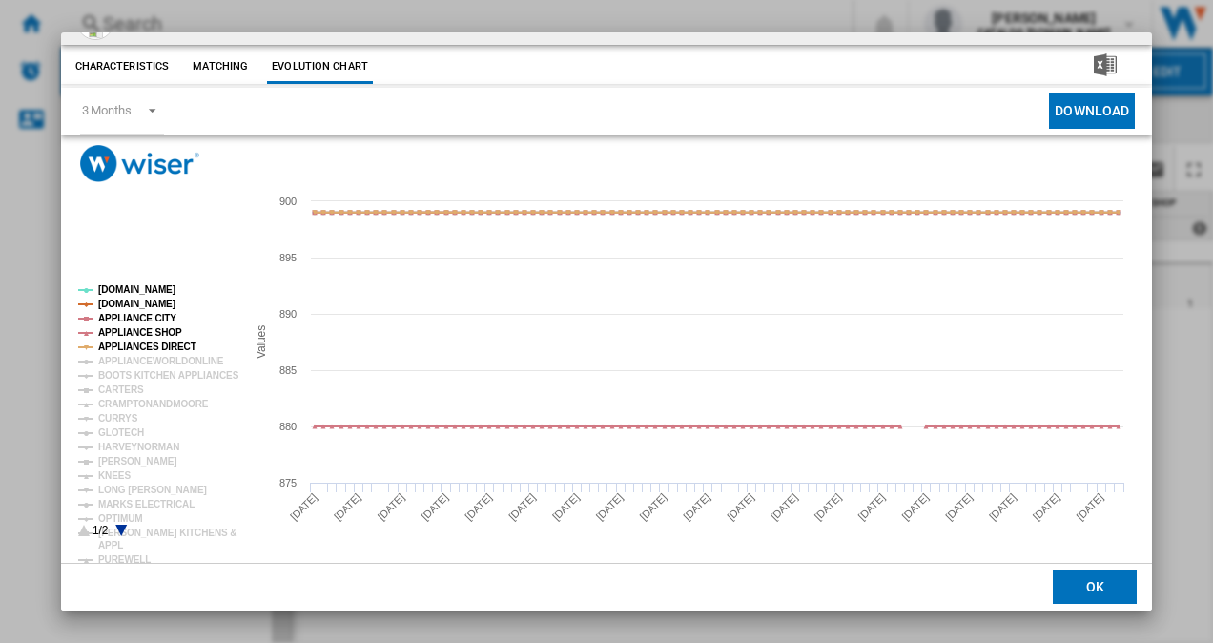
click at [120, 526] on icon "Product popup" at bounding box center [120, 530] width 11 height 11
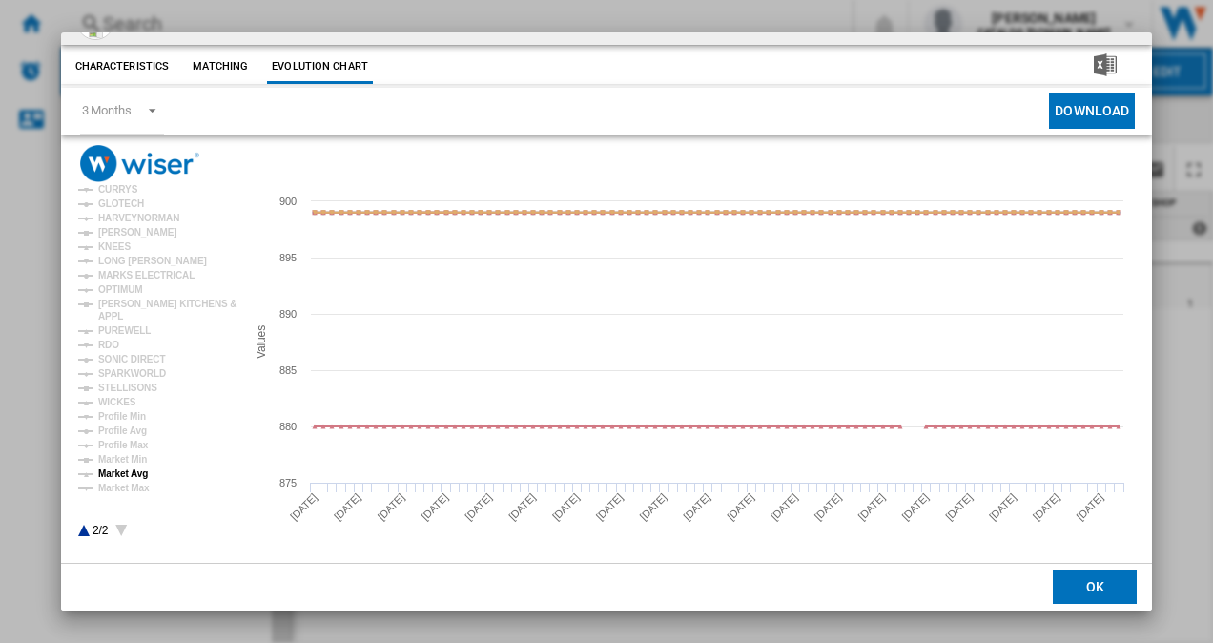
click at [126, 473] on tspan "Market Avg" at bounding box center [123, 473] width 50 height 10
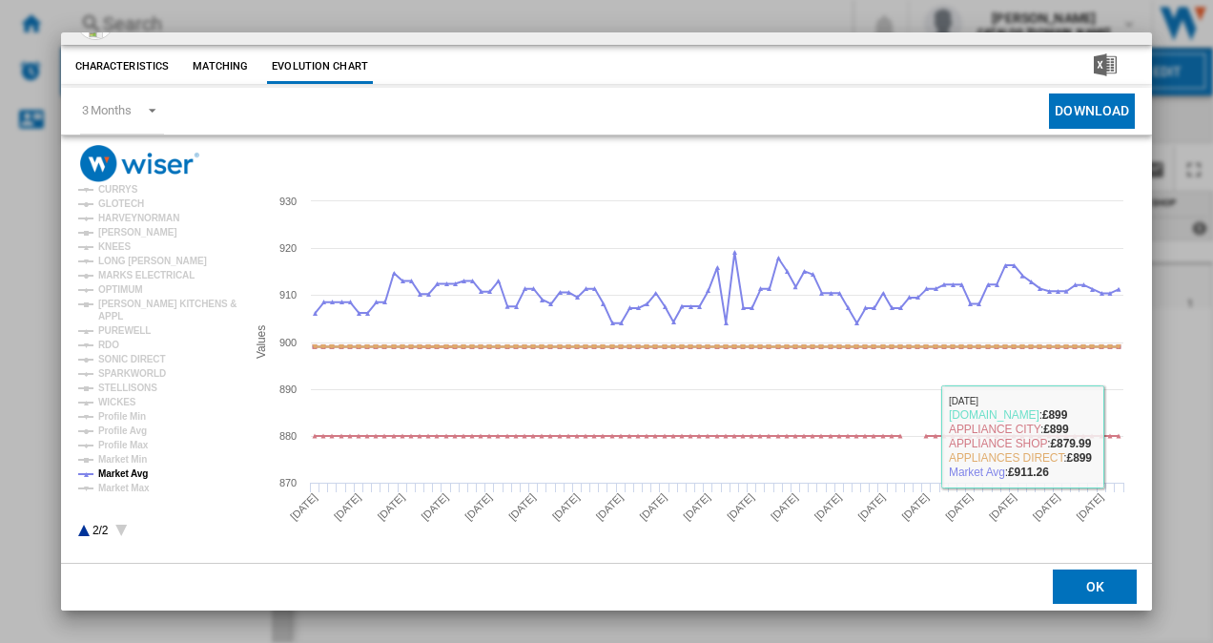
click at [1109, 589] on button "OK" at bounding box center [1095, 587] width 84 height 34
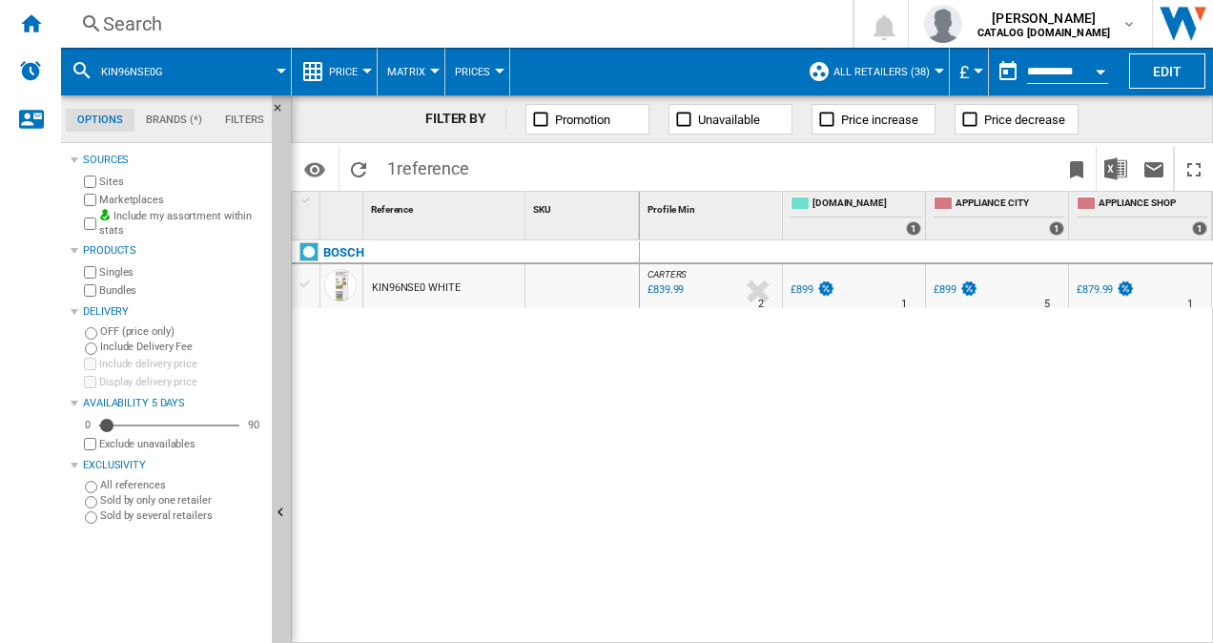
click at [446, 15] on div "Search" at bounding box center [453, 23] width 700 height 27
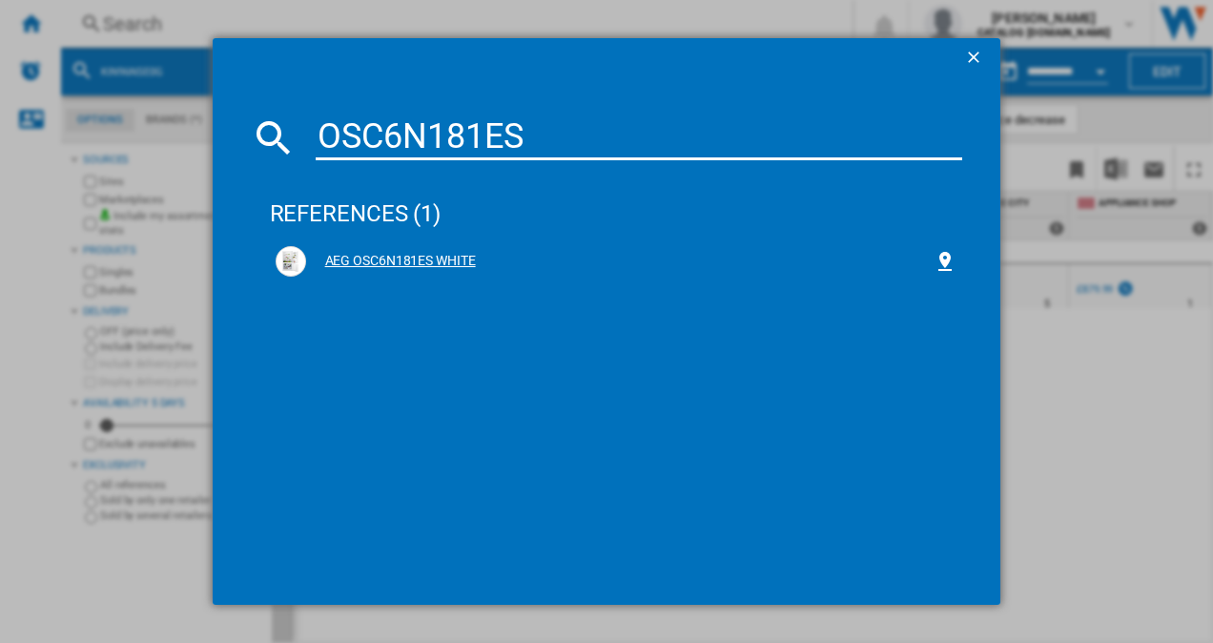
type input "OSC6N181ES"
click at [450, 258] on div "AEG OSC6N181ES WHITE" at bounding box center [620, 261] width 629 height 19
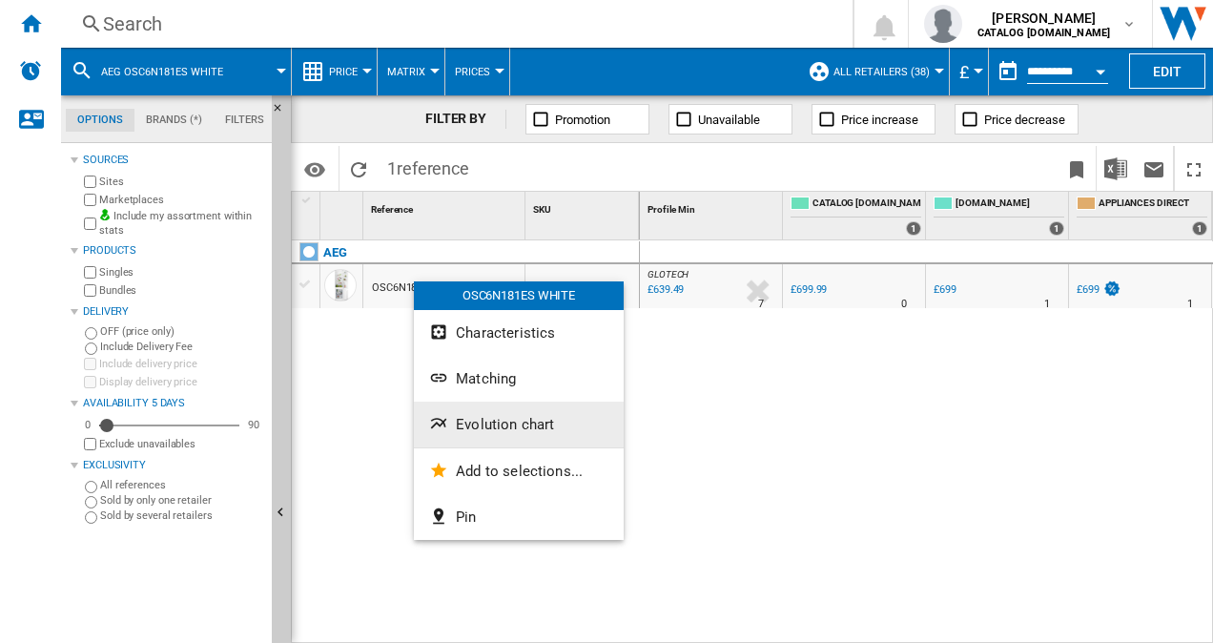
click at [518, 423] on span "Evolution chart" at bounding box center [505, 424] width 98 height 17
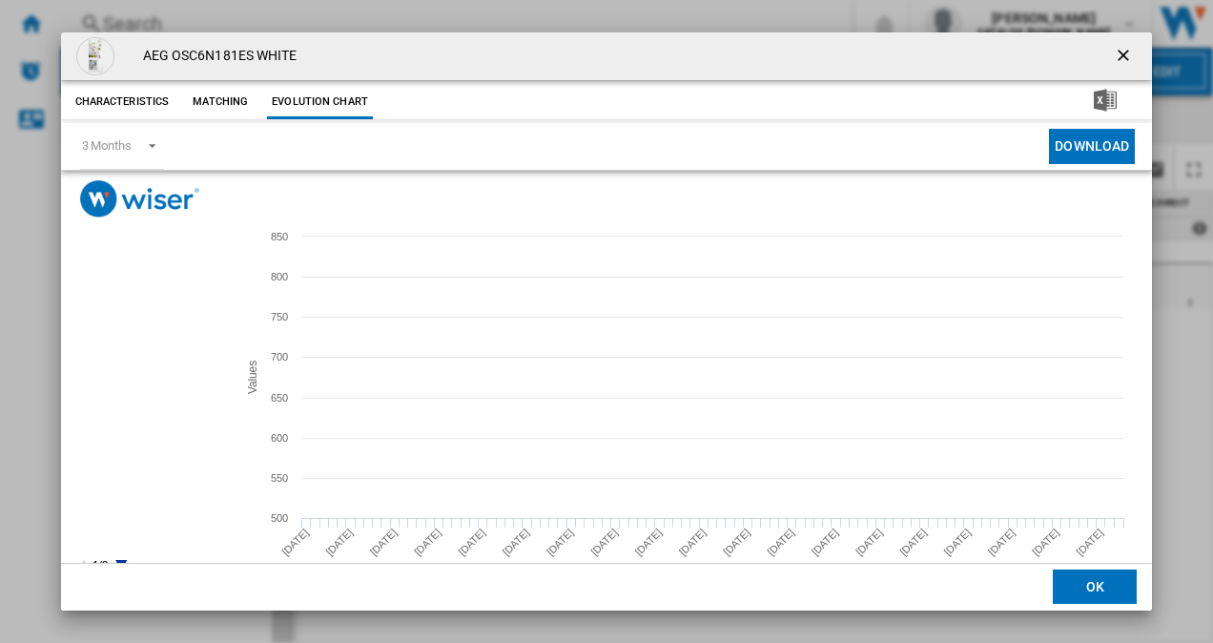
scroll to position [35, 0]
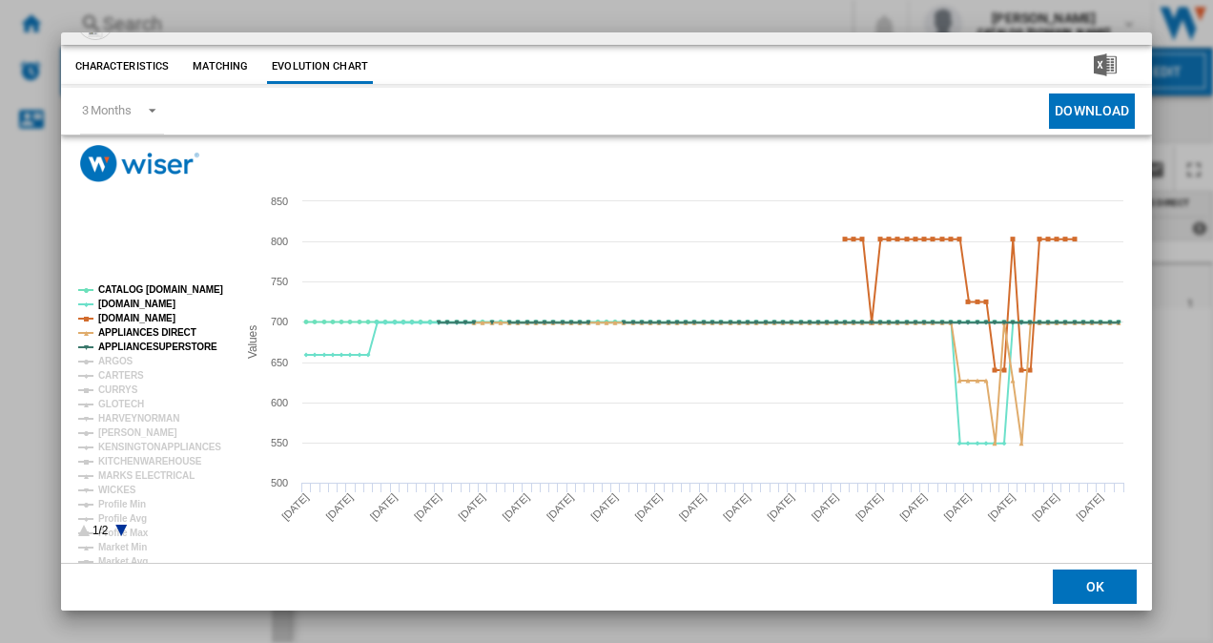
click at [121, 523] on rect "Product popup" at bounding box center [150, 411] width 158 height 267
click at [121, 529] on icon "Product popup" at bounding box center [120, 530] width 11 height 11
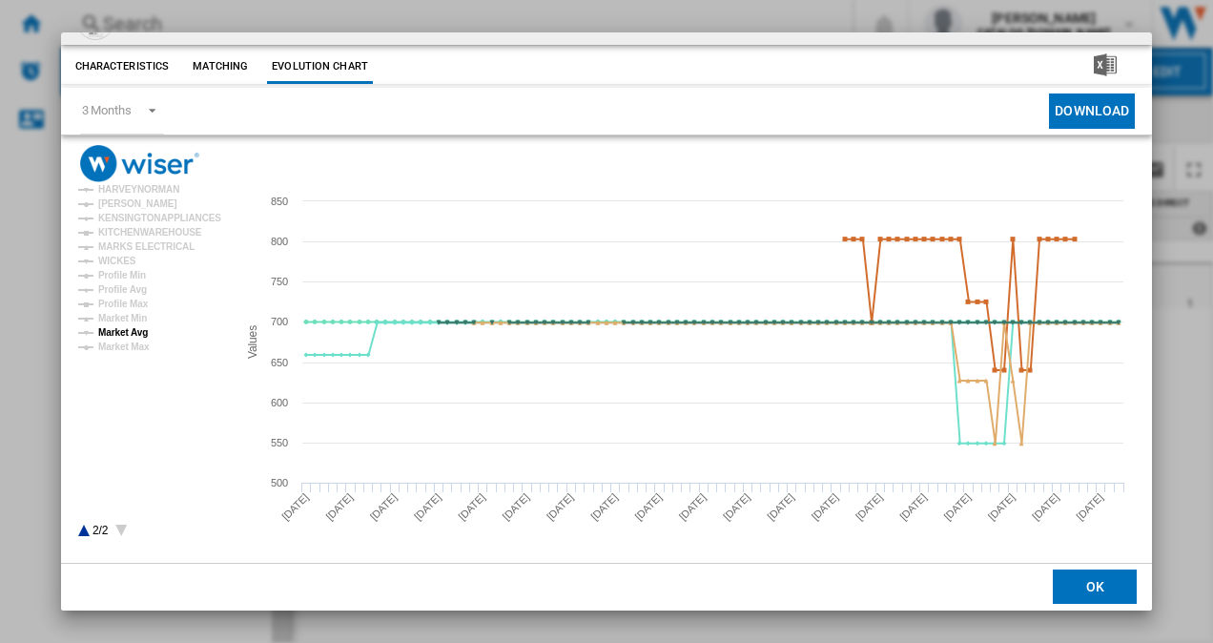
click at [120, 334] on tspan "Market Avg" at bounding box center [123, 332] width 50 height 10
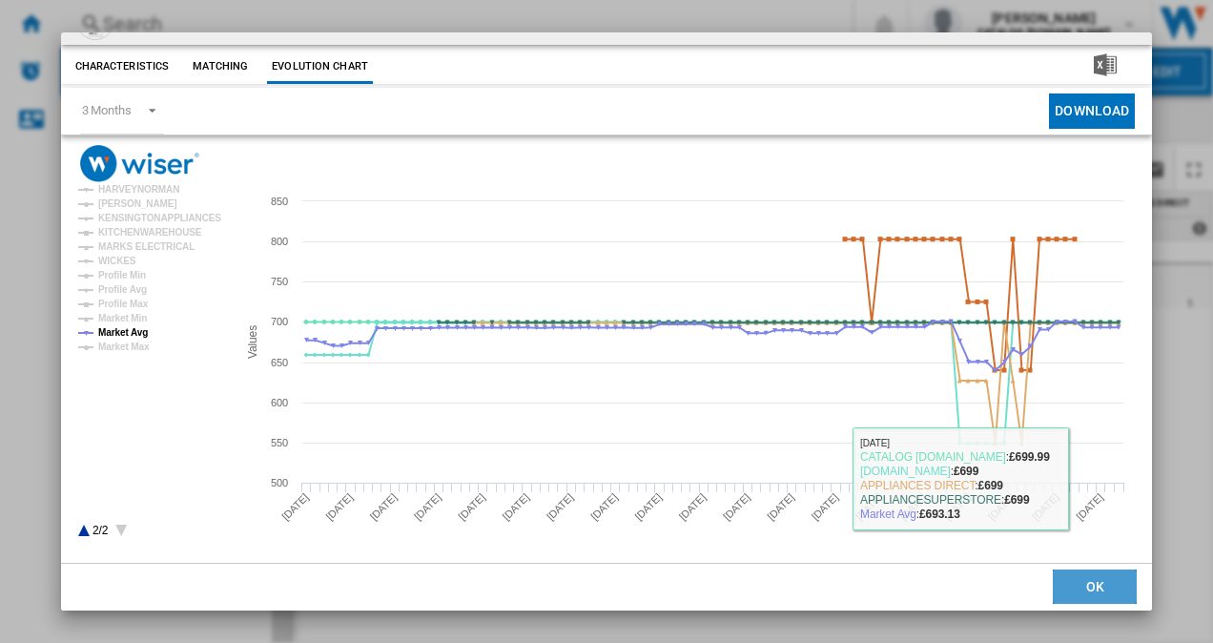
click at [1080, 583] on button "OK" at bounding box center [1095, 587] width 84 height 34
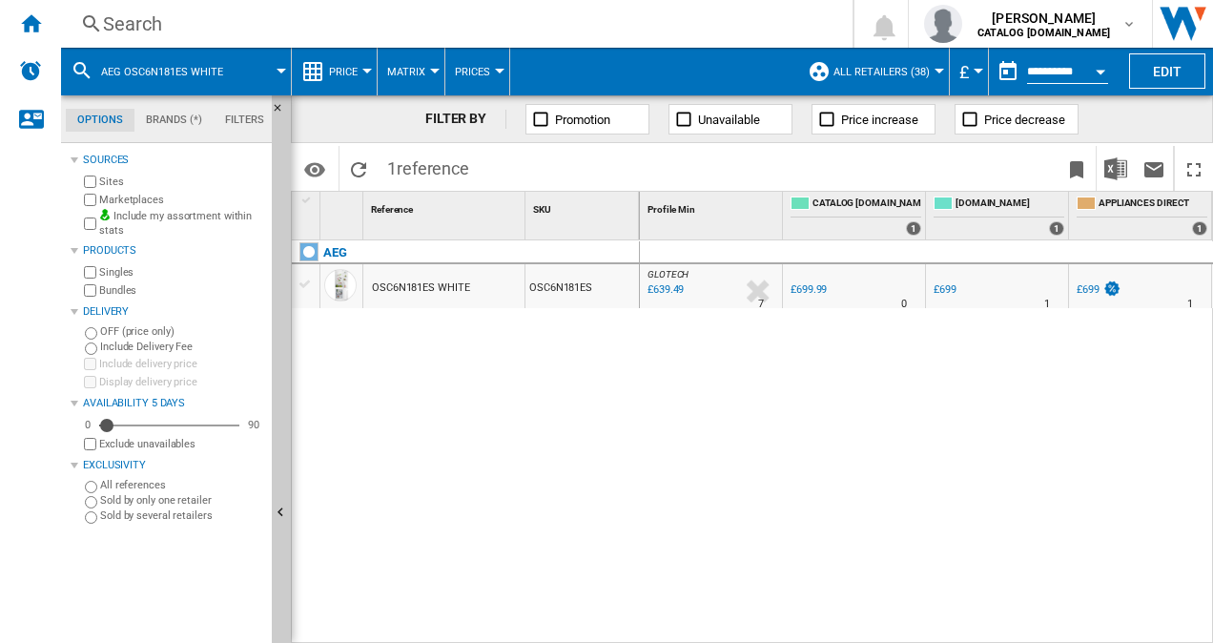
click at [192, 21] on div "Search" at bounding box center [453, 23] width 700 height 27
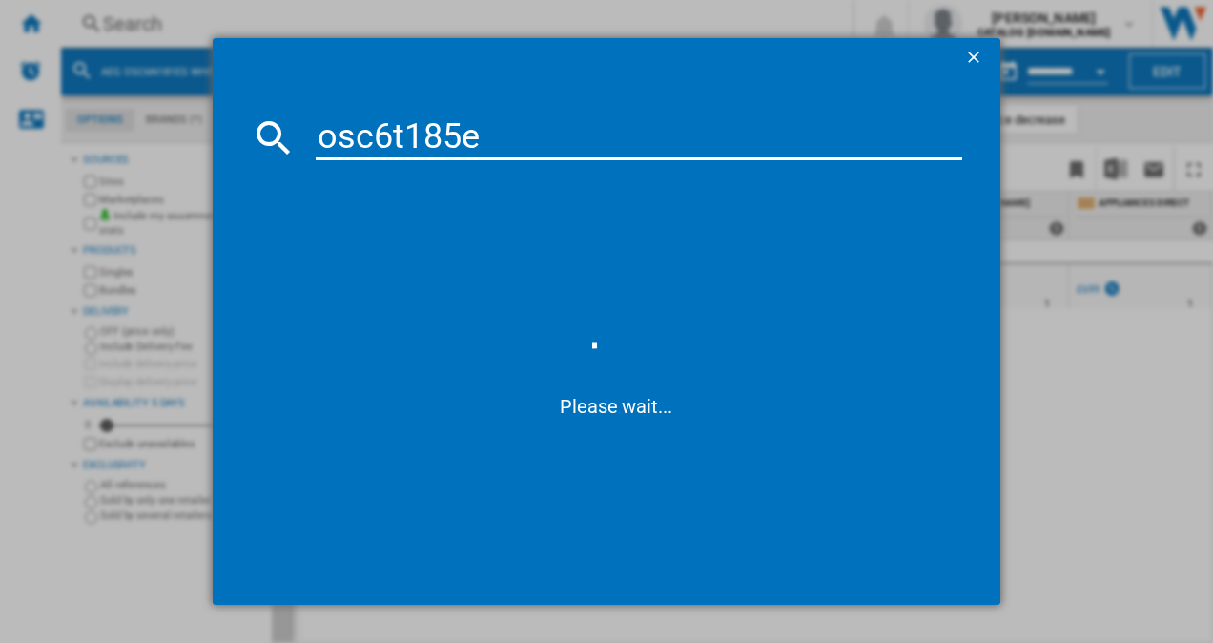
type input "osc6t185es"
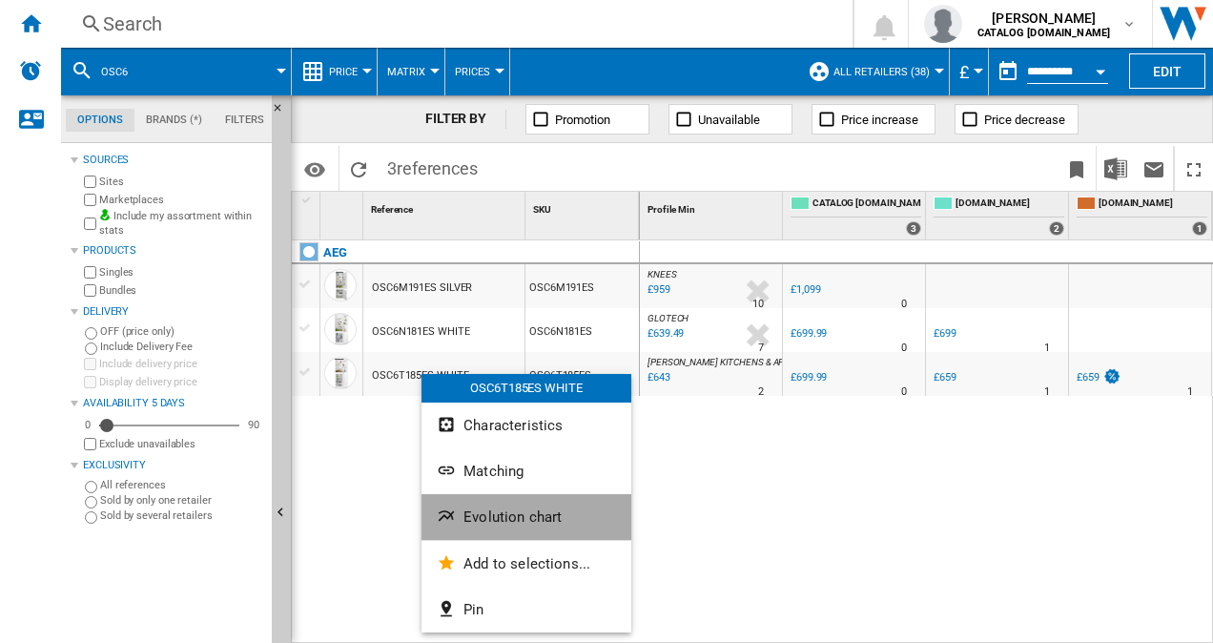
click at [528, 516] on span "Evolution chart" at bounding box center [513, 516] width 98 height 17
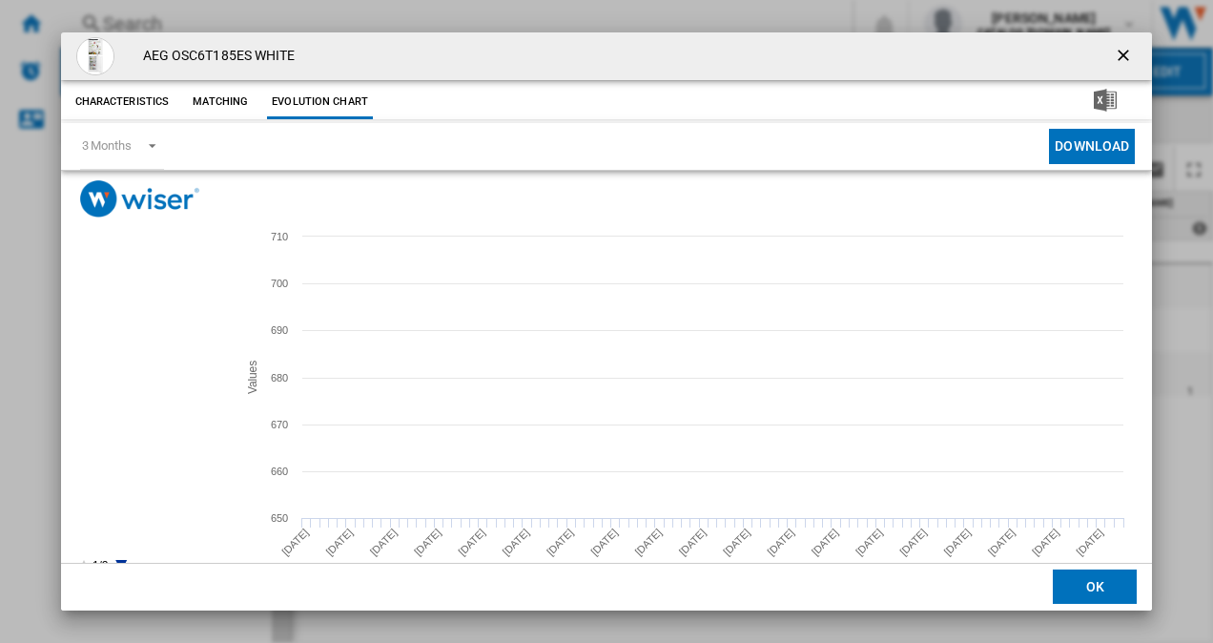
scroll to position [35, 0]
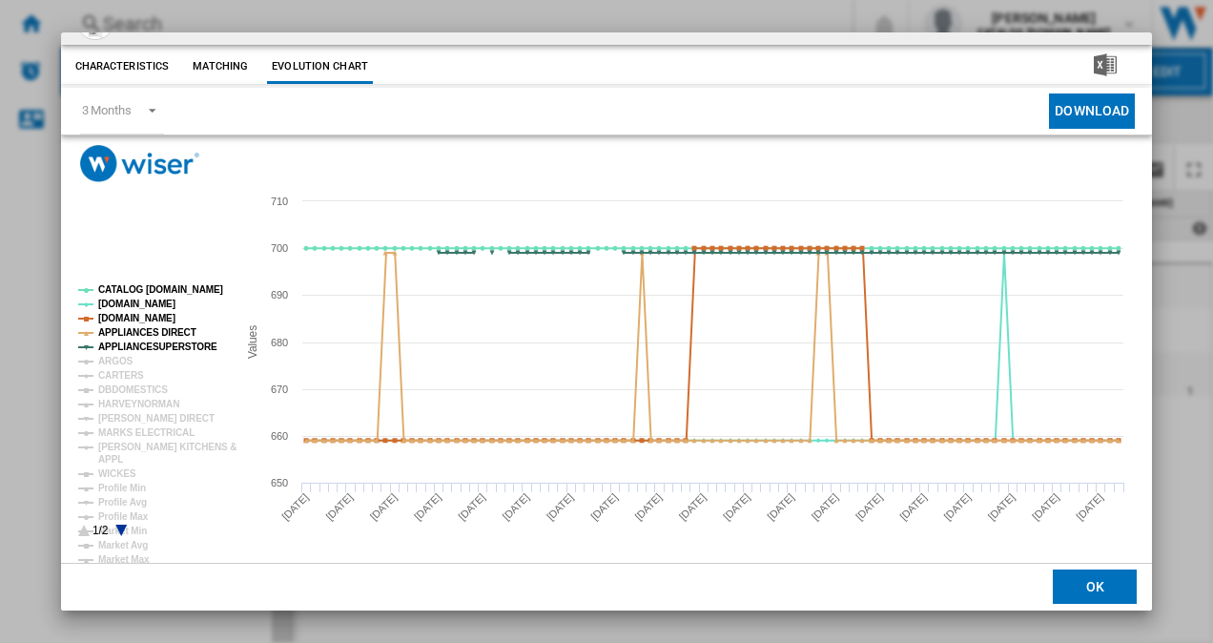
click at [120, 528] on icon "Product popup" at bounding box center [120, 530] width 11 height 11
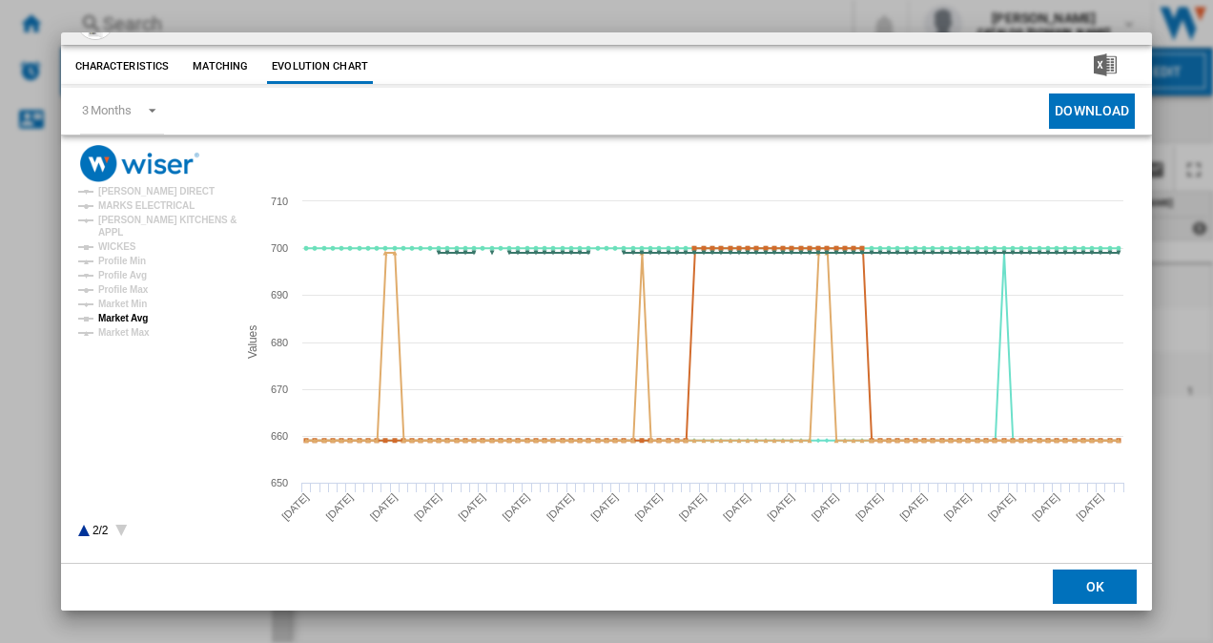
click at [126, 313] on tspan "Market Avg" at bounding box center [123, 318] width 50 height 10
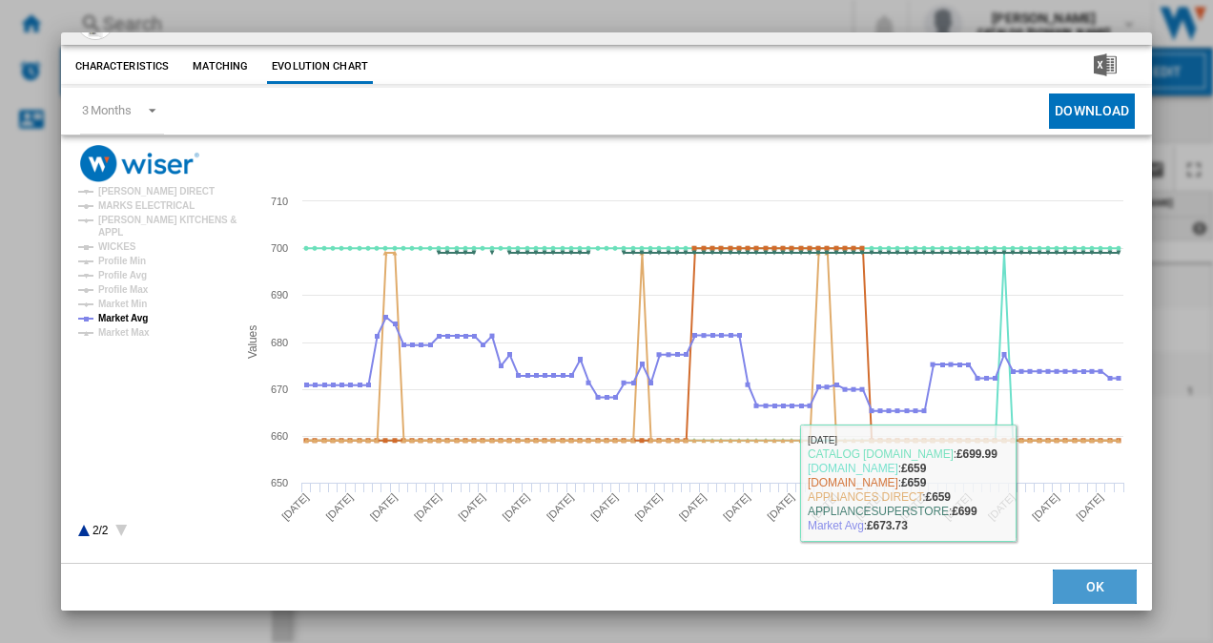
click at [1078, 597] on button "OK" at bounding box center [1095, 587] width 84 height 34
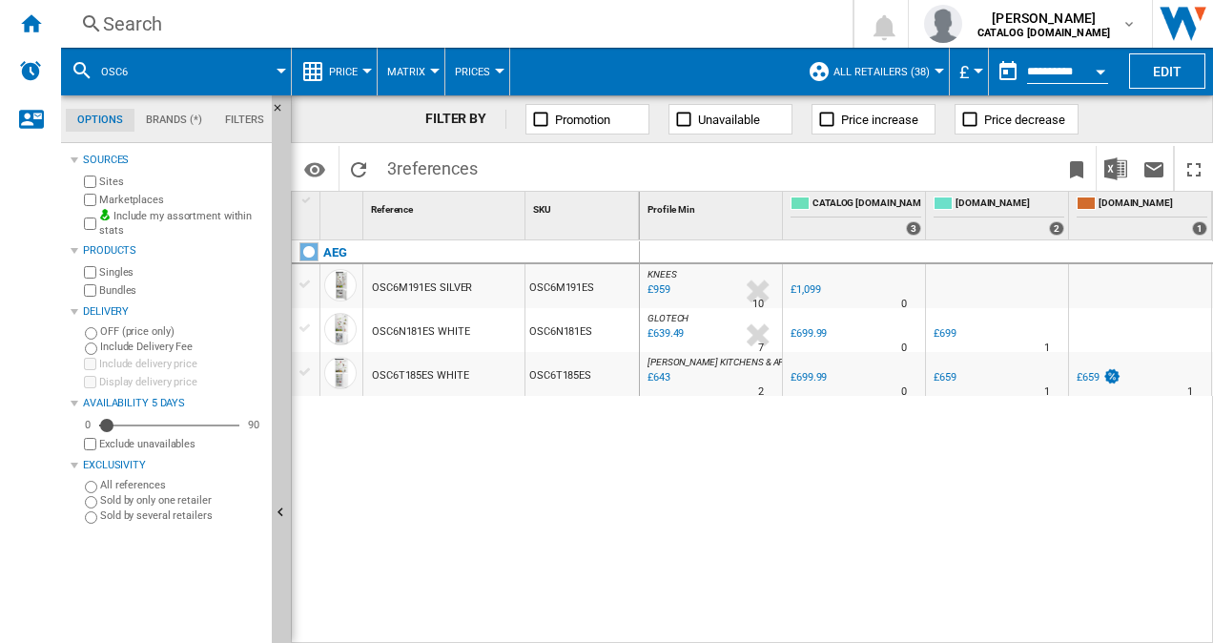
click at [229, 36] on div "Search" at bounding box center [453, 23] width 700 height 27
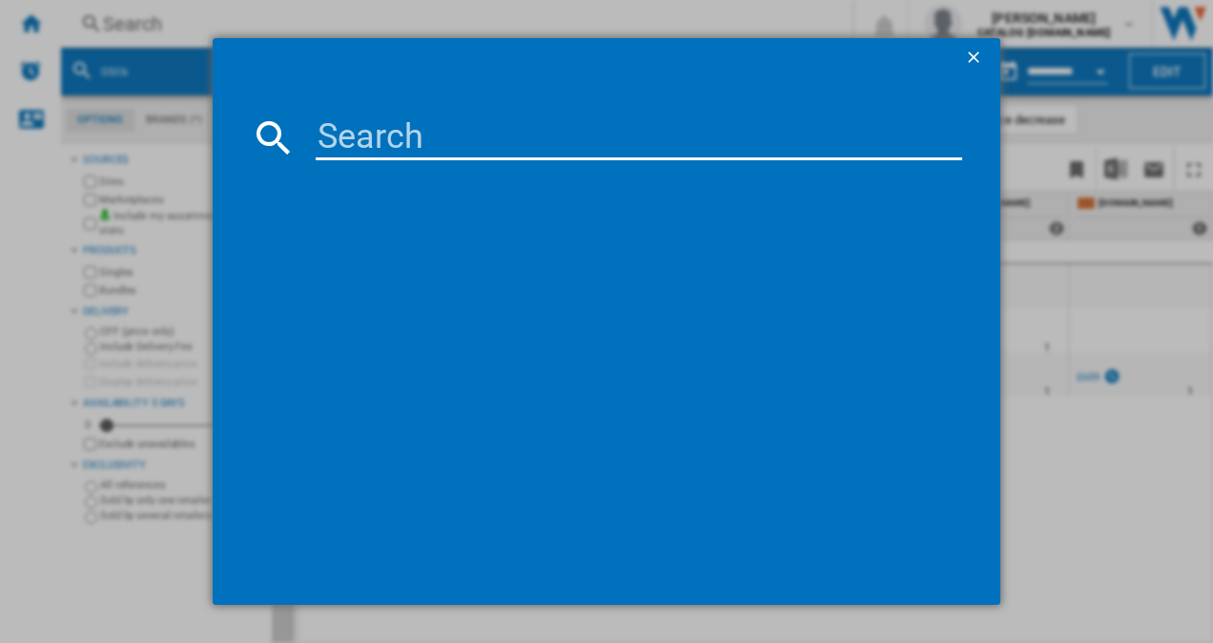
type input "KIN96VFD0"
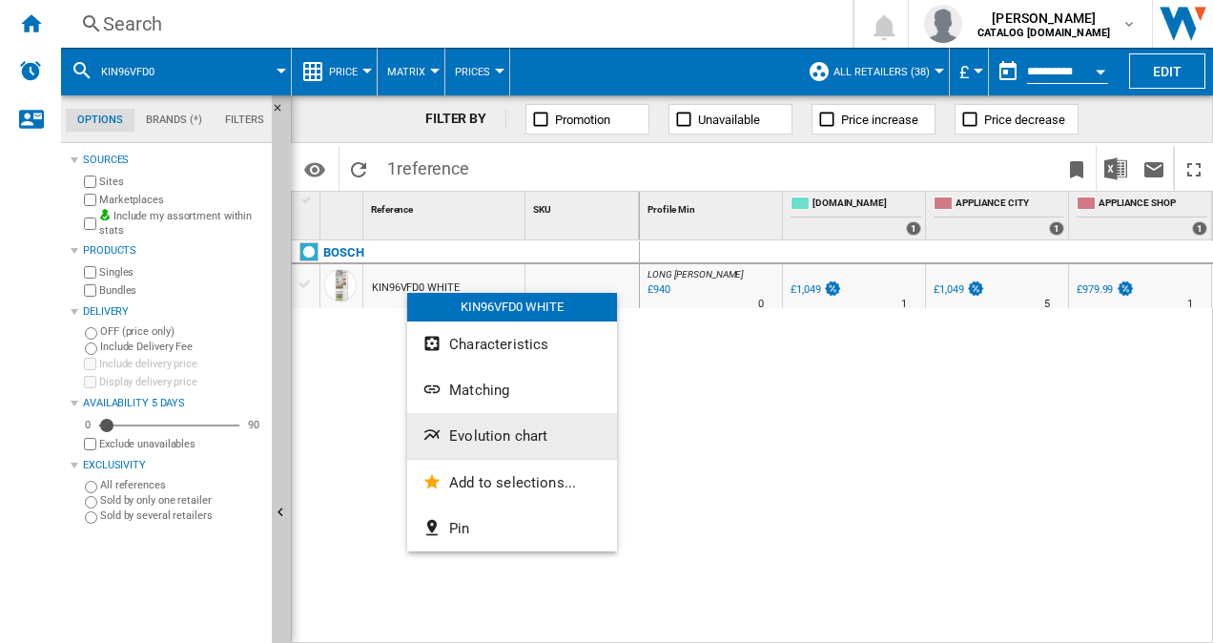
click at [529, 437] on span "Evolution chart" at bounding box center [498, 435] width 98 height 17
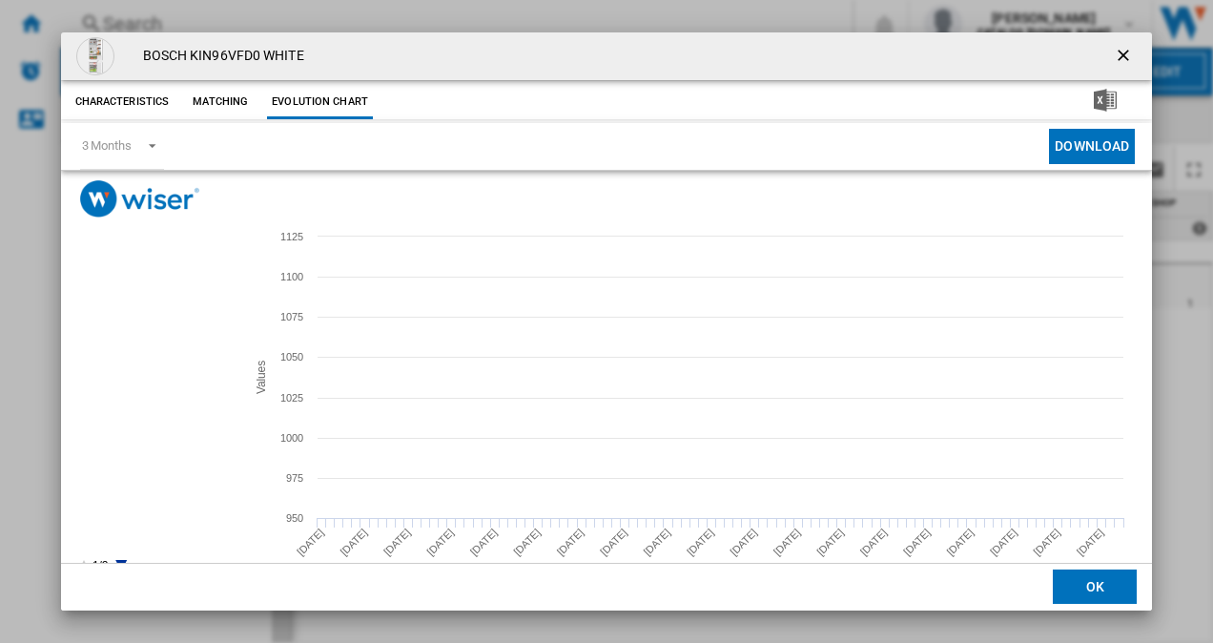
scroll to position [35, 0]
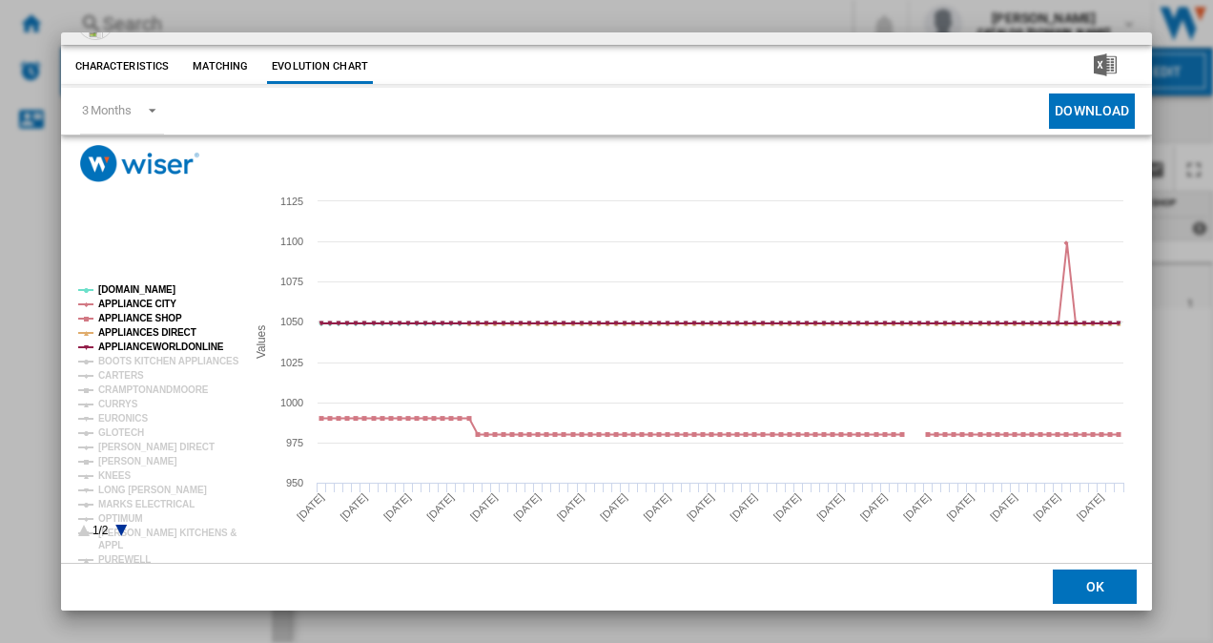
click at [122, 528] on icon "Product popup" at bounding box center [120, 530] width 11 height 11
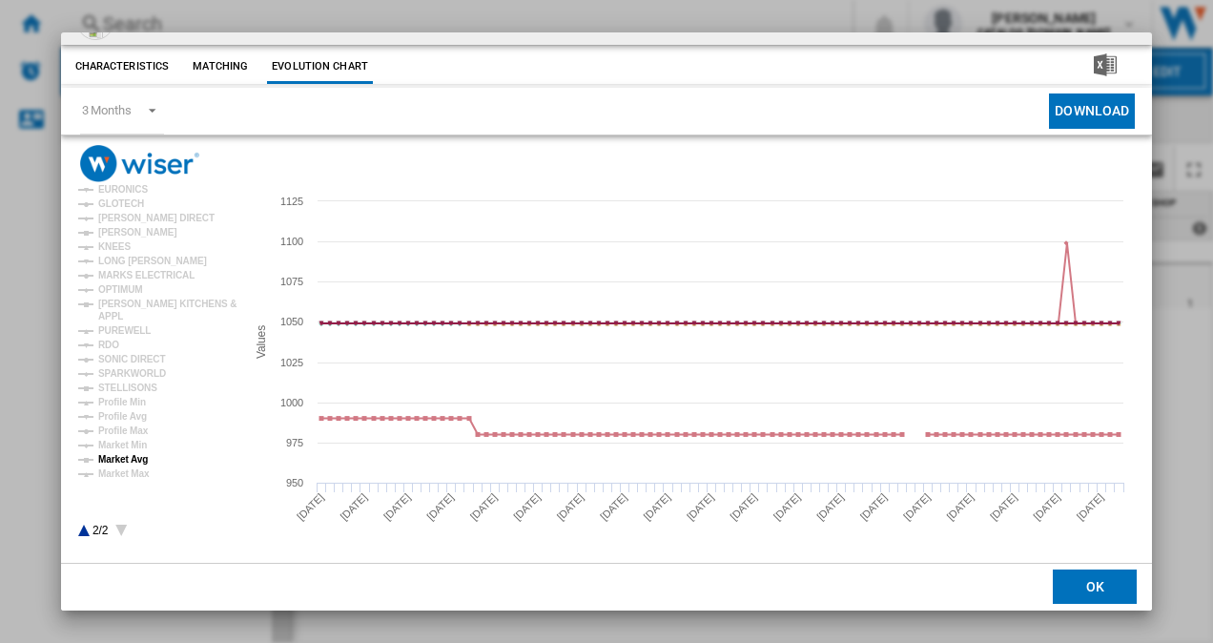
click at [132, 456] on tspan "Market Avg" at bounding box center [123, 459] width 50 height 10
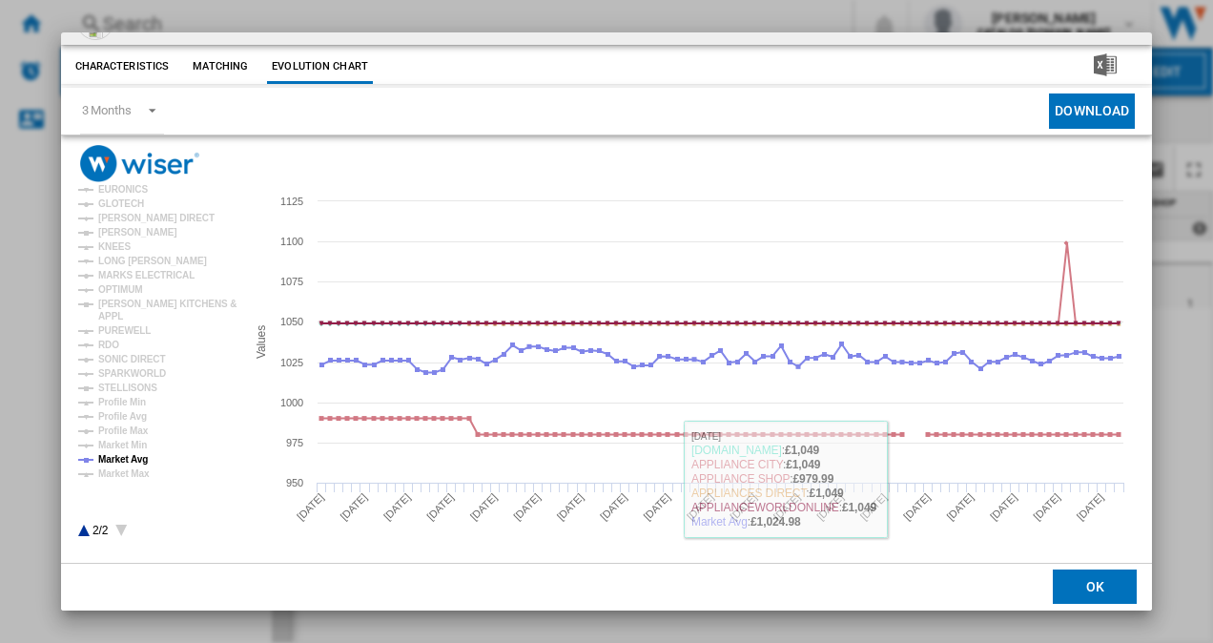
click at [1092, 576] on button "OK" at bounding box center [1095, 587] width 84 height 34
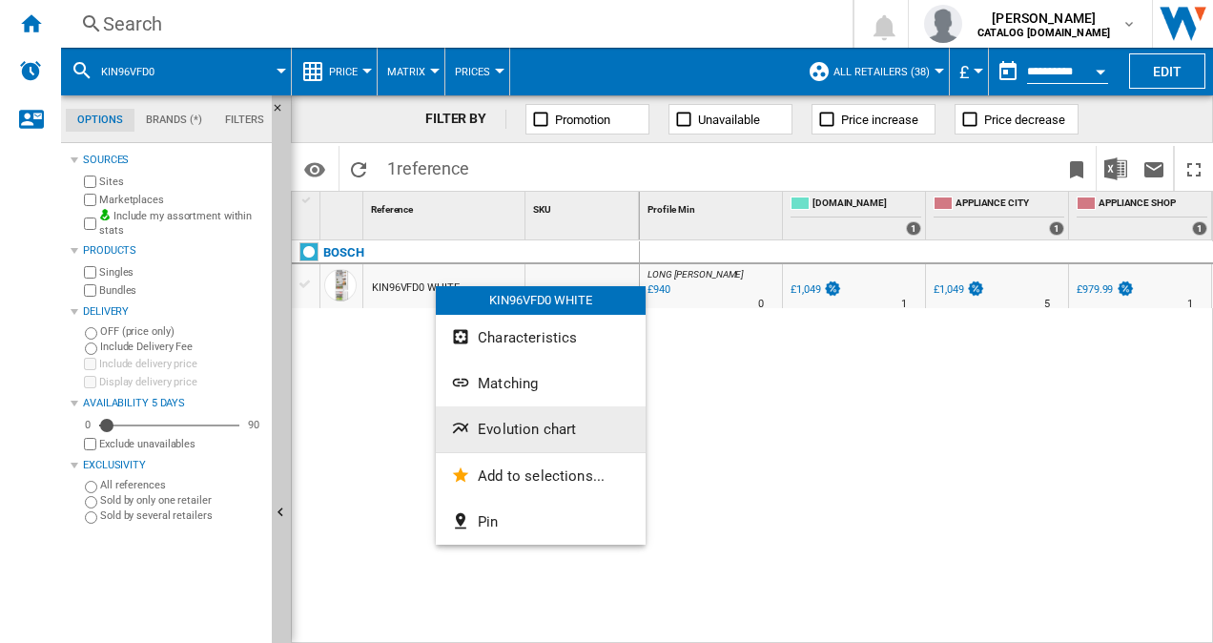
click at [519, 431] on span "Evolution chart" at bounding box center [527, 429] width 98 height 17
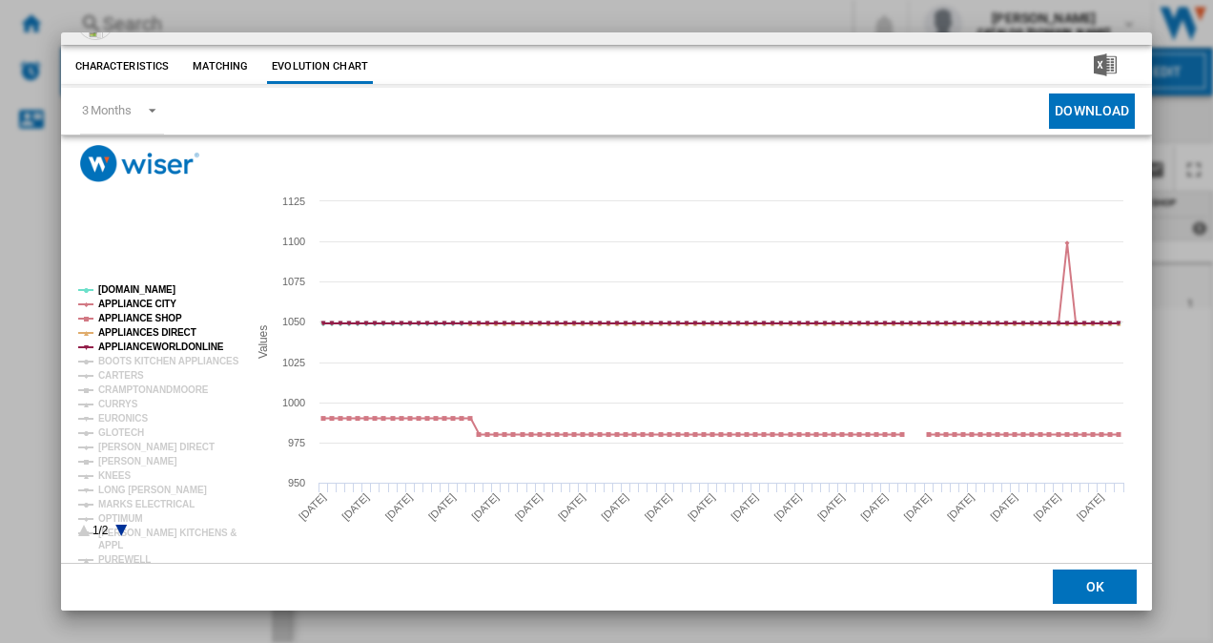
click at [120, 526] on icon "Product popup" at bounding box center [120, 530] width 11 height 11
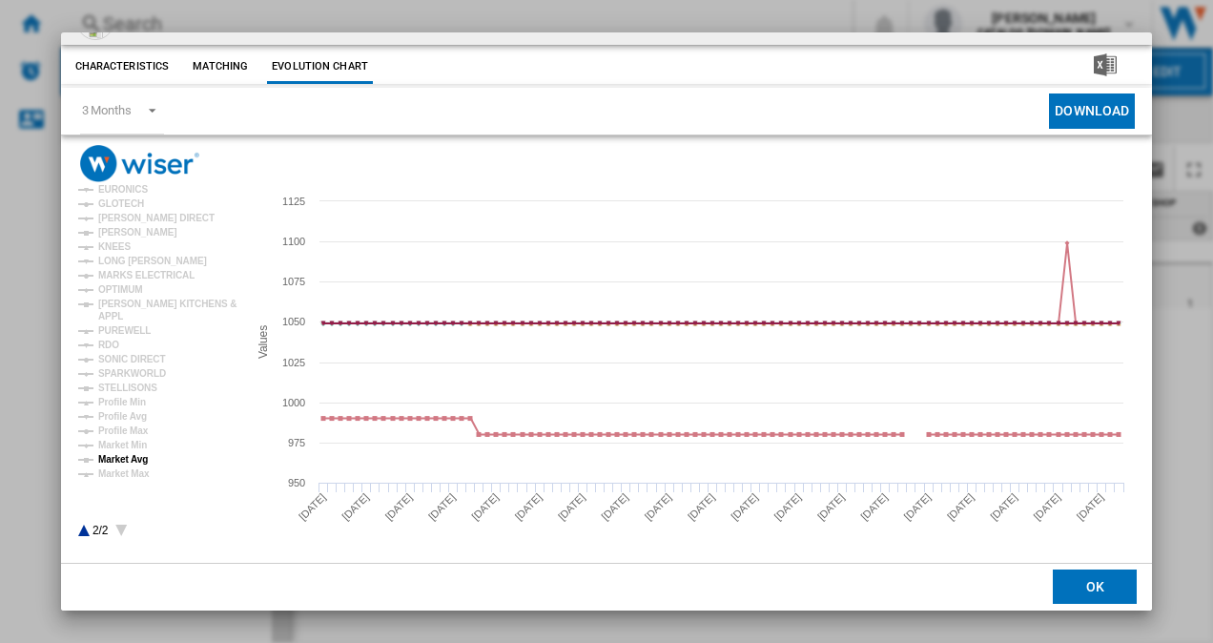
click at [130, 455] on tspan "Market Avg" at bounding box center [123, 459] width 50 height 10
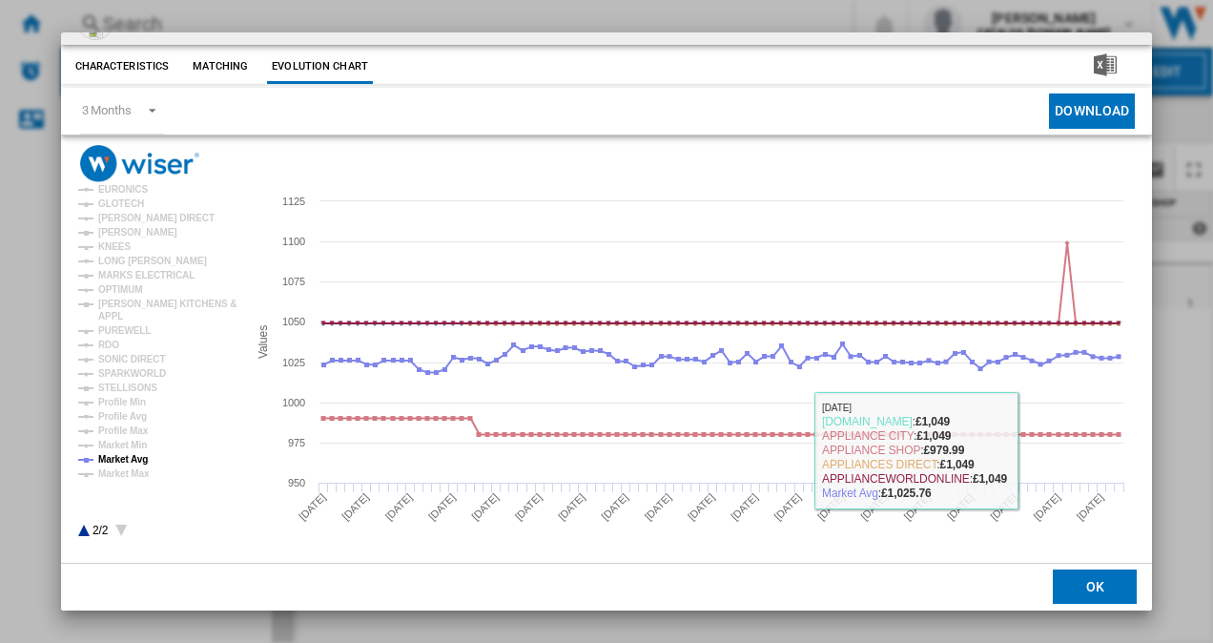
click at [1064, 583] on button "OK" at bounding box center [1095, 587] width 84 height 34
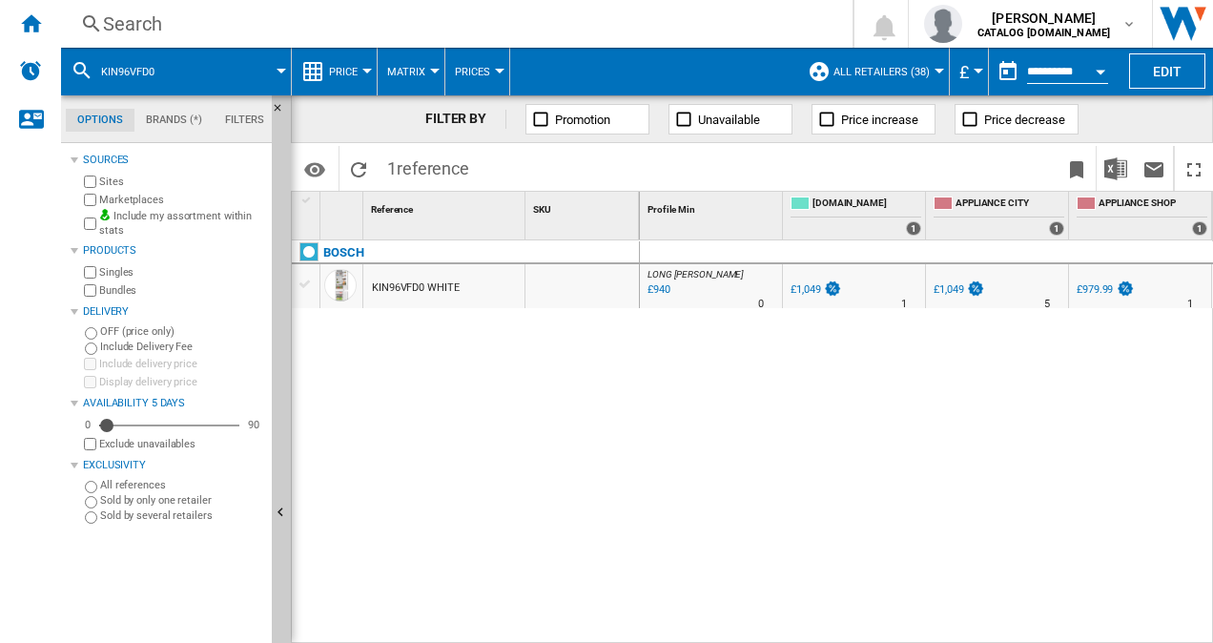
click at [139, 27] on div "Search" at bounding box center [453, 23] width 700 height 27
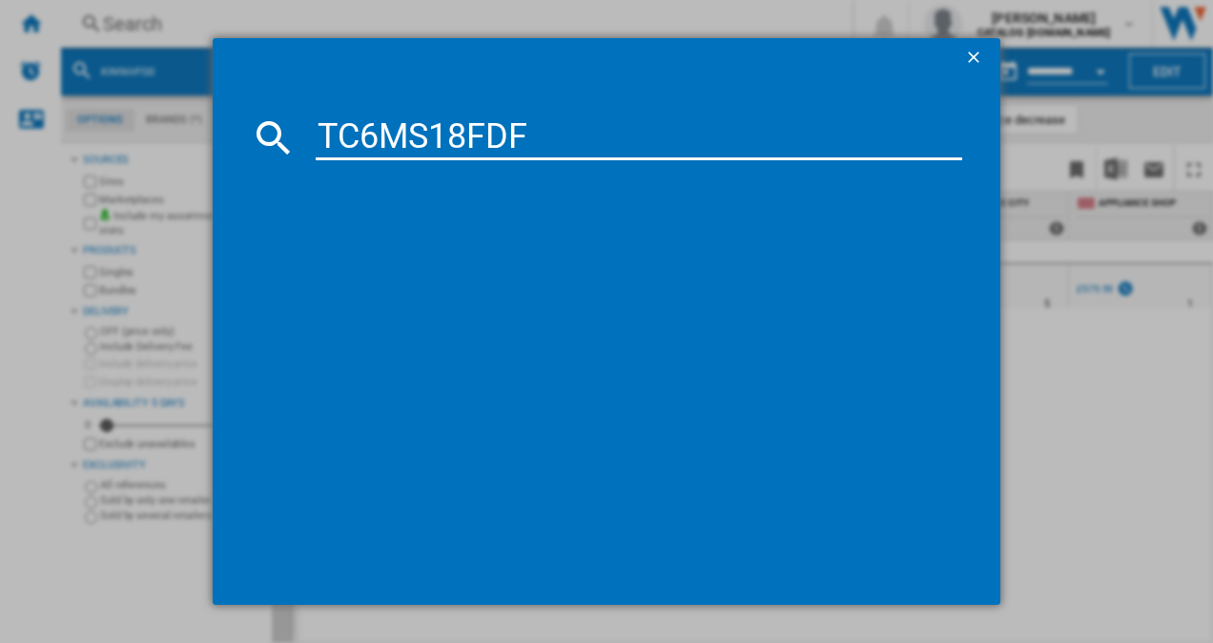
type input "TC6MS18FDF"
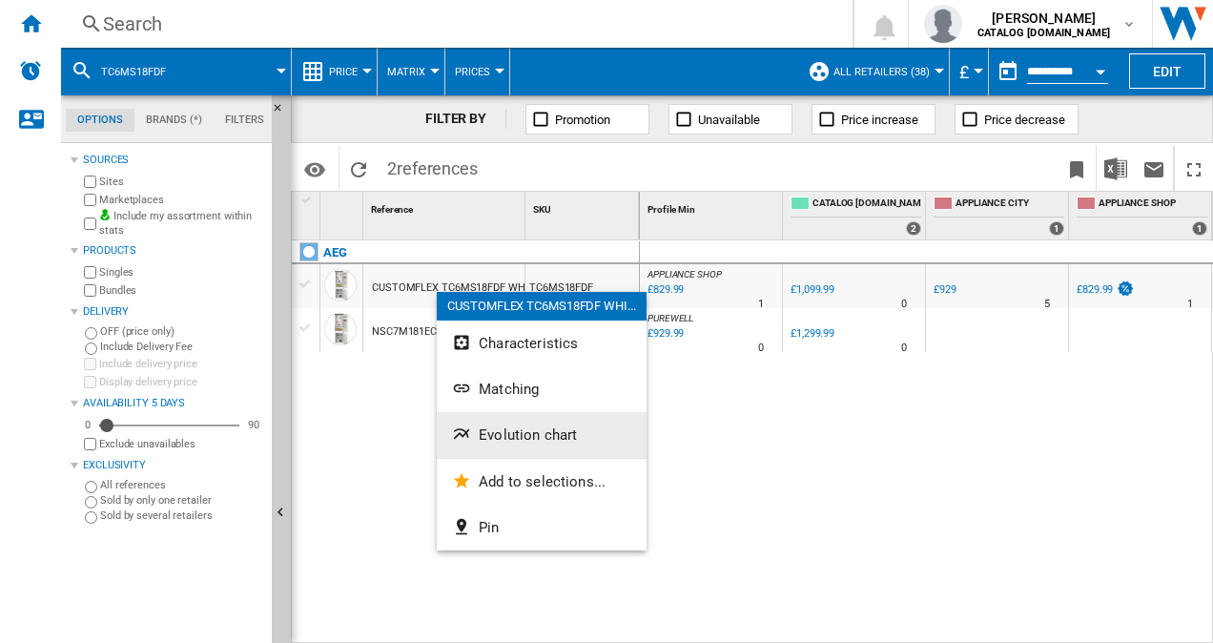
click at [549, 443] on button "Evolution chart" at bounding box center [542, 435] width 210 height 46
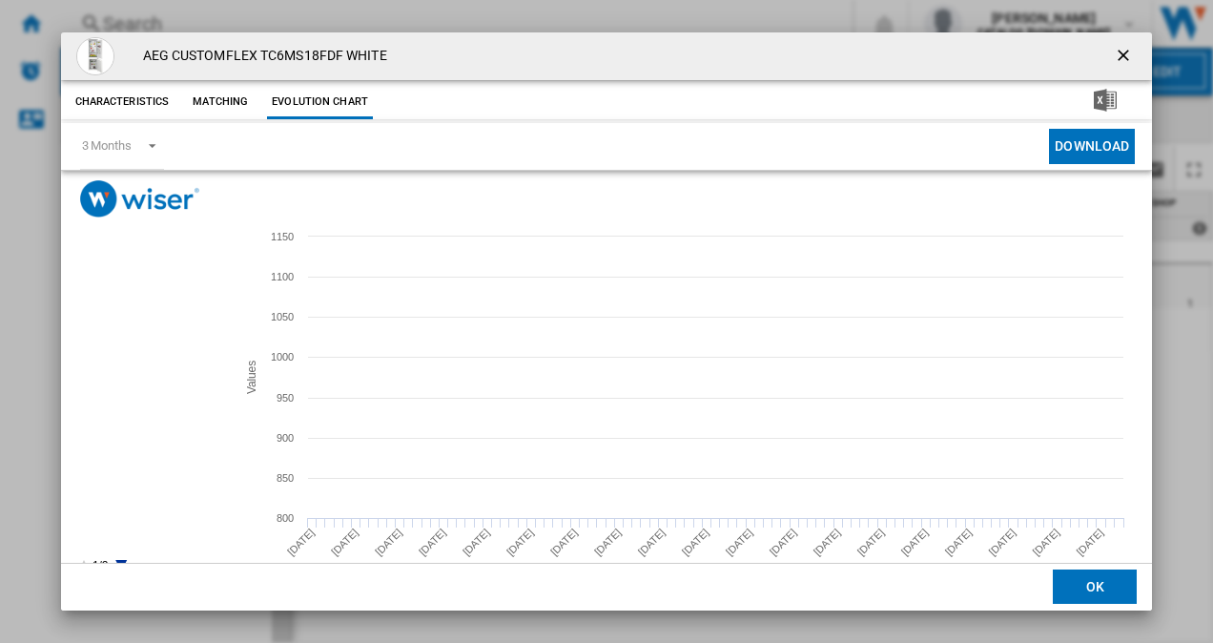
scroll to position [35, 0]
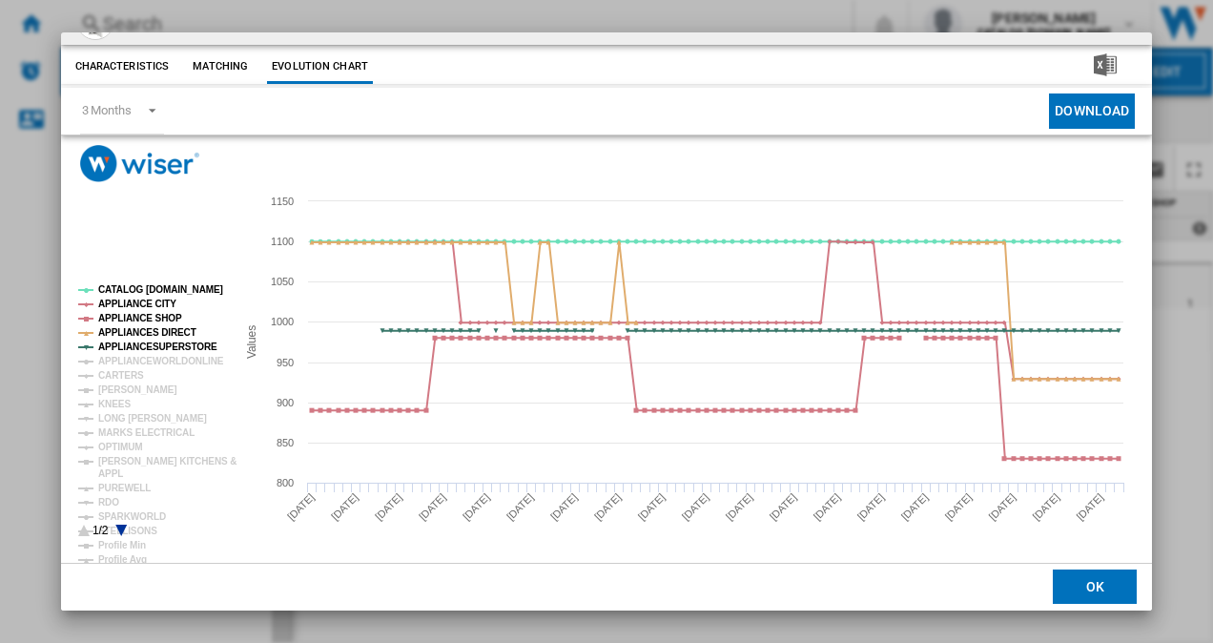
click at [118, 526] on icon "Product popup" at bounding box center [120, 530] width 11 height 11
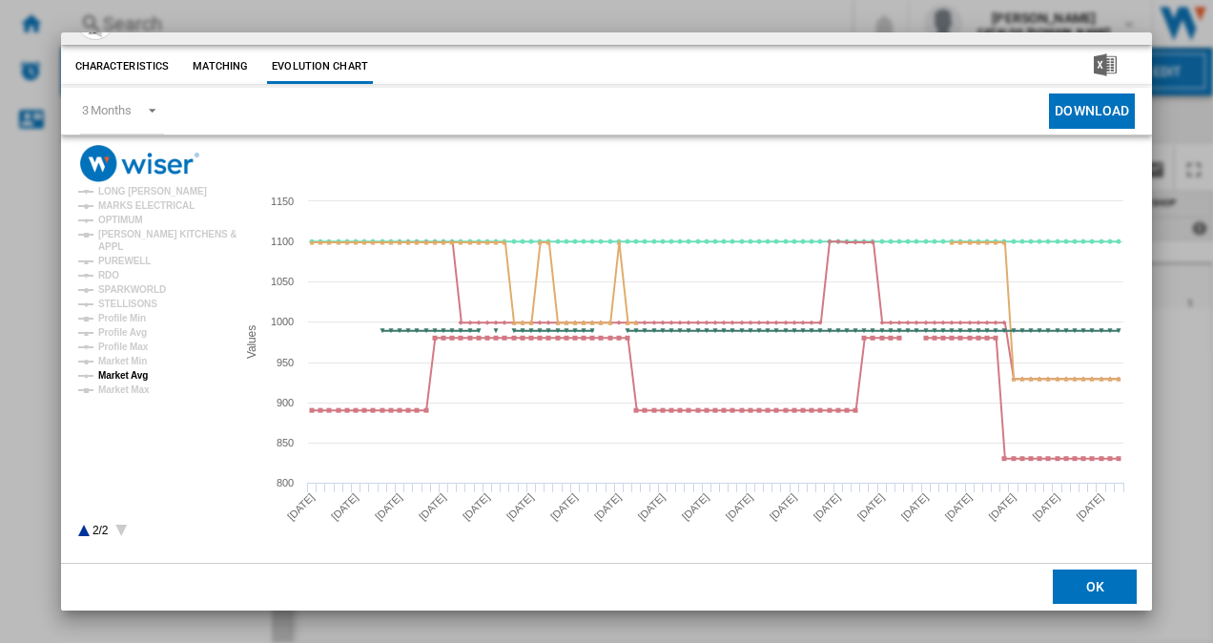
click at [135, 373] on tspan "Market Avg" at bounding box center [123, 375] width 50 height 10
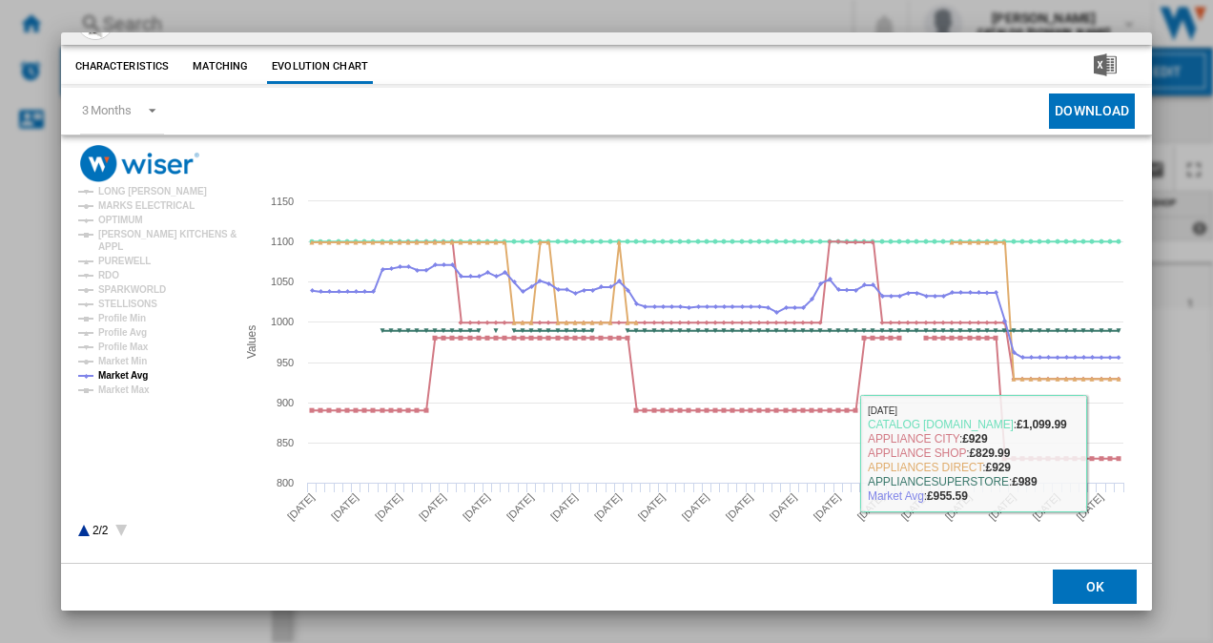
click at [1091, 588] on button "OK" at bounding box center [1095, 587] width 84 height 34
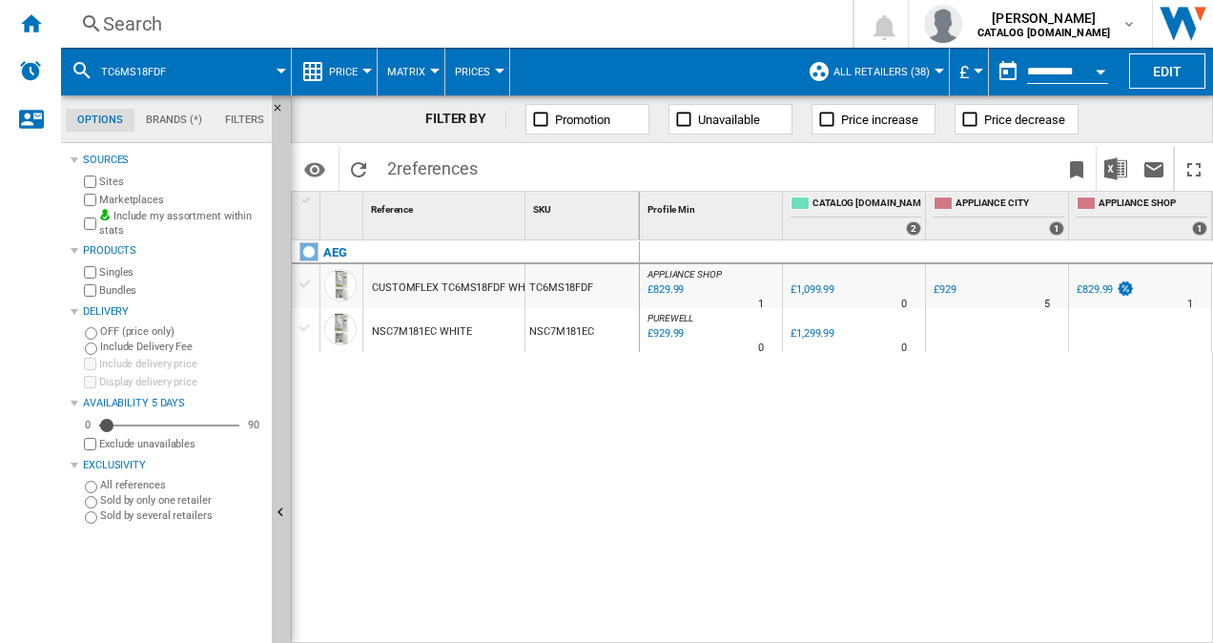
click at [385, 10] on div "Search Search 0 luke ralph CATALOG ELECTROLUX.UK CATALOG ELECTROLUX.UK My setti…" at bounding box center [637, 24] width 1152 height 48
click at [361, 27] on div "Search" at bounding box center [453, 23] width 700 height 27
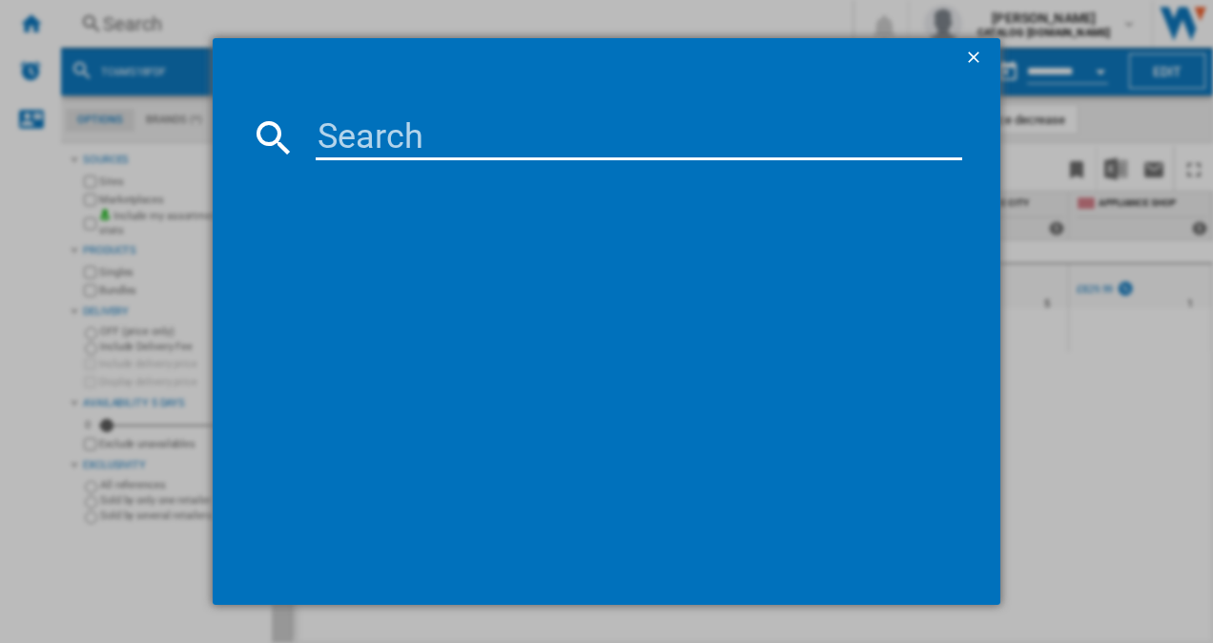
type input "KBN96NSE1G"
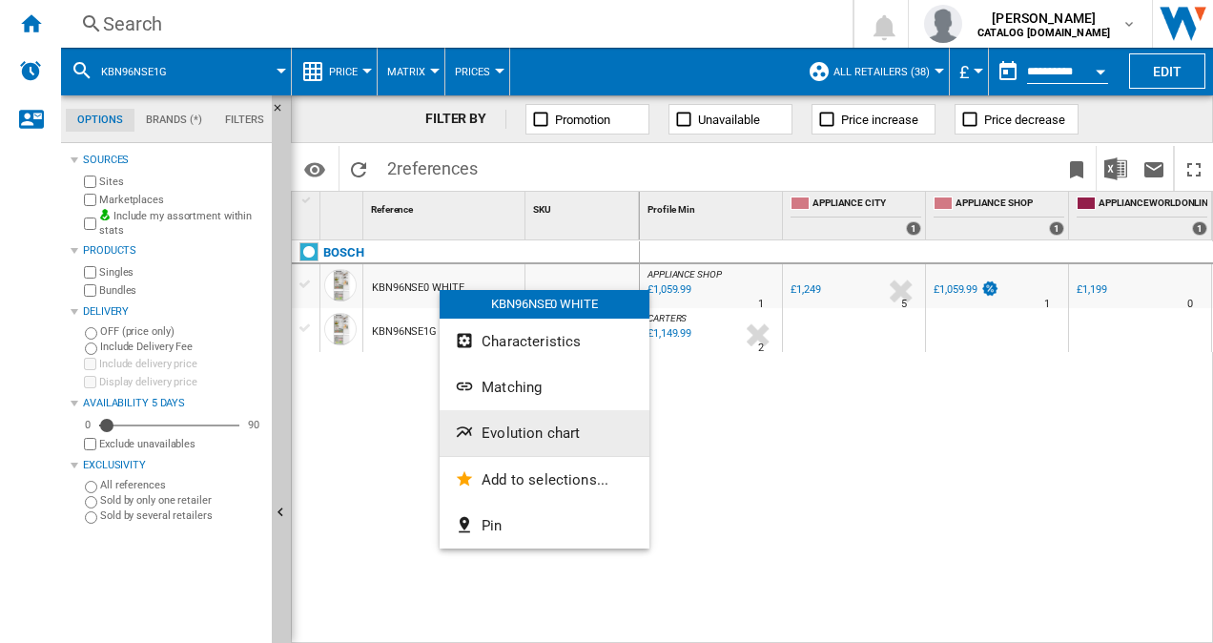
click at [523, 424] on span "Evolution chart" at bounding box center [531, 432] width 98 height 17
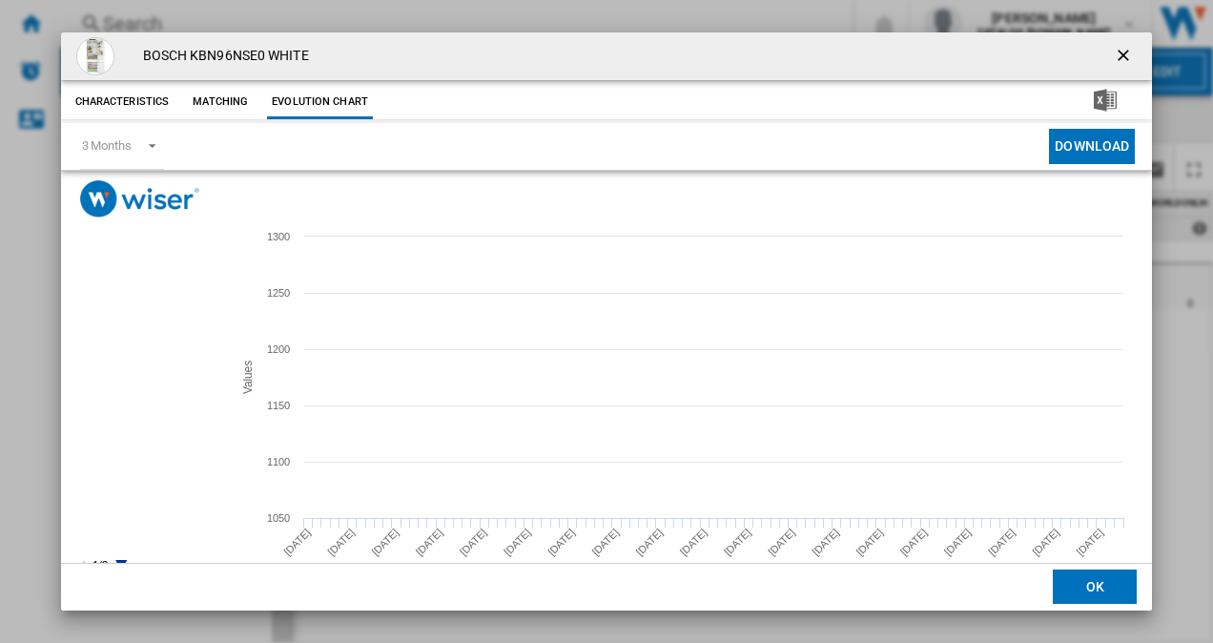
scroll to position [35, 0]
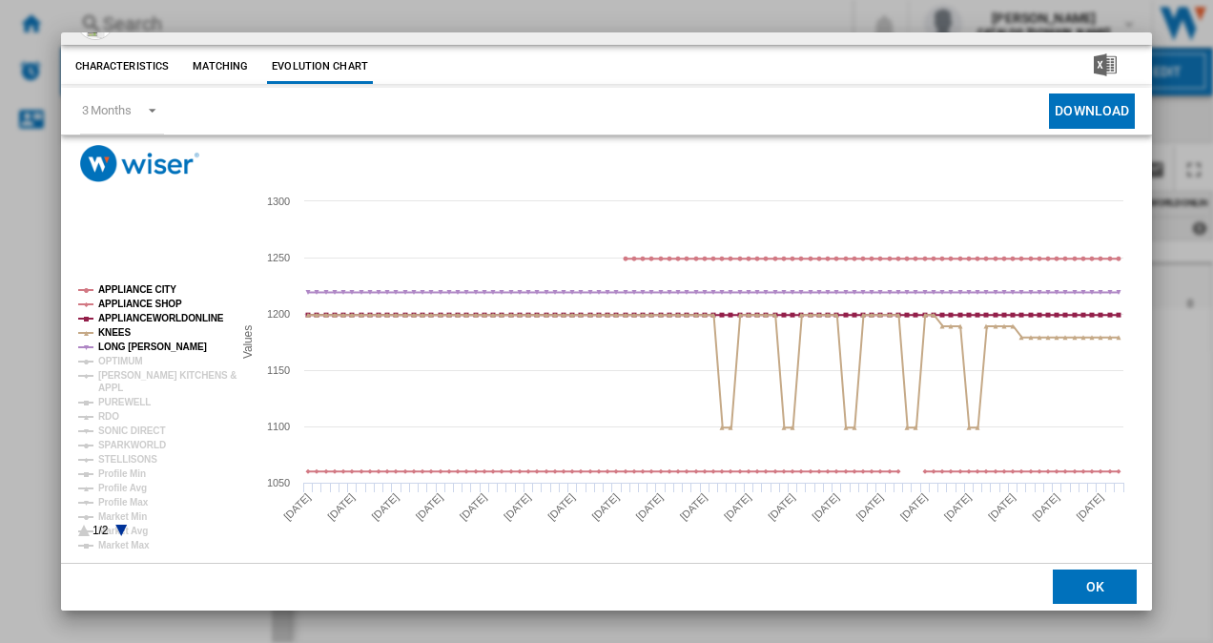
click at [123, 530] on icon "Product popup" at bounding box center [120, 530] width 11 height 11
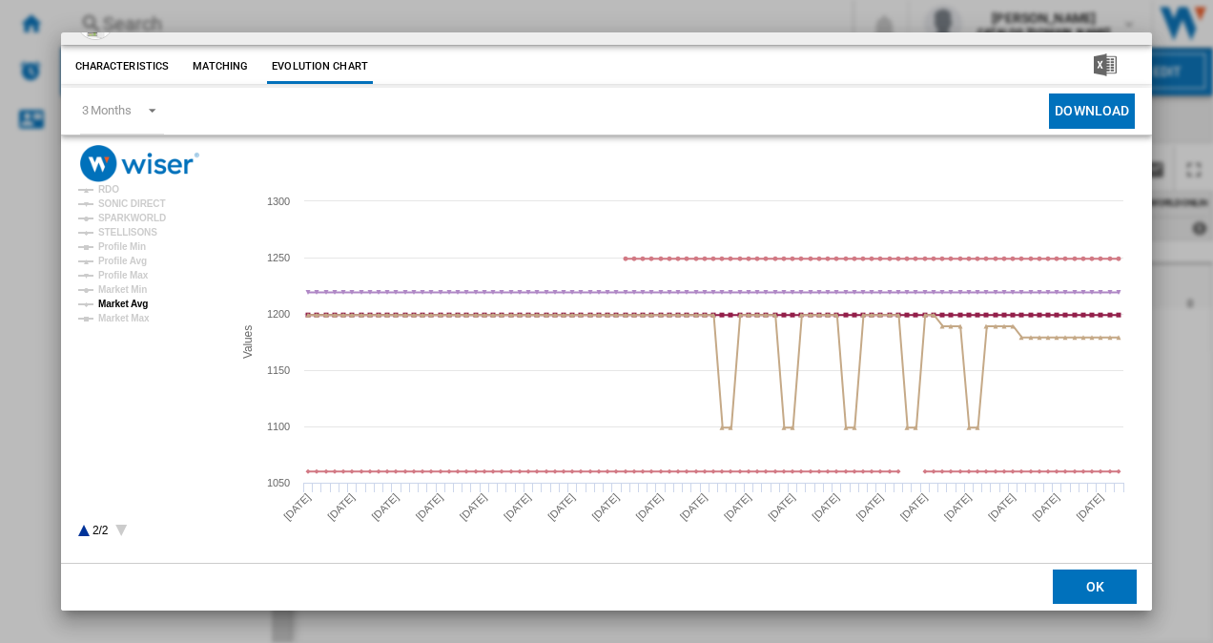
click at [135, 303] on tspan "Market Avg" at bounding box center [123, 304] width 50 height 10
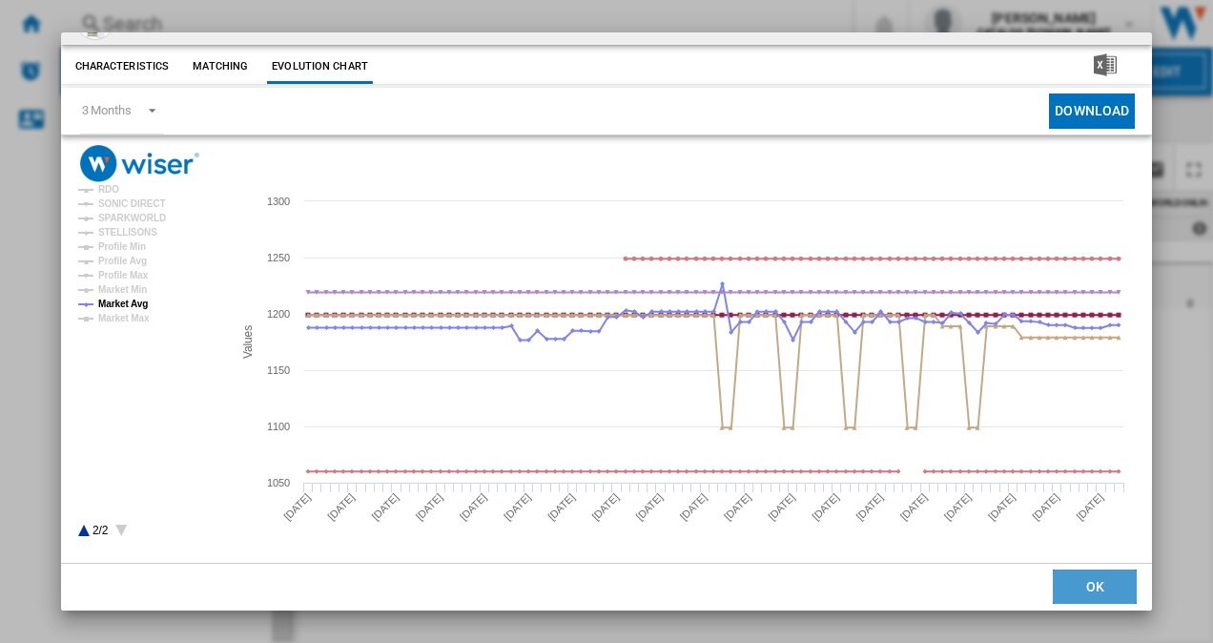
click at [1082, 584] on button "OK" at bounding box center [1095, 587] width 84 height 34
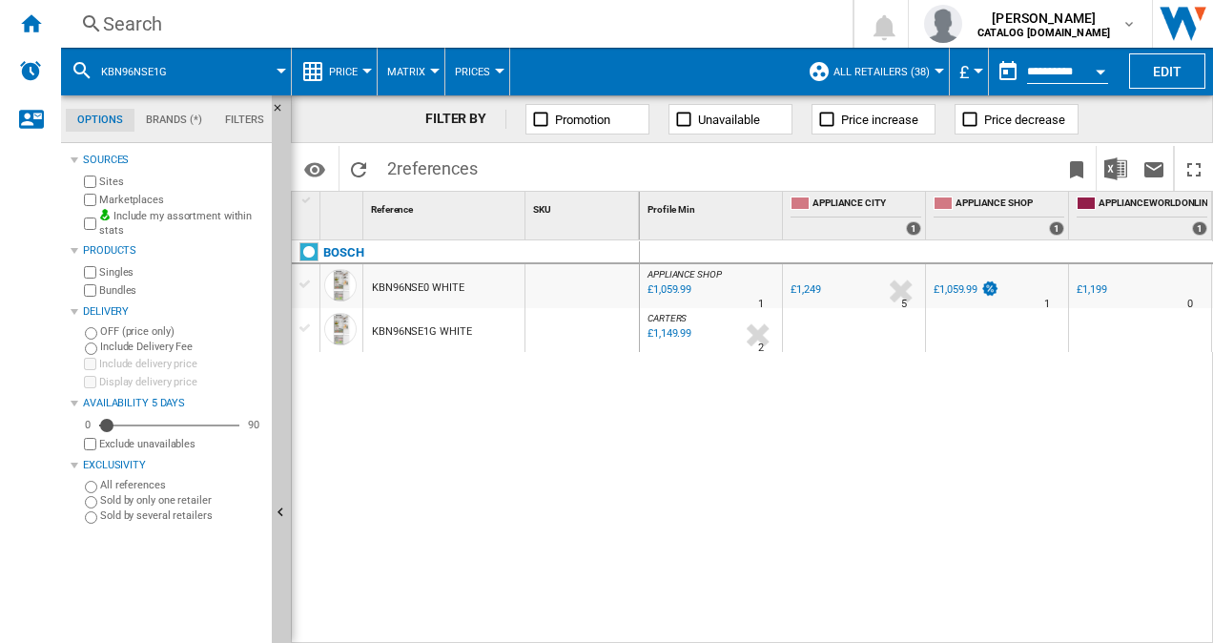
click at [319, 20] on div "Search" at bounding box center [453, 23] width 700 height 27
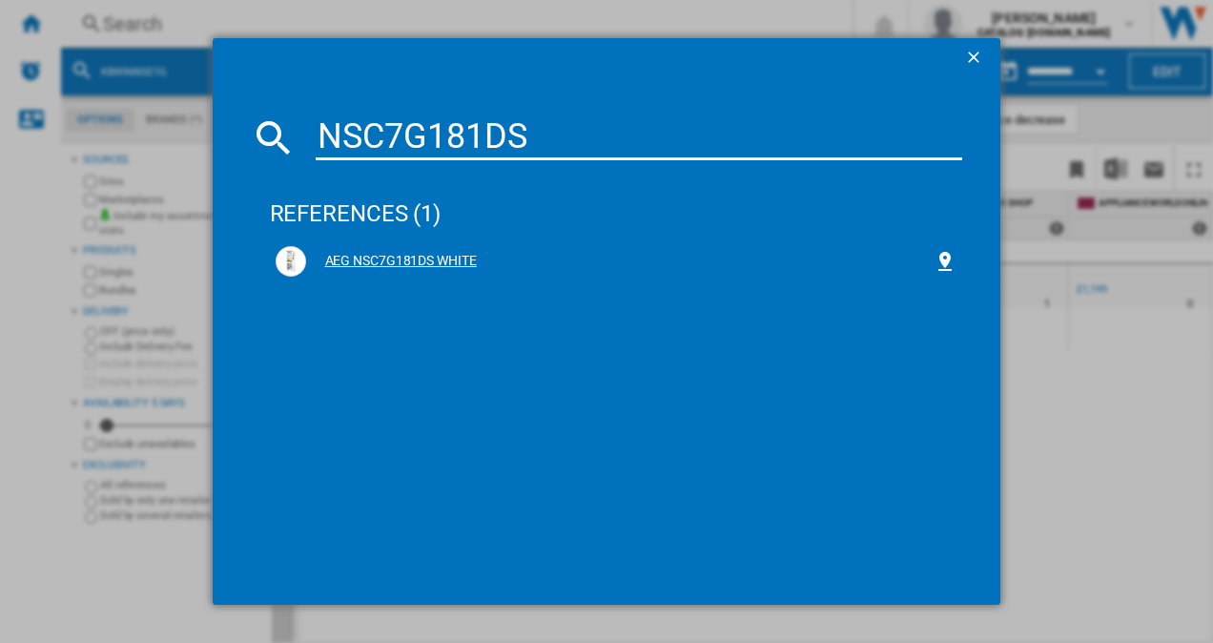
type input "NSC7G181DS"
click at [368, 254] on div "AEG NSC7G181DS WHITE" at bounding box center [620, 261] width 629 height 19
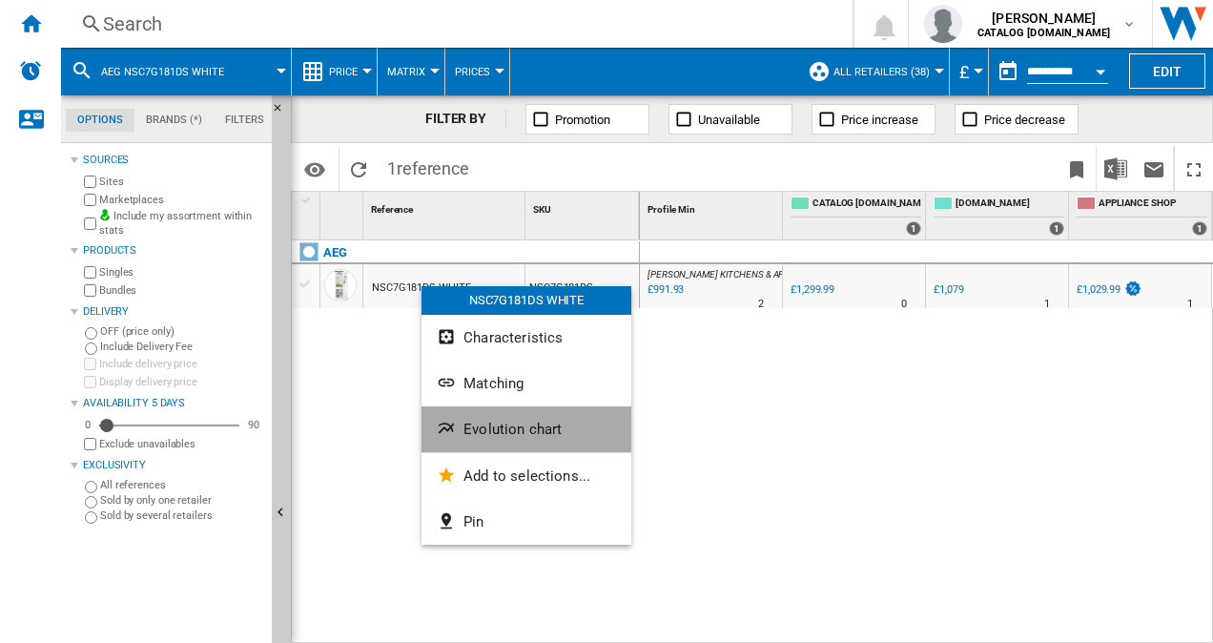
click at [525, 431] on span "Evolution chart" at bounding box center [513, 429] width 98 height 17
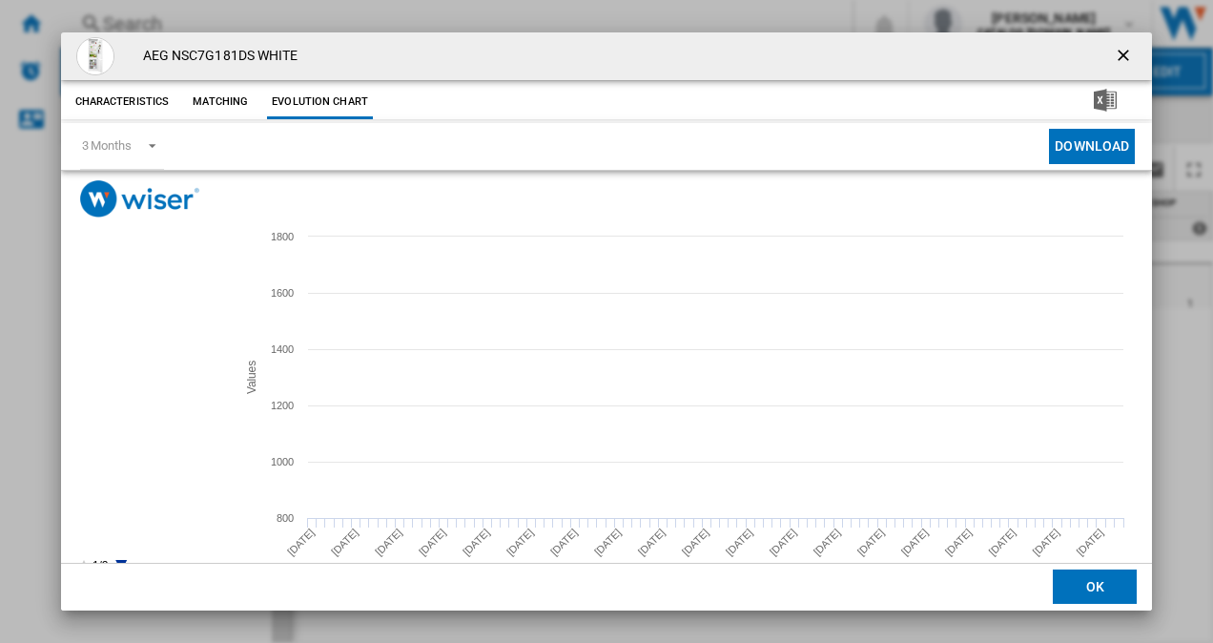
scroll to position [35, 0]
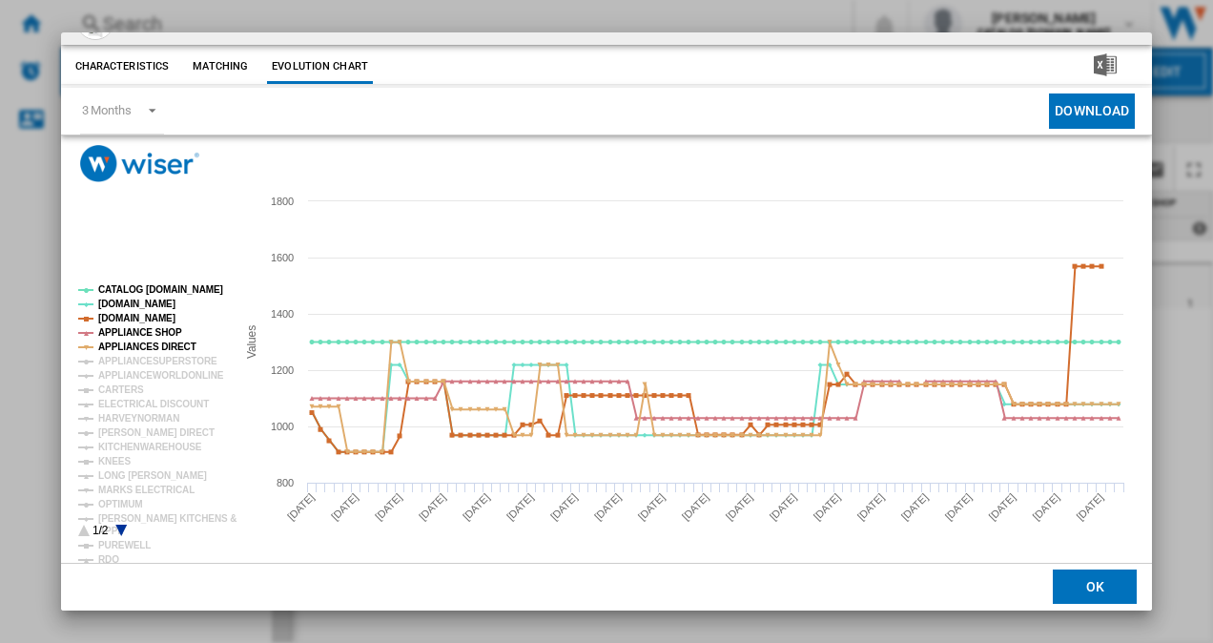
click at [120, 529] on icon "Product popup" at bounding box center [120, 530] width 11 height 11
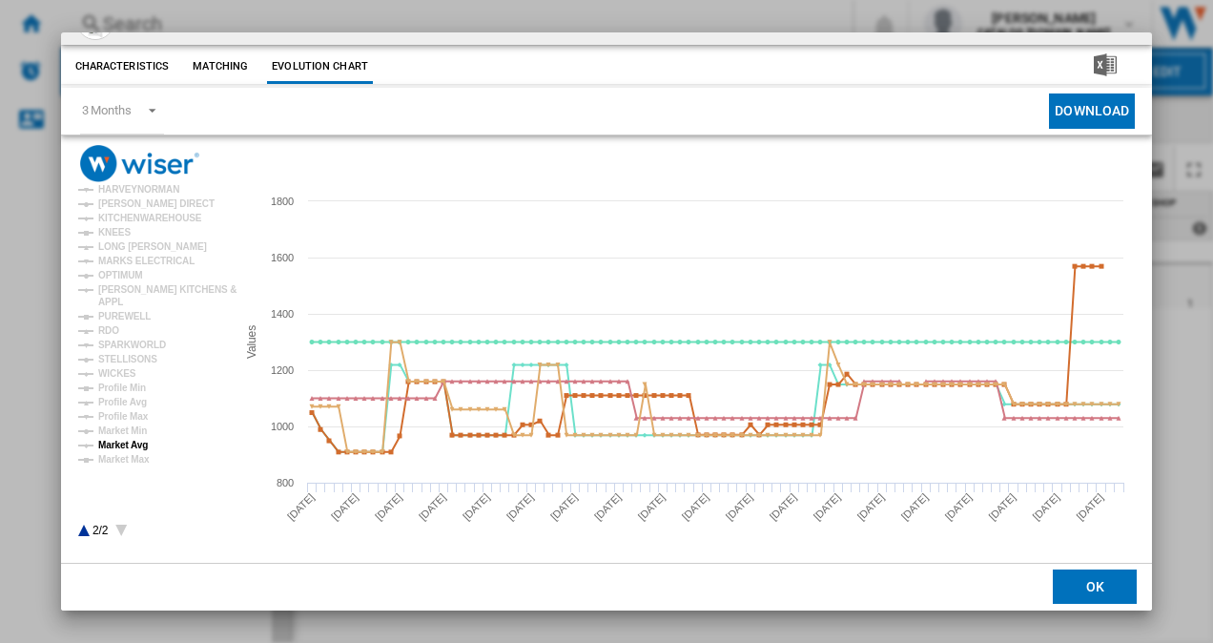
click at [134, 443] on tspan "Market Avg" at bounding box center [123, 445] width 50 height 10
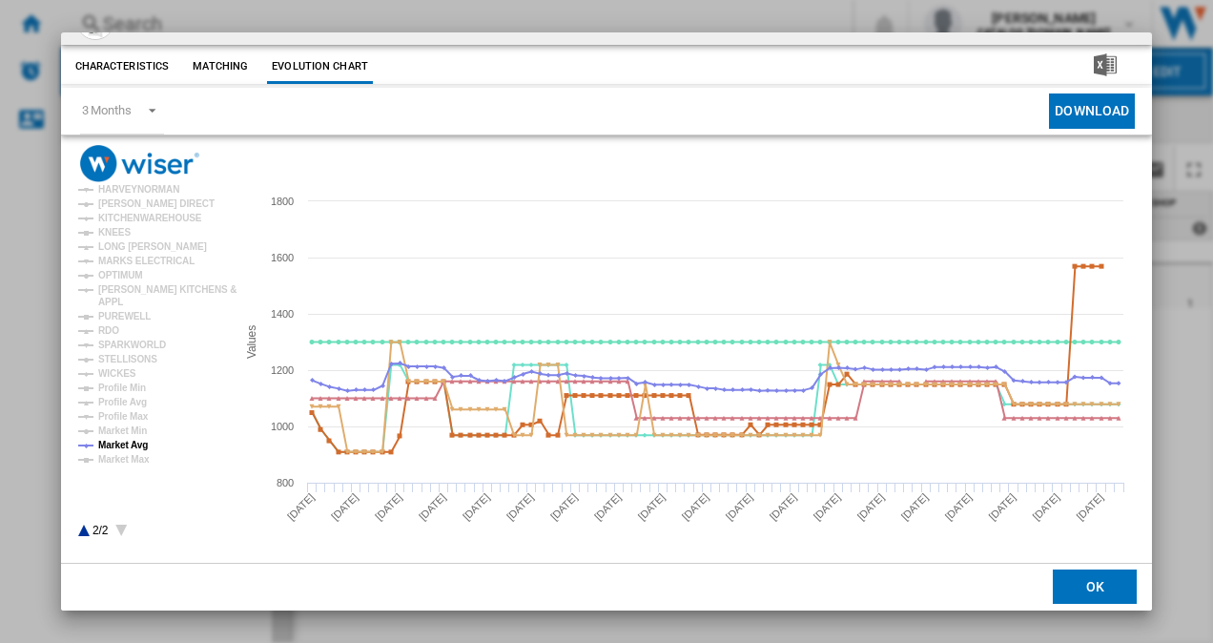
click at [1089, 597] on button "OK" at bounding box center [1095, 587] width 84 height 34
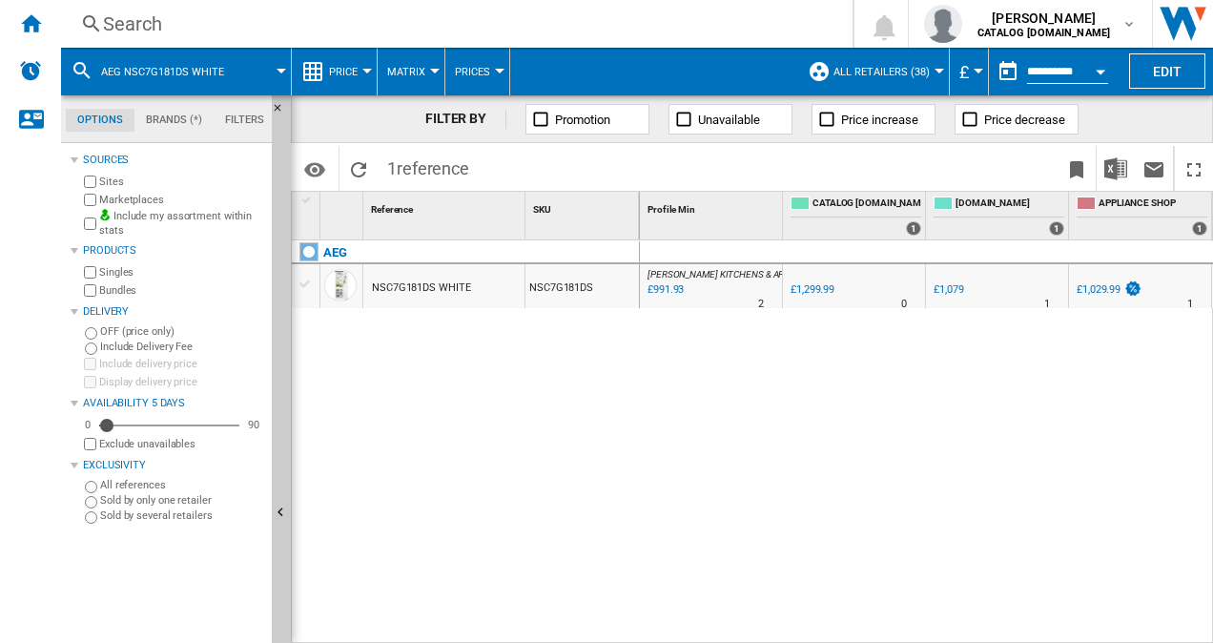
click at [391, 20] on div "Search" at bounding box center [453, 23] width 700 height 27
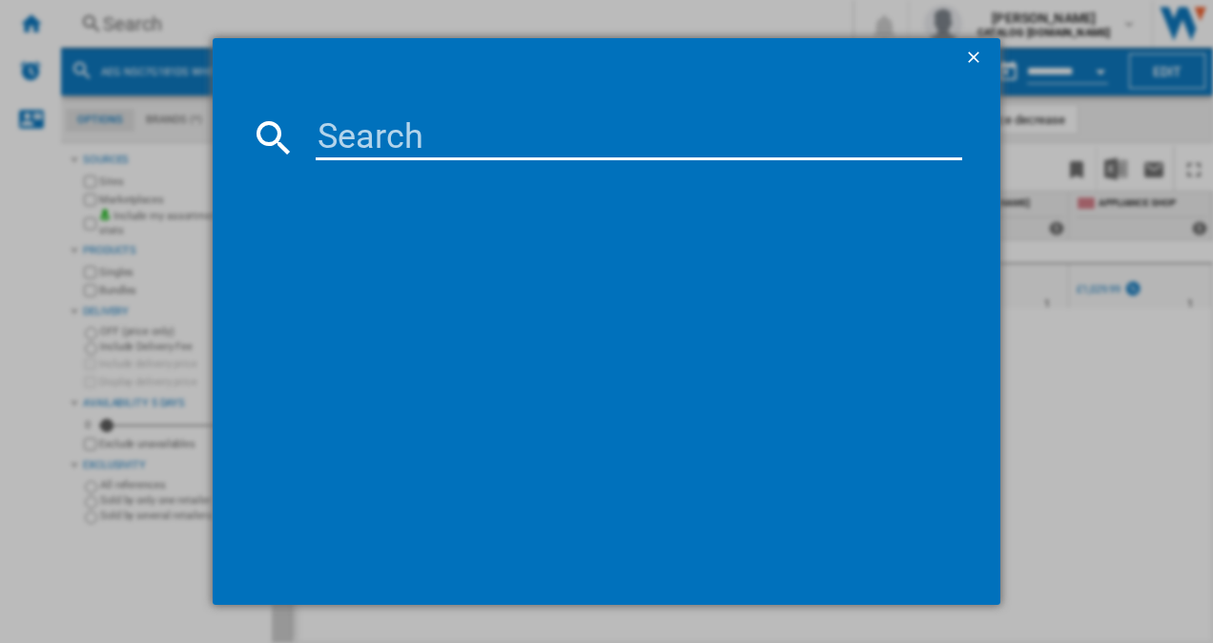
type input "KI86NHFE0"
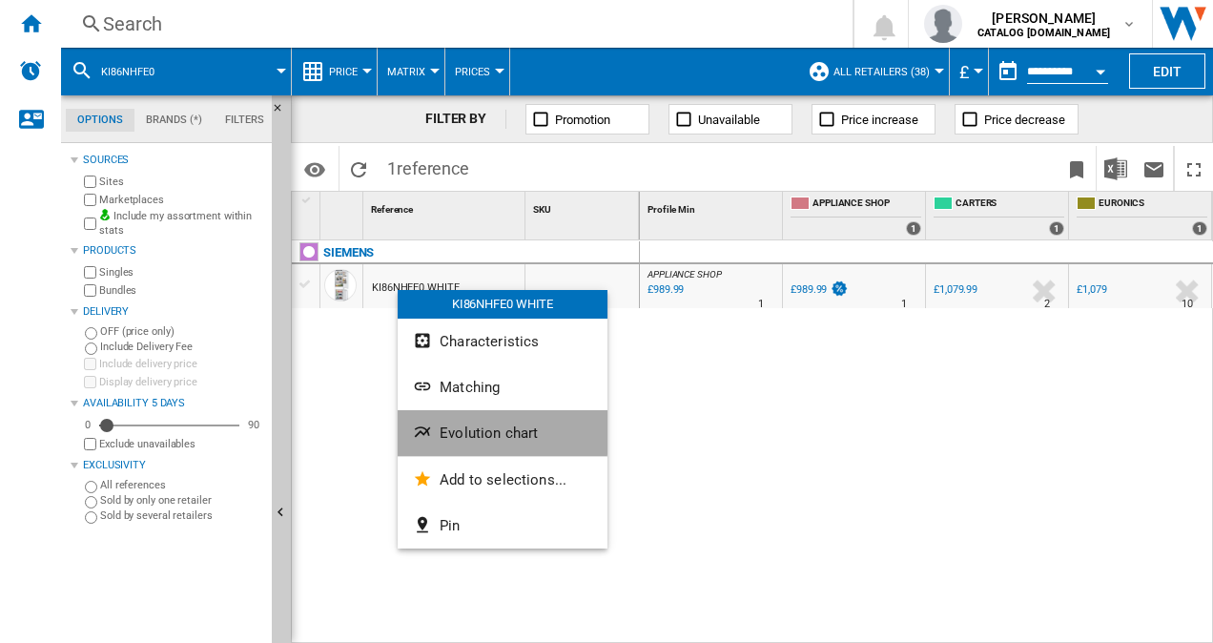
click at [487, 431] on span "Evolution chart" at bounding box center [489, 432] width 98 height 17
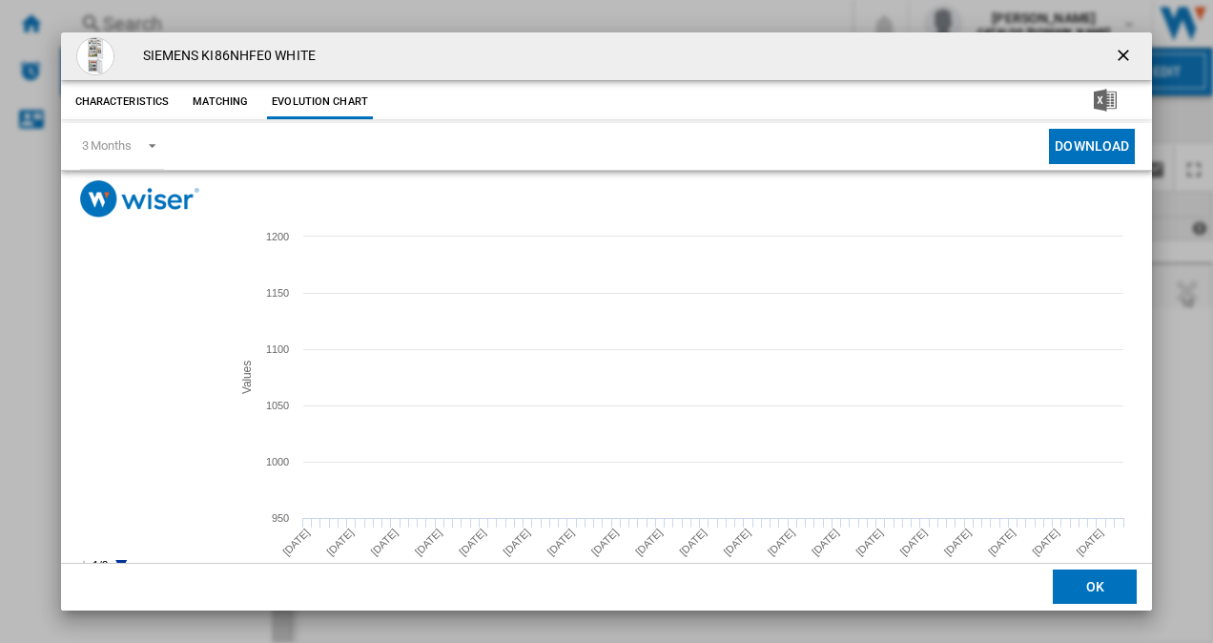
scroll to position [35, 0]
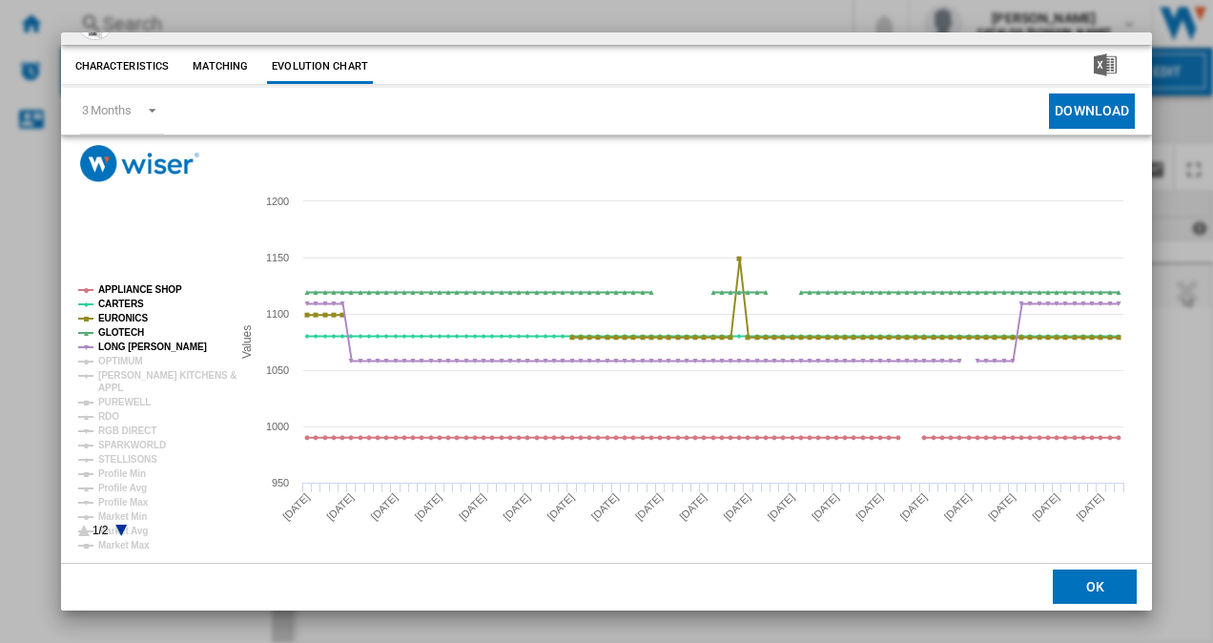
click at [120, 525] on icon "Product popup" at bounding box center [120, 530] width 11 height 11
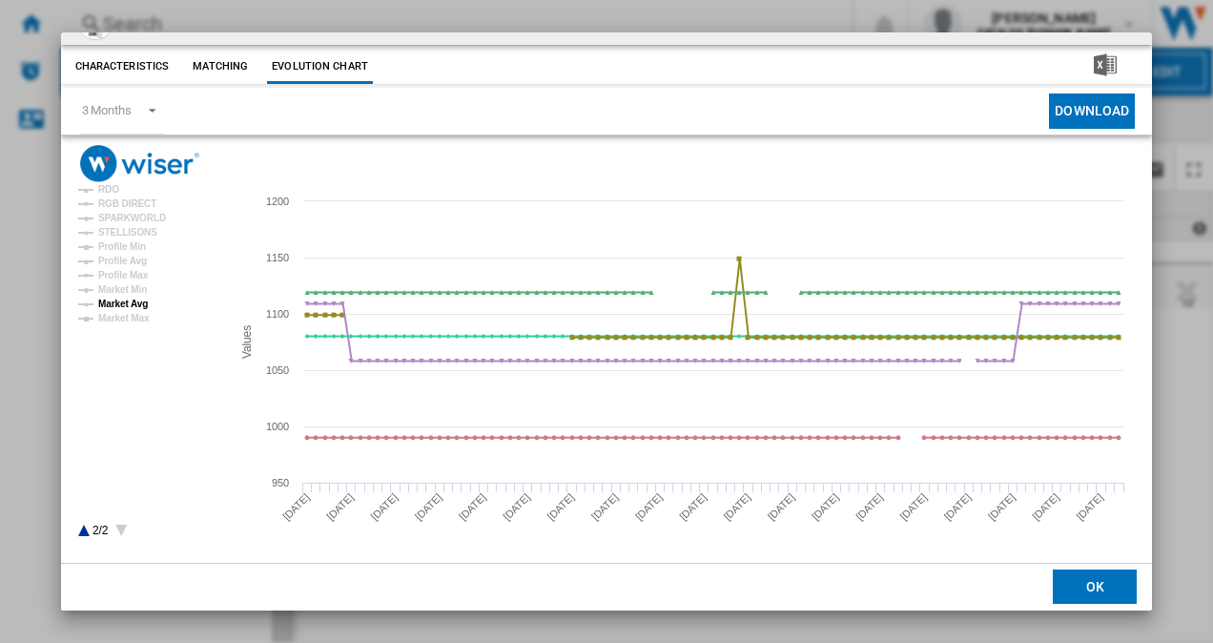
click at [120, 303] on tspan "Market Avg" at bounding box center [123, 304] width 50 height 10
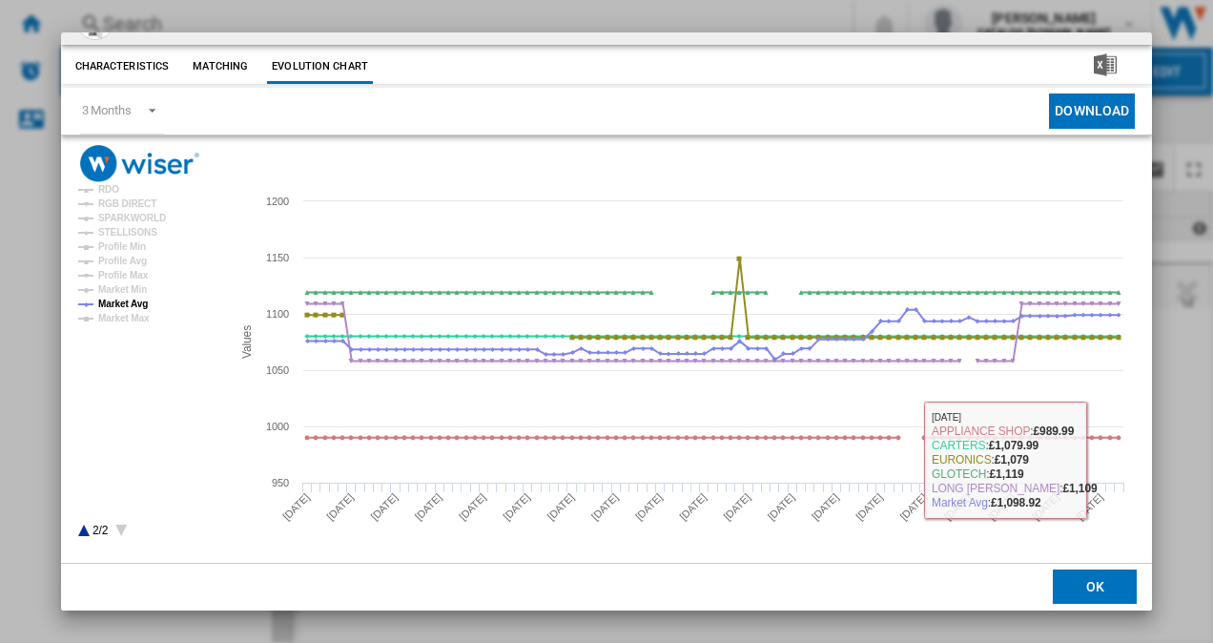
click at [1087, 591] on button "OK" at bounding box center [1095, 587] width 84 height 34
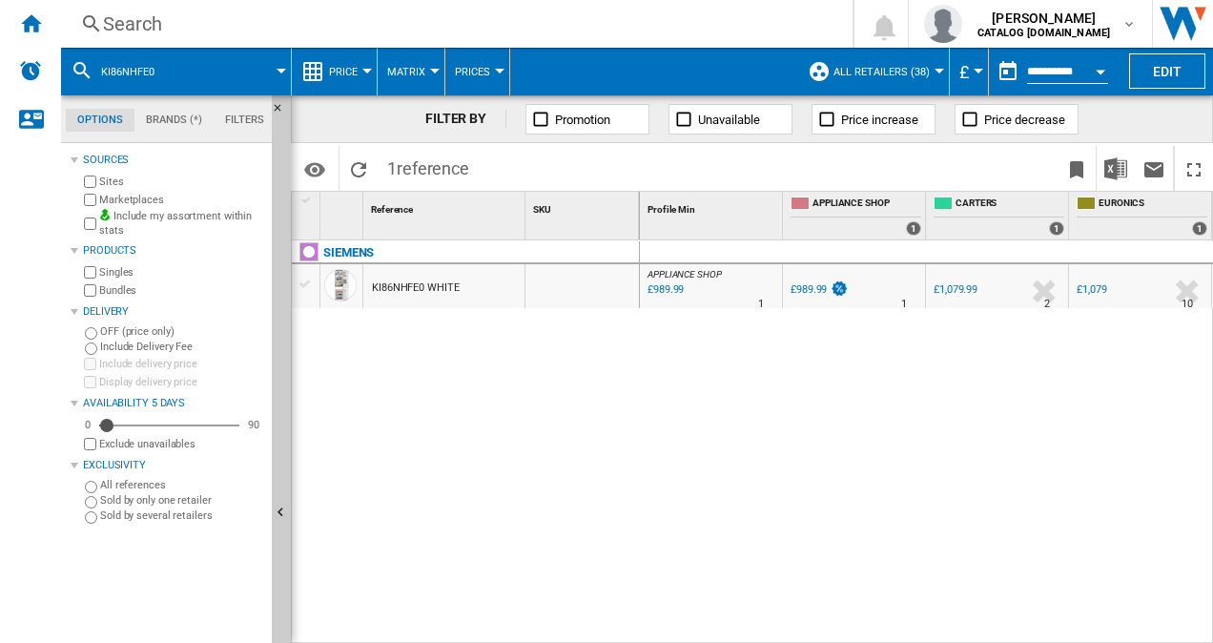
click at [305, 26] on div "Search" at bounding box center [453, 23] width 700 height 27
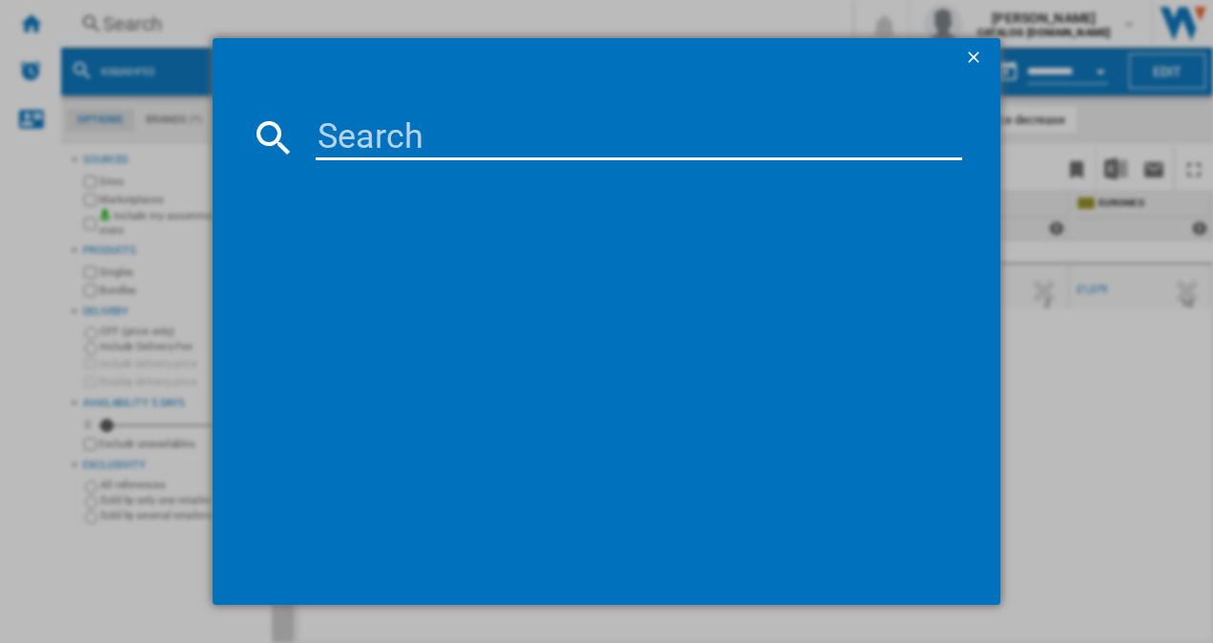
type input "TSC7M181DS"
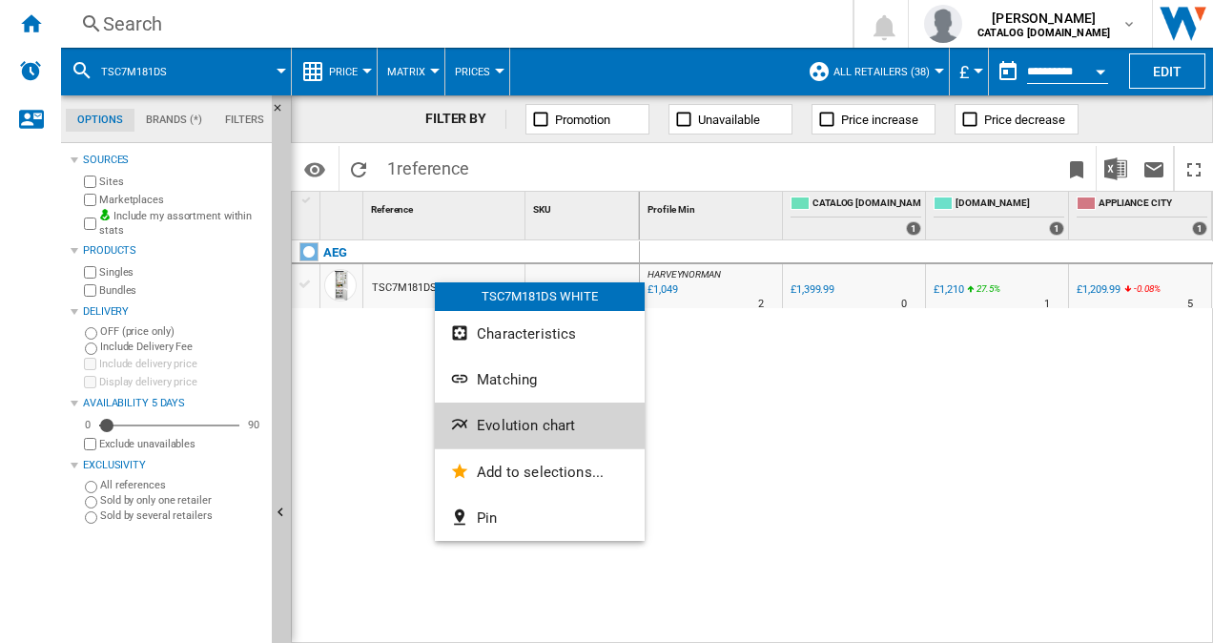
click at [513, 423] on span "Evolution chart" at bounding box center [526, 425] width 98 height 17
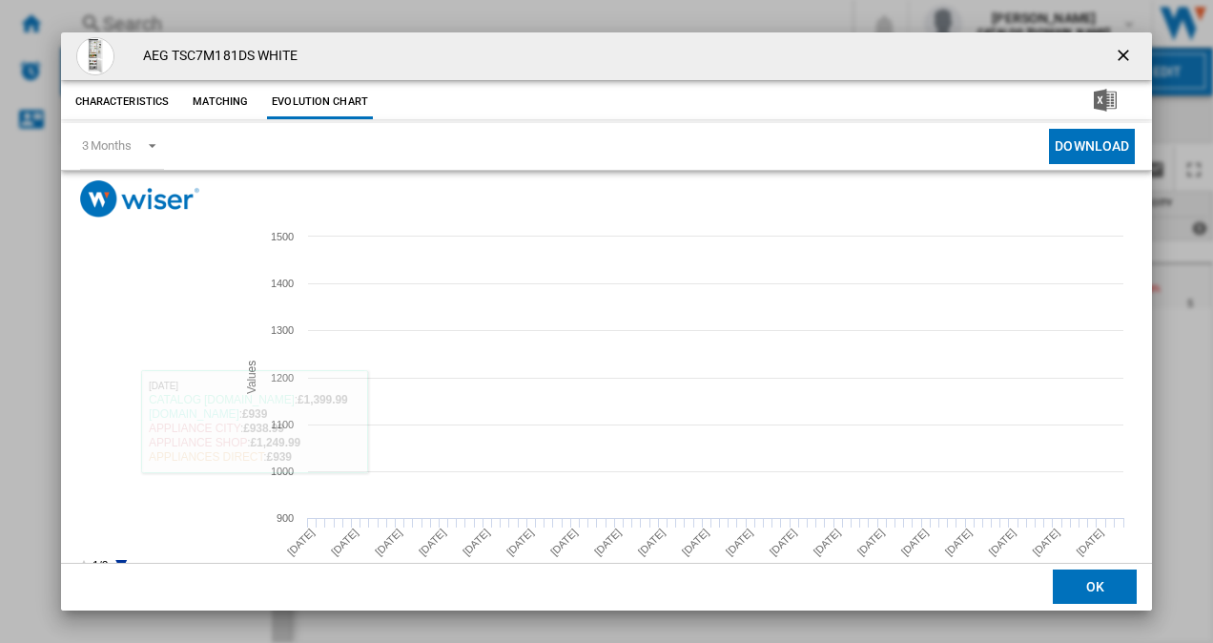
scroll to position [35, 0]
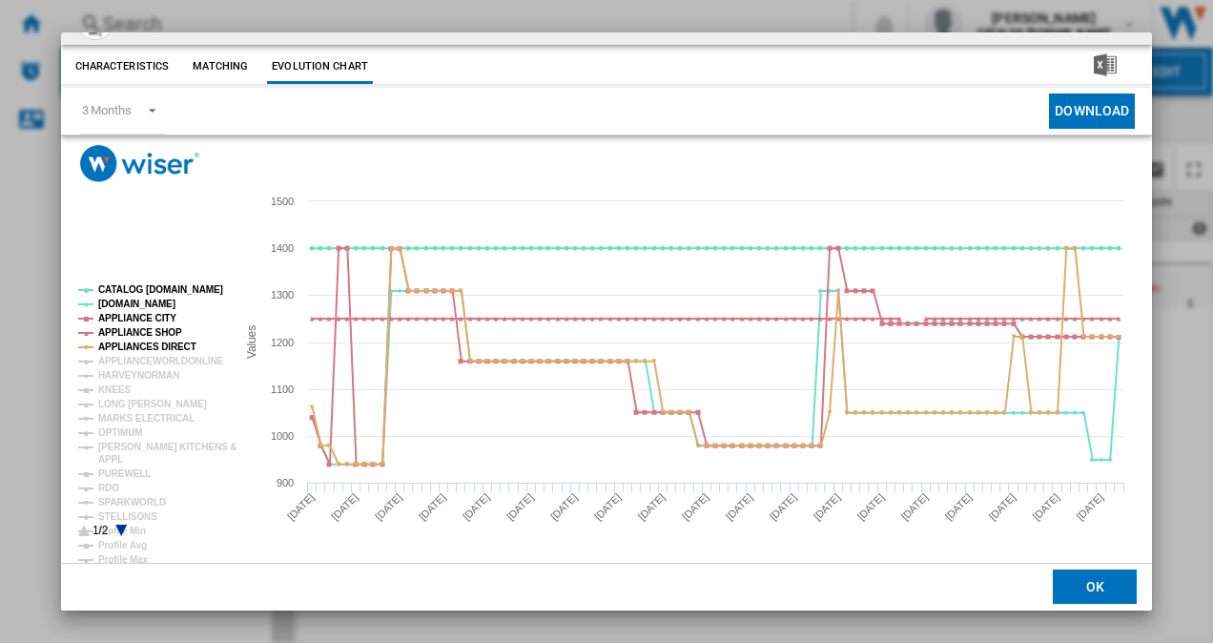
click at [122, 528] on icon "Product popup" at bounding box center [120, 530] width 11 height 11
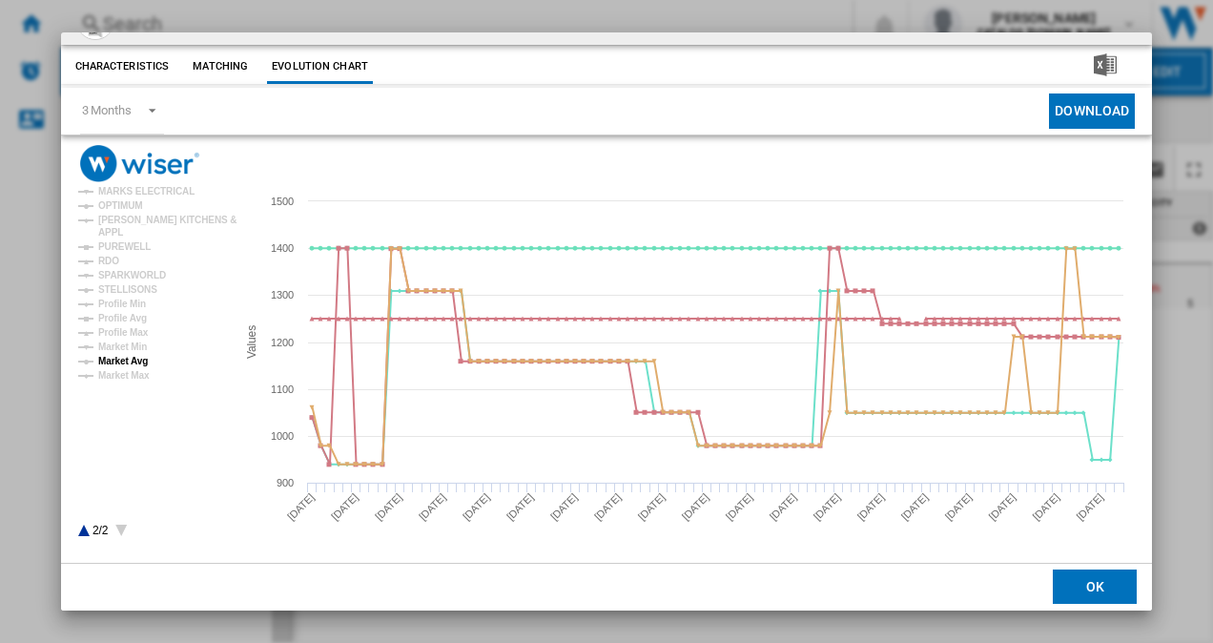
click at [134, 361] on tspan "Market Avg" at bounding box center [123, 361] width 50 height 10
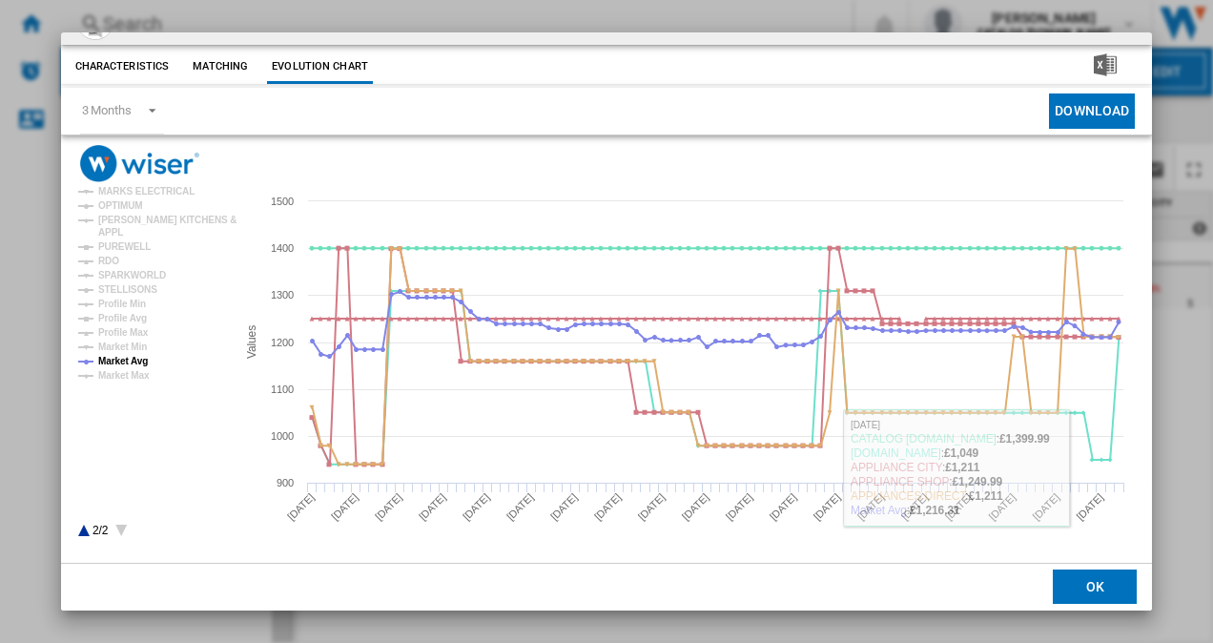
click at [1073, 601] on button "OK" at bounding box center [1095, 587] width 84 height 34
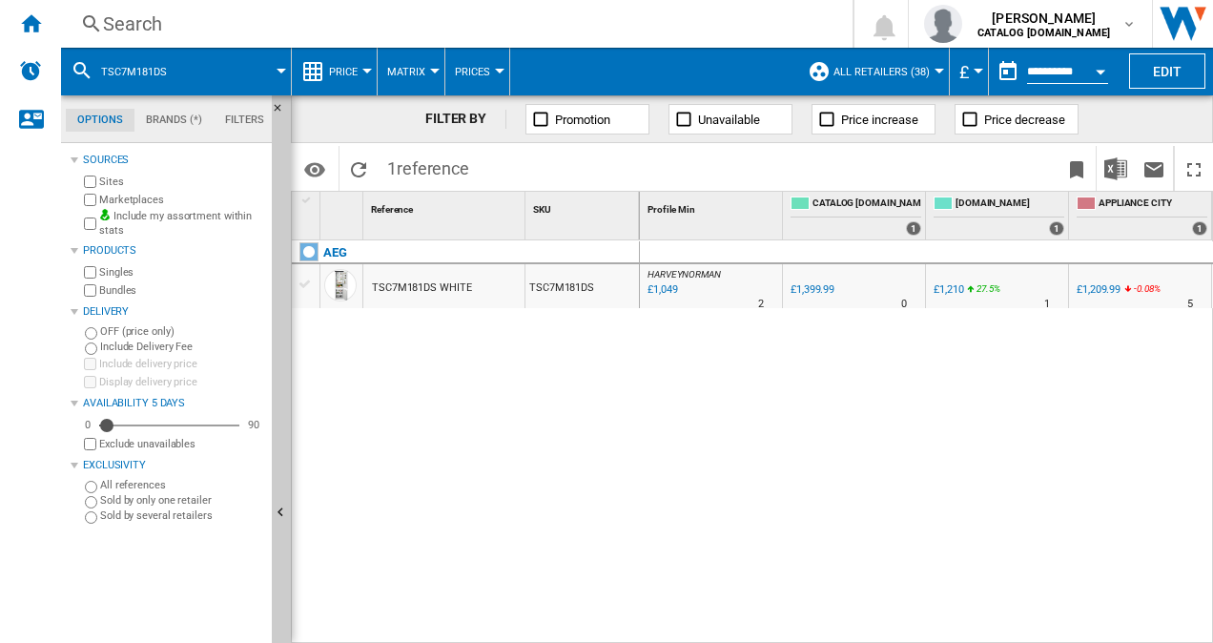
click at [307, 29] on div "Search" at bounding box center [453, 23] width 700 height 27
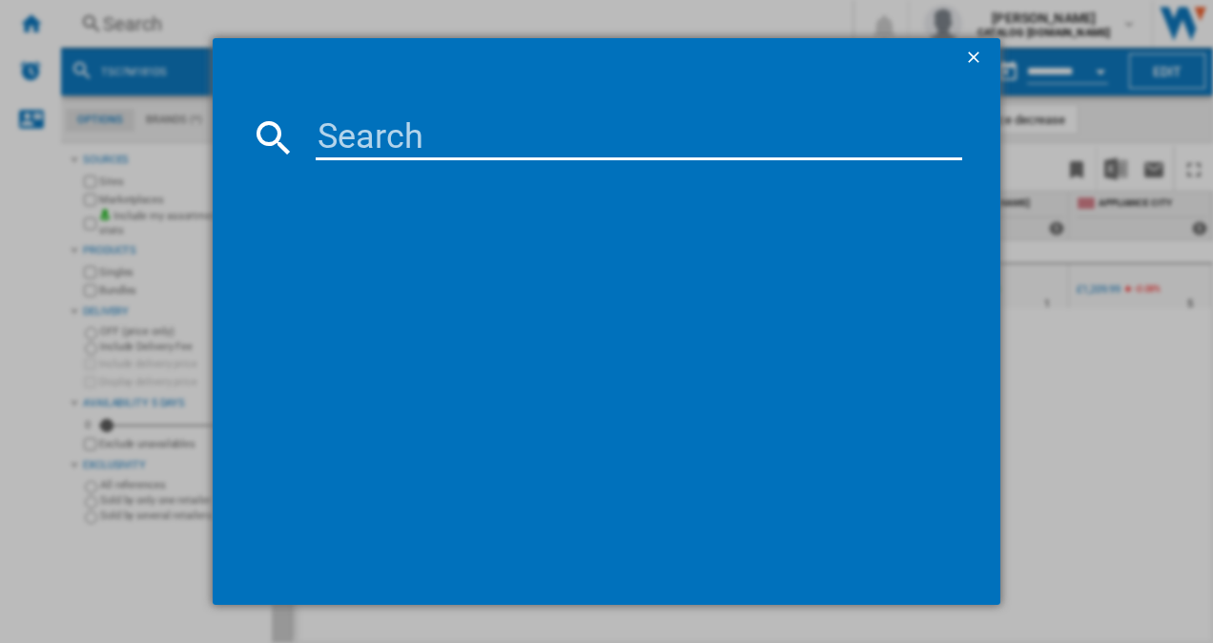
type input "NSC8M191DS"
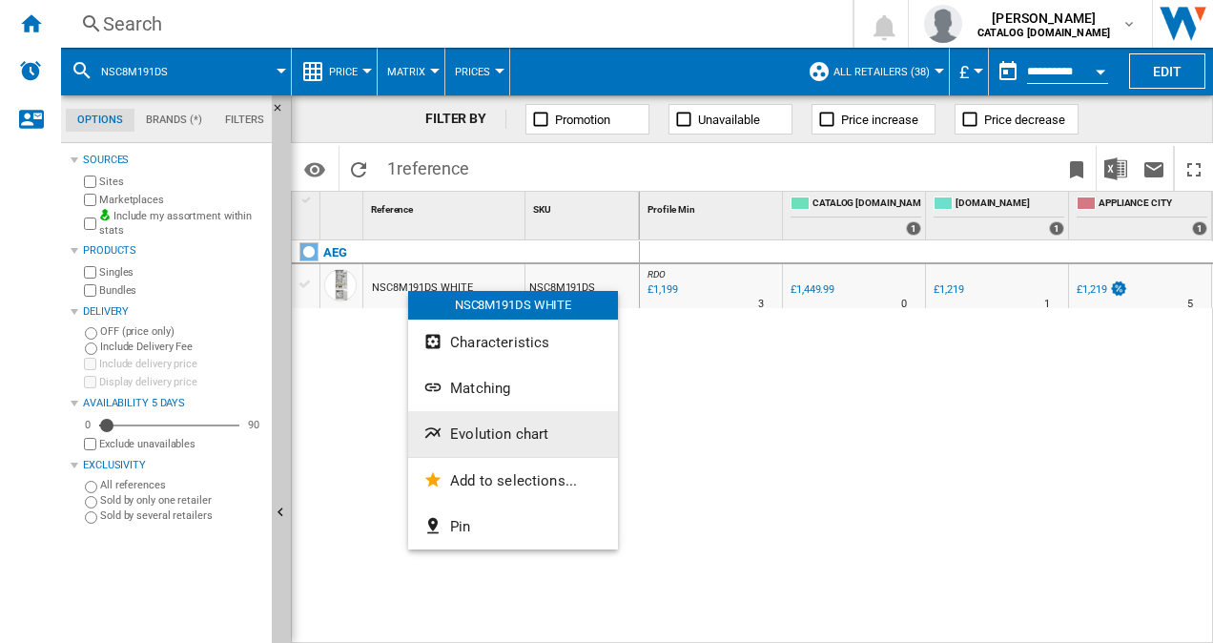
click at [521, 432] on span "Evolution chart" at bounding box center [499, 433] width 98 height 17
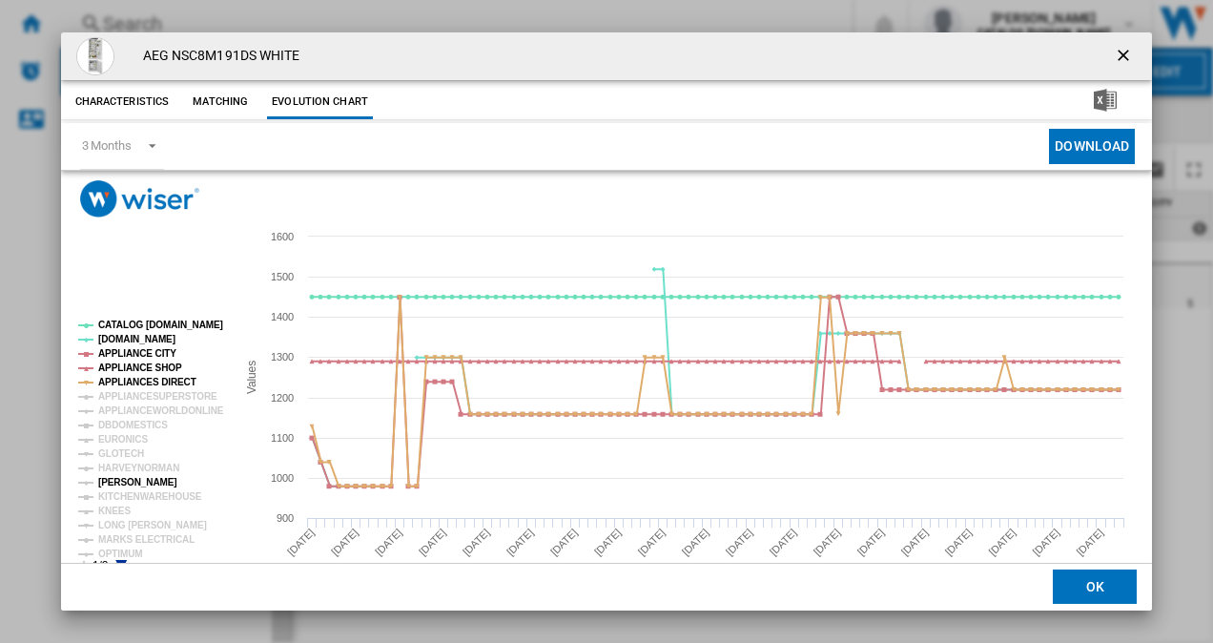
scroll to position [35, 0]
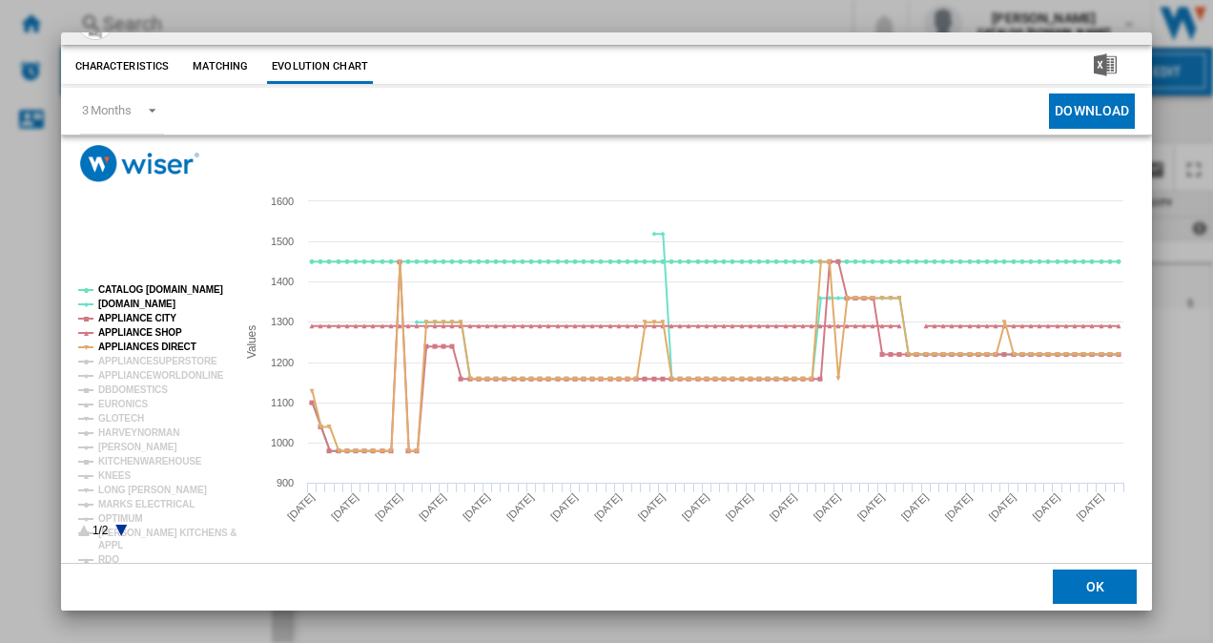
click at [122, 531] on icon "Product popup" at bounding box center [120, 530] width 11 height 11
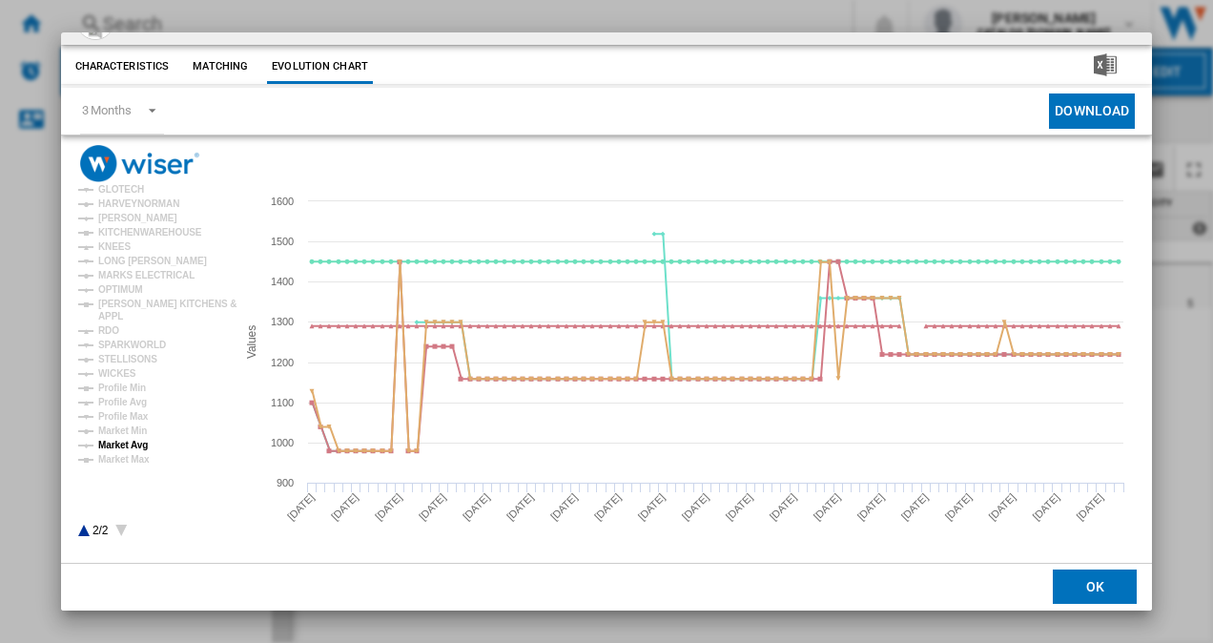
click at [123, 442] on tspan "Market Avg" at bounding box center [123, 445] width 50 height 10
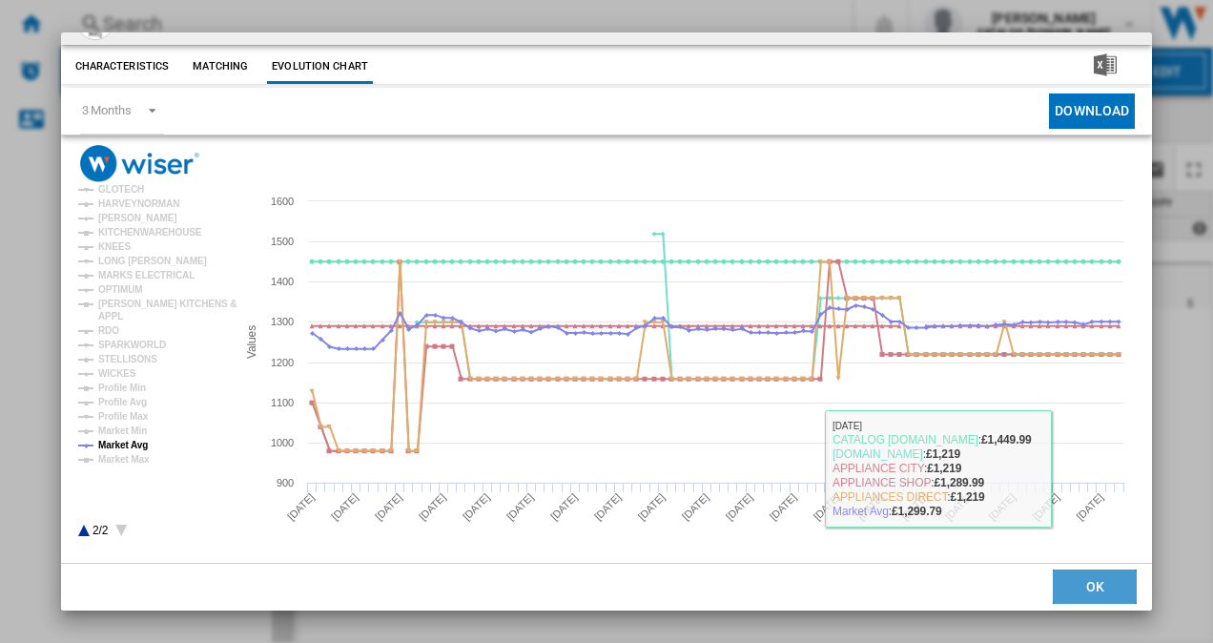
click at [1106, 597] on button "OK" at bounding box center [1095, 587] width 84 height 34
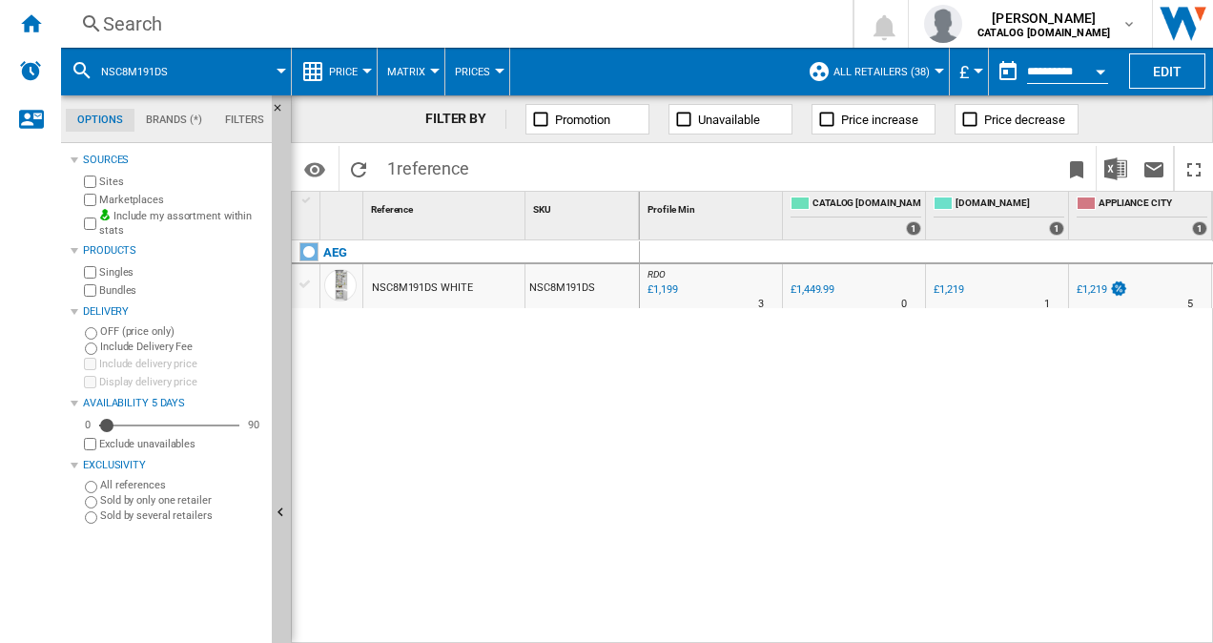
click at [247, 17] on div "Search" at bounding box center [453, 23] width 700 height 27
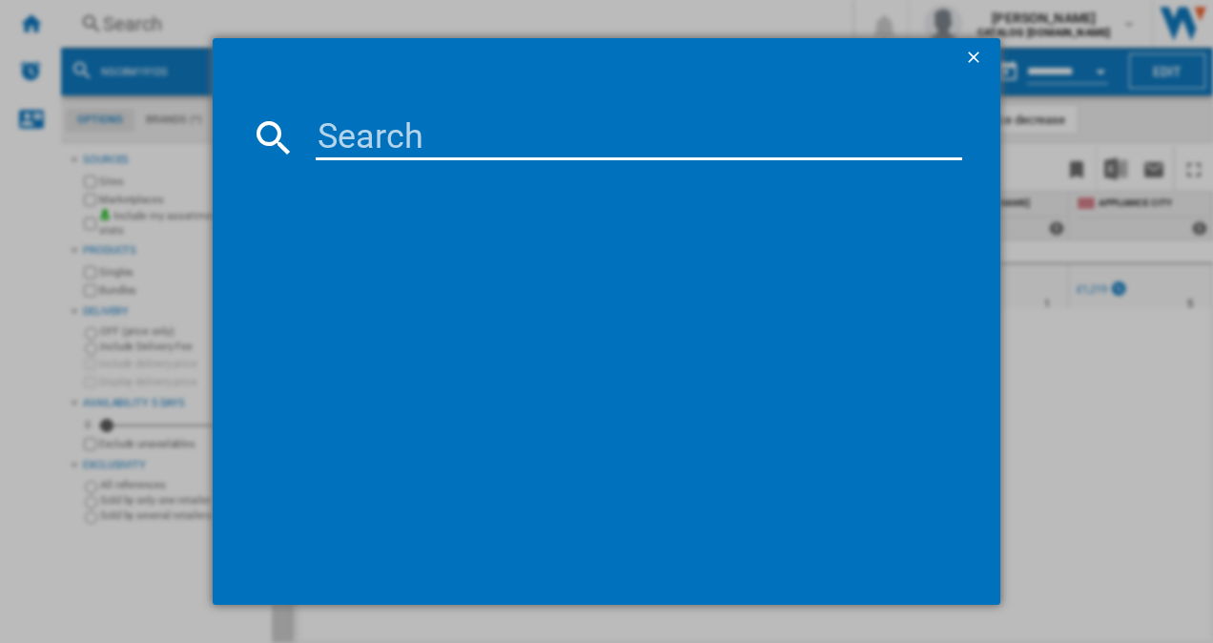
type input "TSC8M181CS"
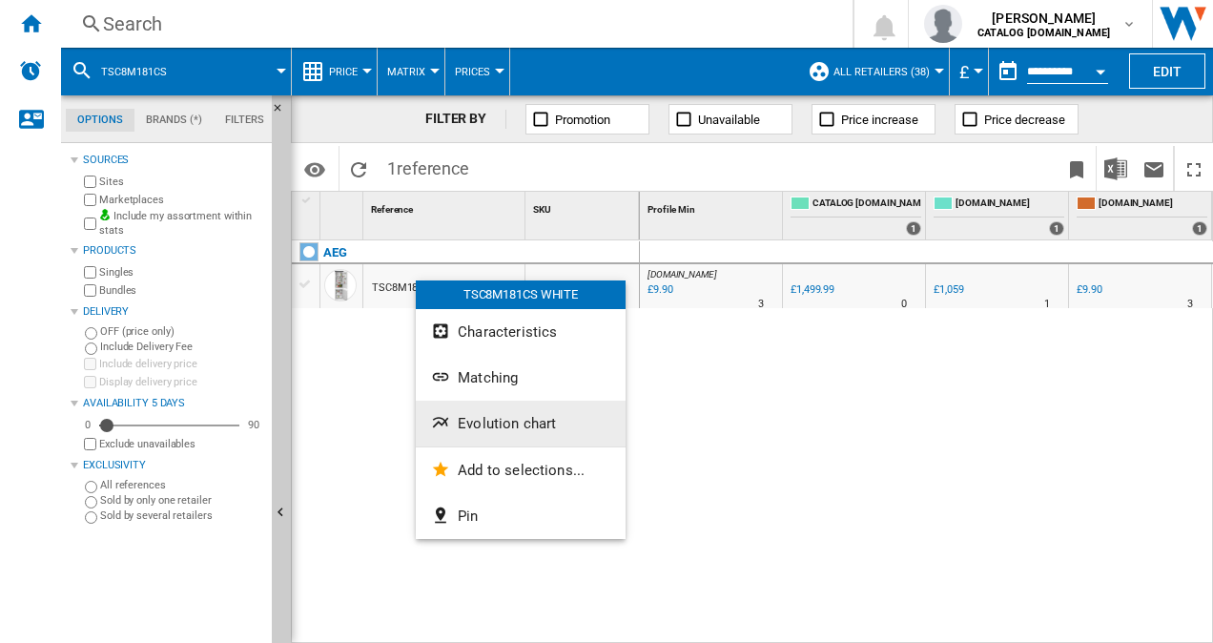
click at [513, 408] on button "Evolution chart" at bounding box center [521, 424] width 210 height 46
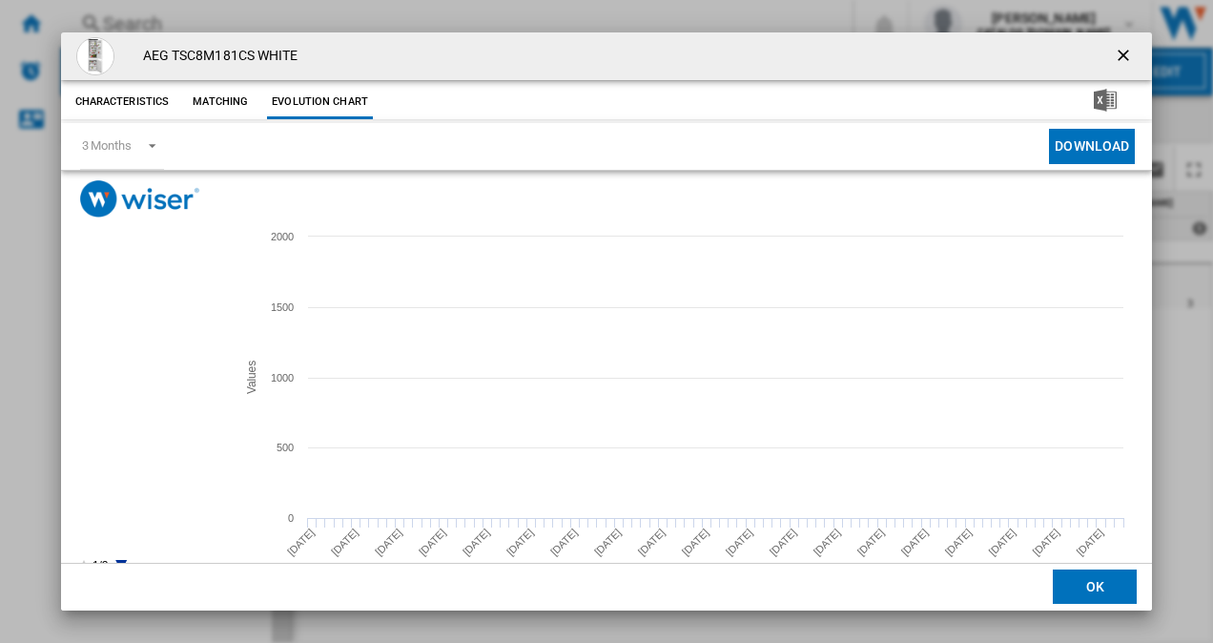
scroll to position [35, 0]
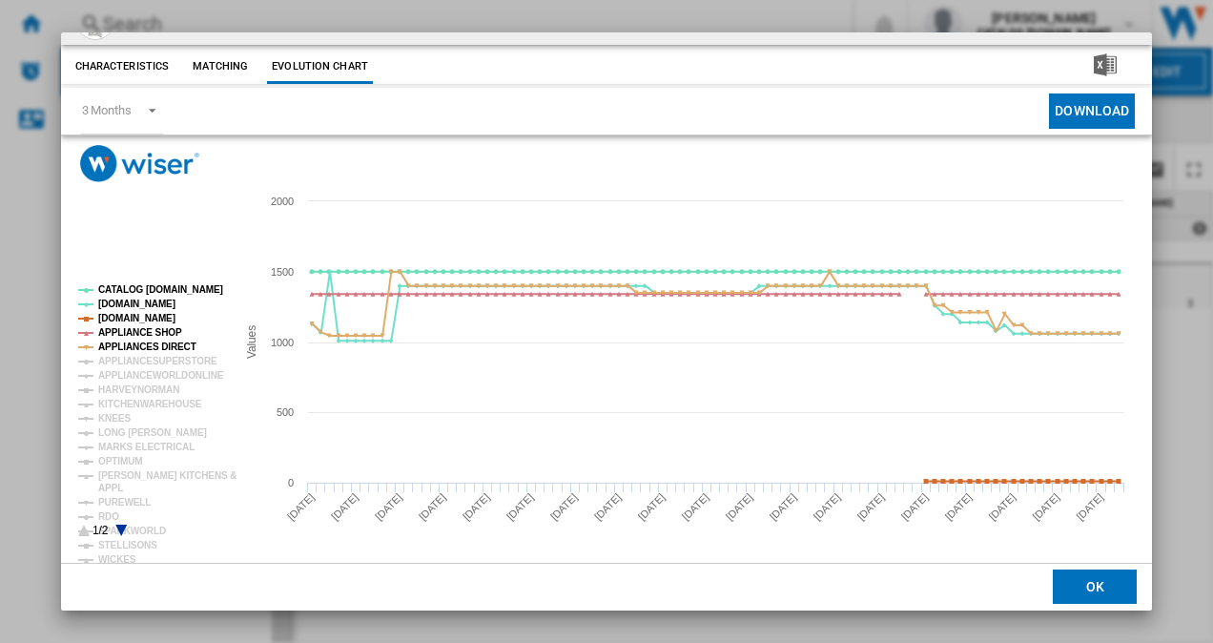
click at [120, 532] on icon "Product popup" at bounding box center [120, 530] width 11 height 11
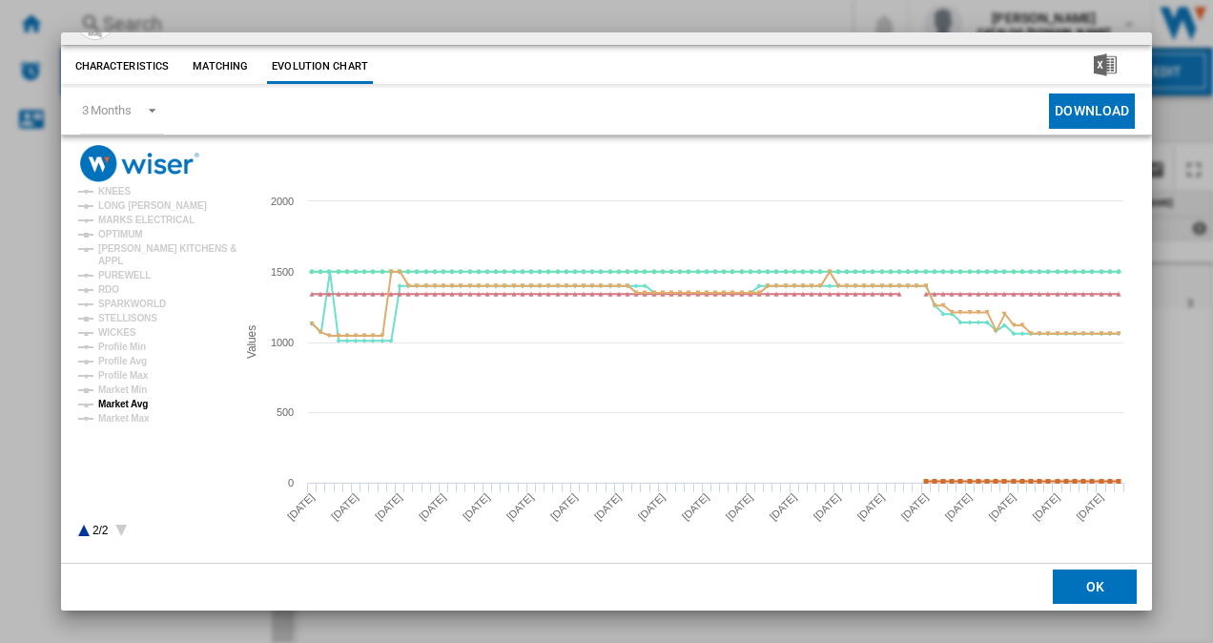
click at [131, 402] on tspan "Market Avg" at bounding box center [123, 404] width 50 height 10
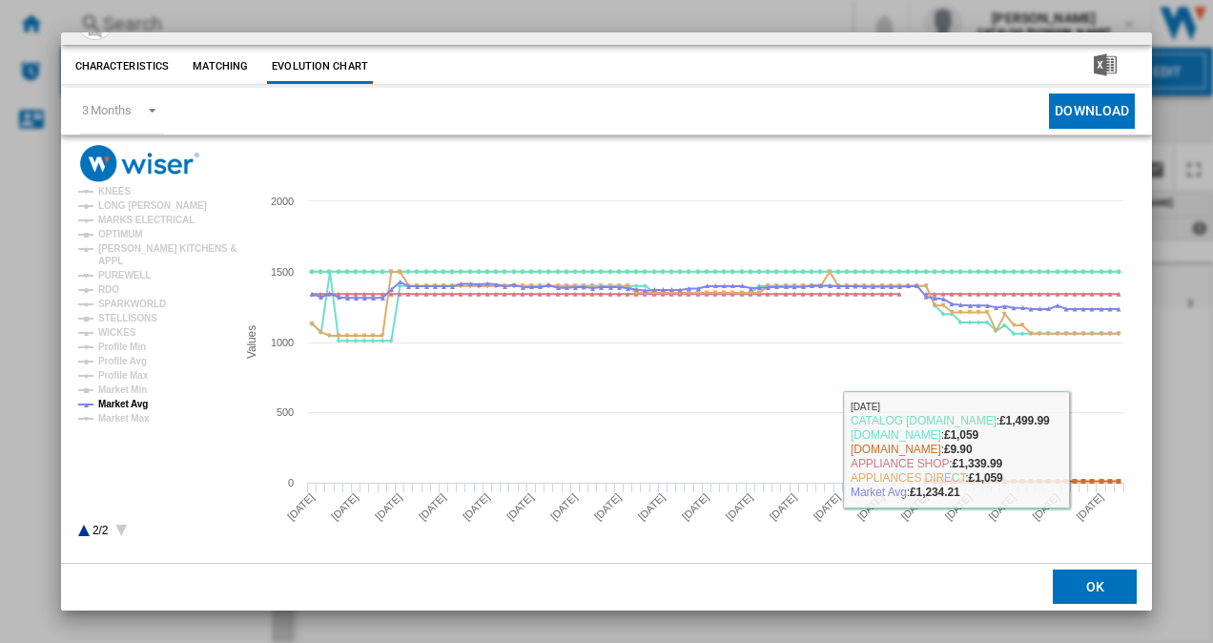
click at [1081, 576] on button "OK" at bounding box center [1095, 587] width 84 height 34
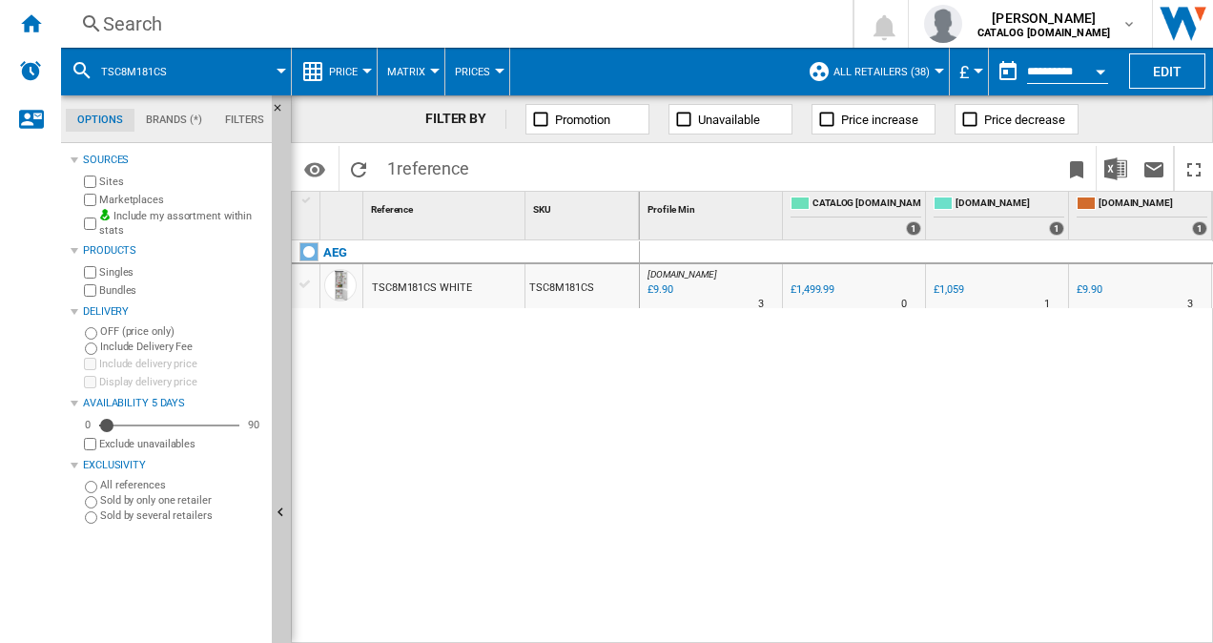
click at [452, 27] on div "Search" at bounding box center [453, 23] width 700 height 27
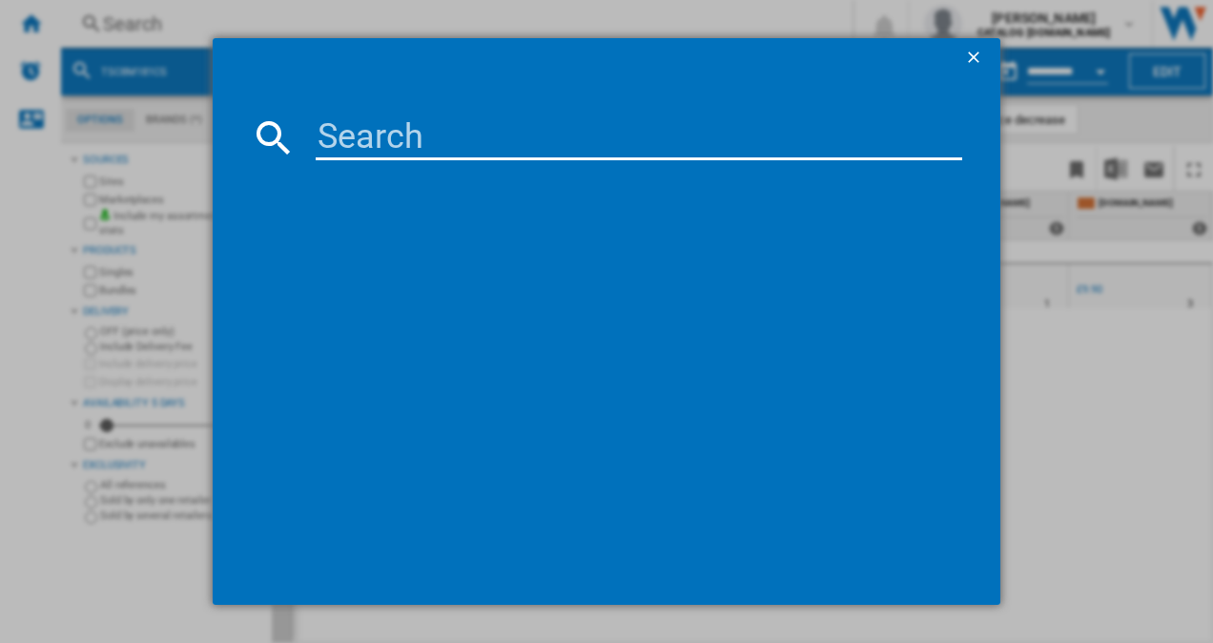
type input "NSC7G752ES"
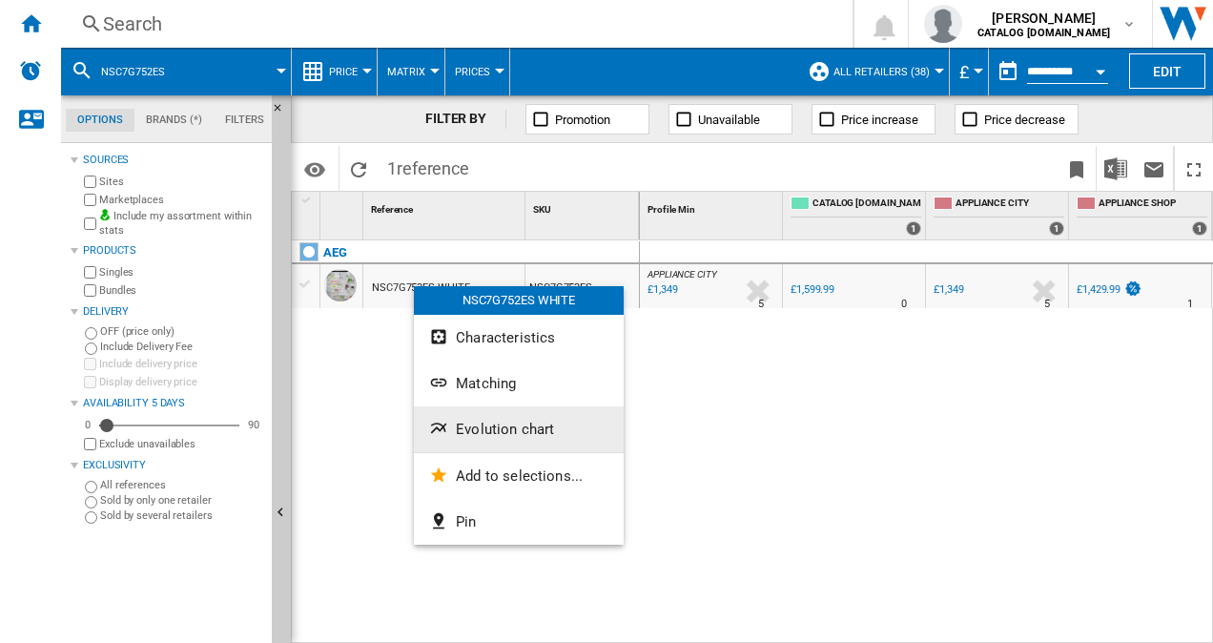
click at [525, 431] on span "Evolution chart" at bounding box center [505, 429] width 98 height 17
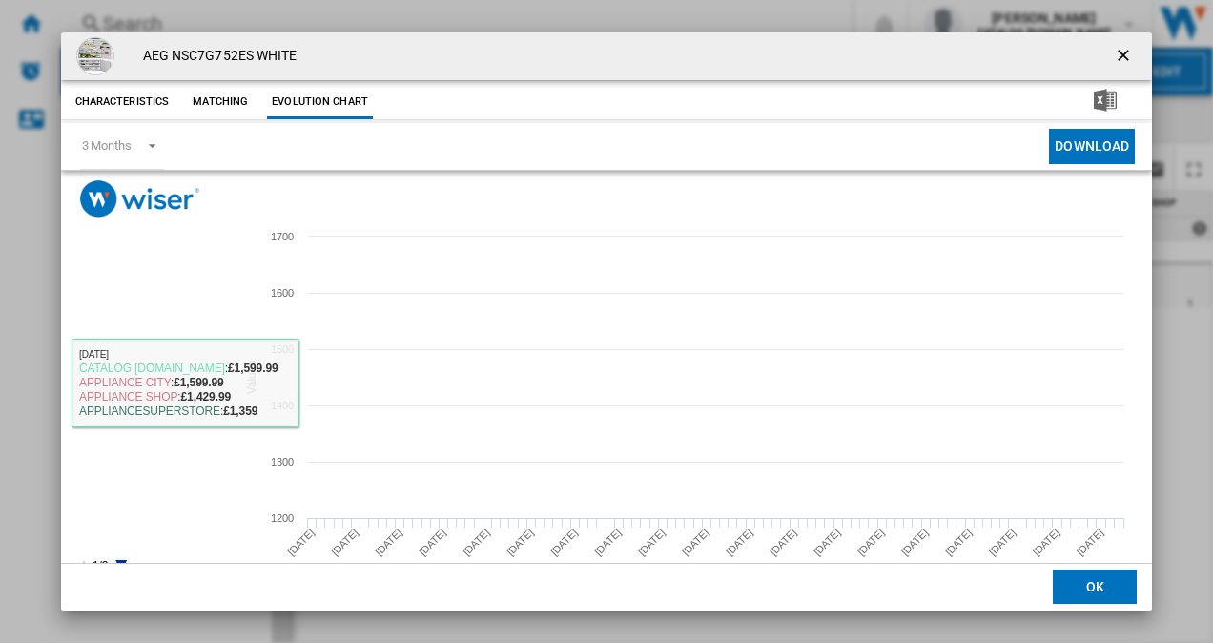
scroll to position [35, 0]
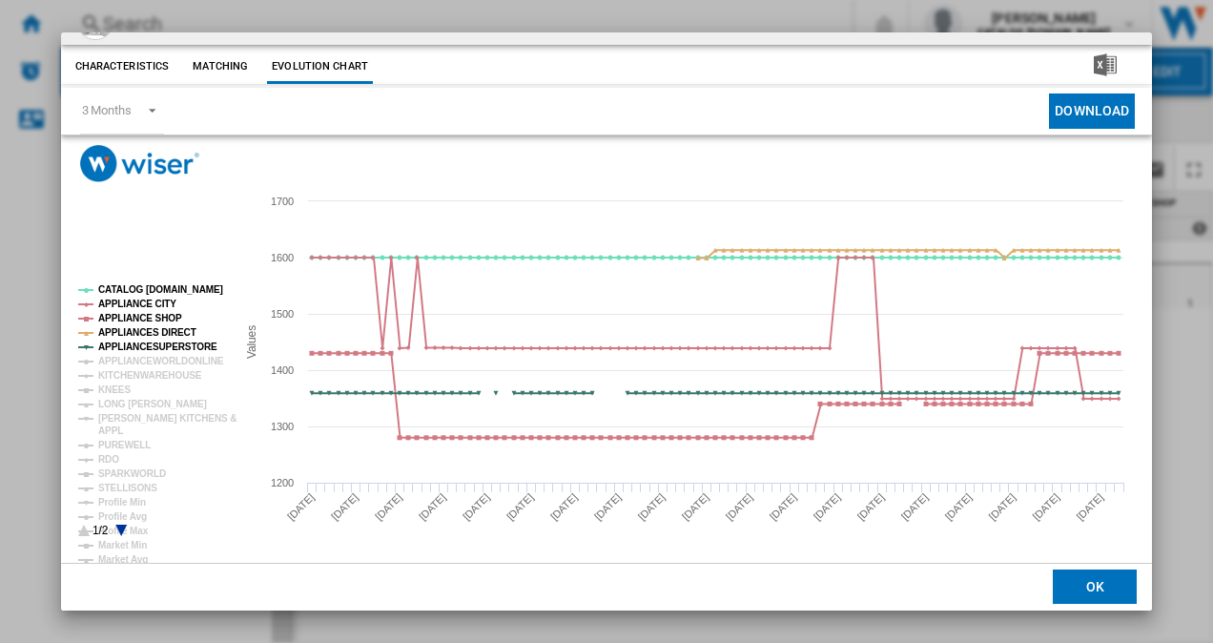
click at [119, 528] on icon "Product popup" at bounding box center [120, 530] width 11 height 11
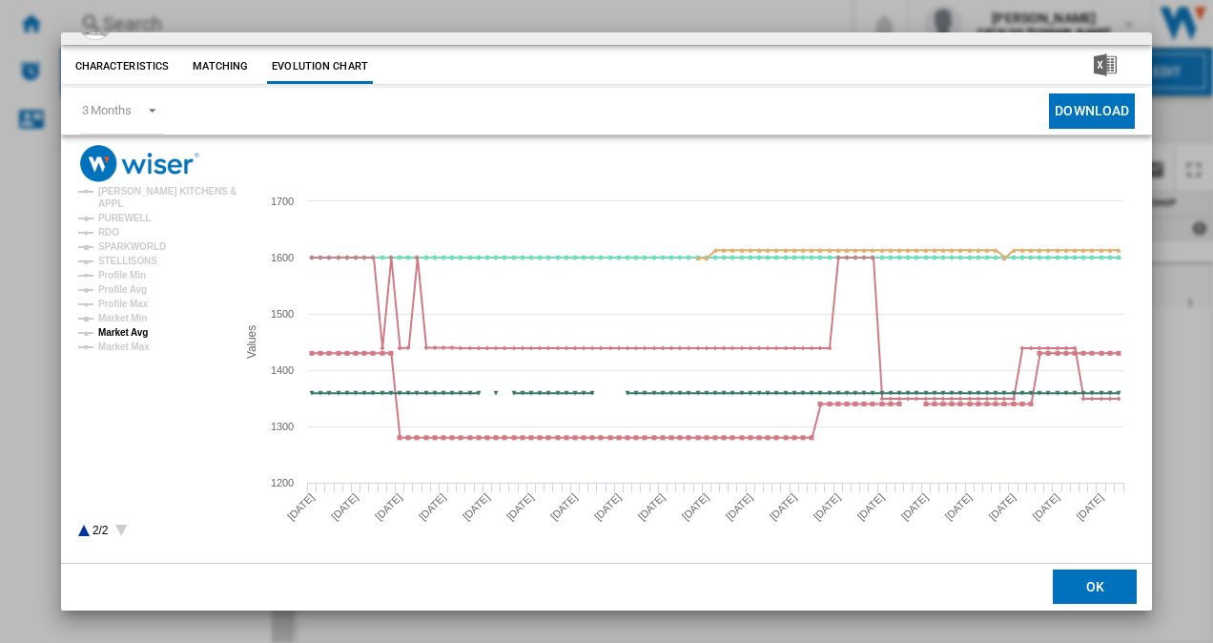
click at [126, 332] on tspan "Market Avg" at bounding box center [123, 332] width 50 height 10
